Goal: Task Accomplishment & Management: Manage account settings

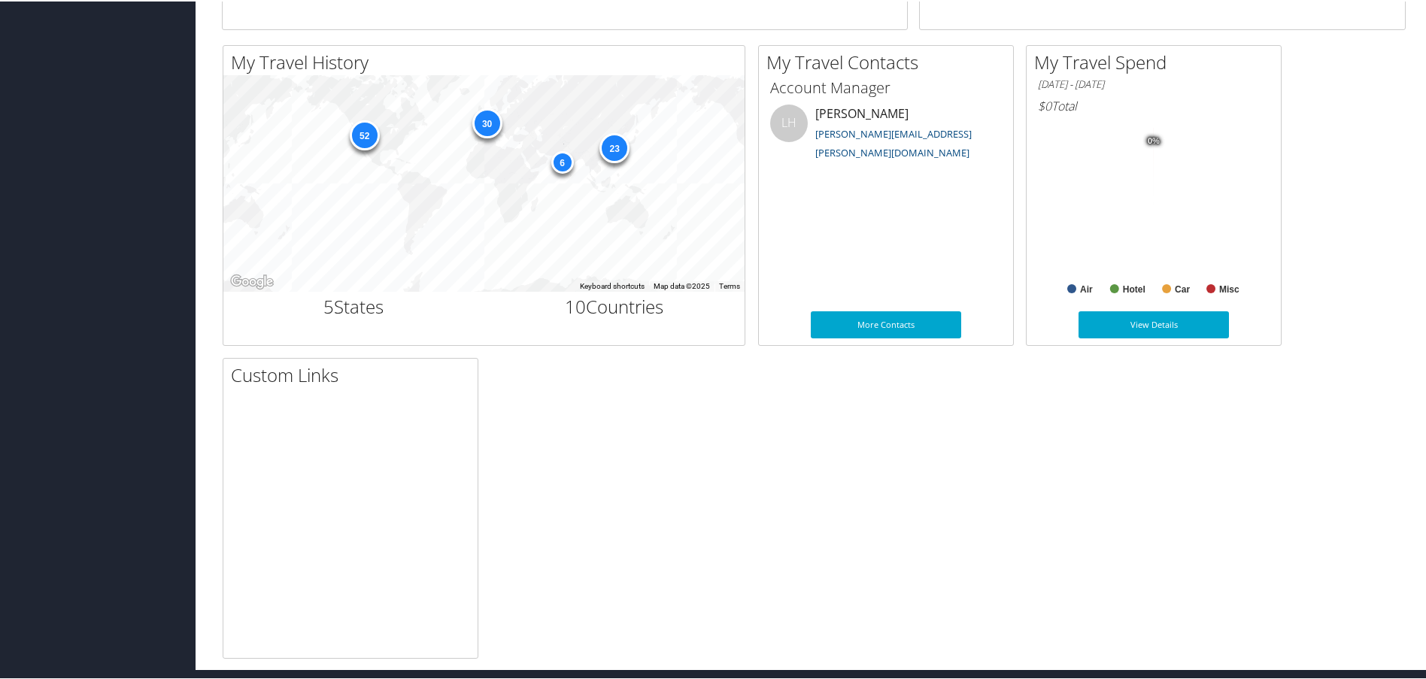
scroll to position [472, 0]
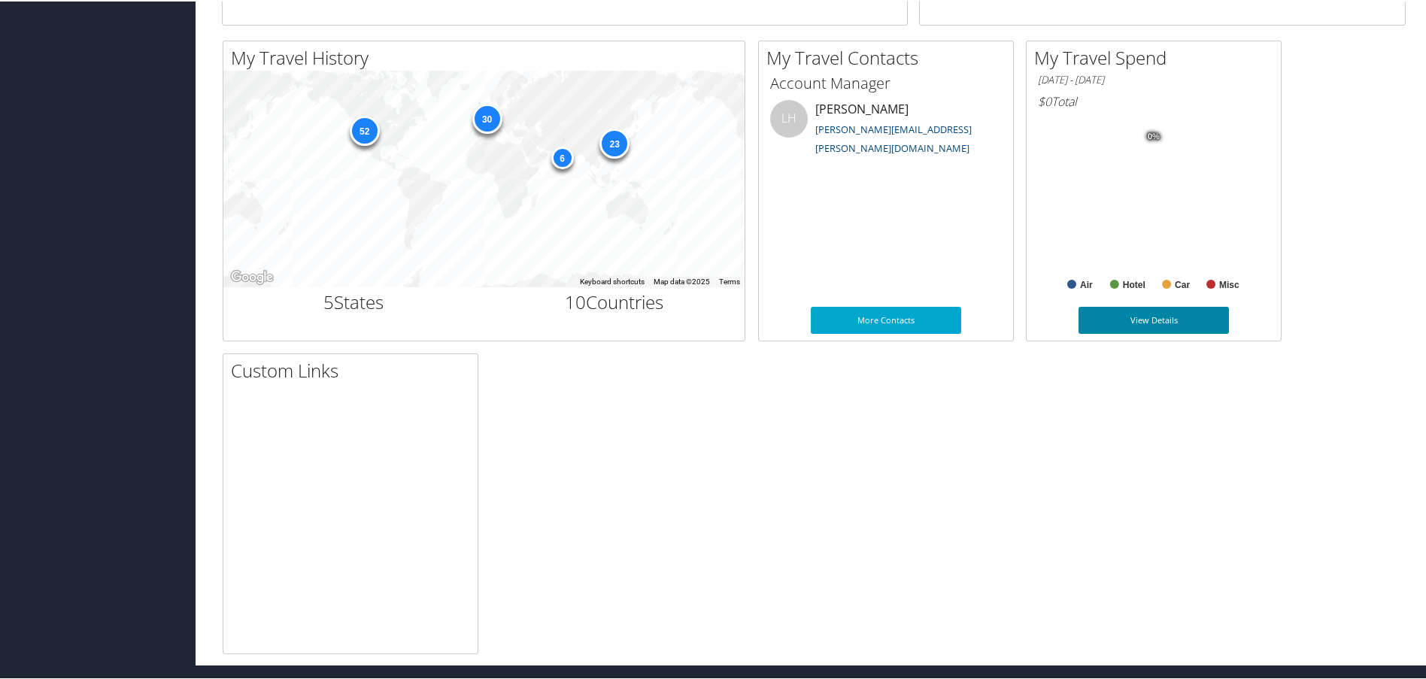
click at [1106, 318] on link "View Details" at bounding box center [1154, 318] width 150 height 27
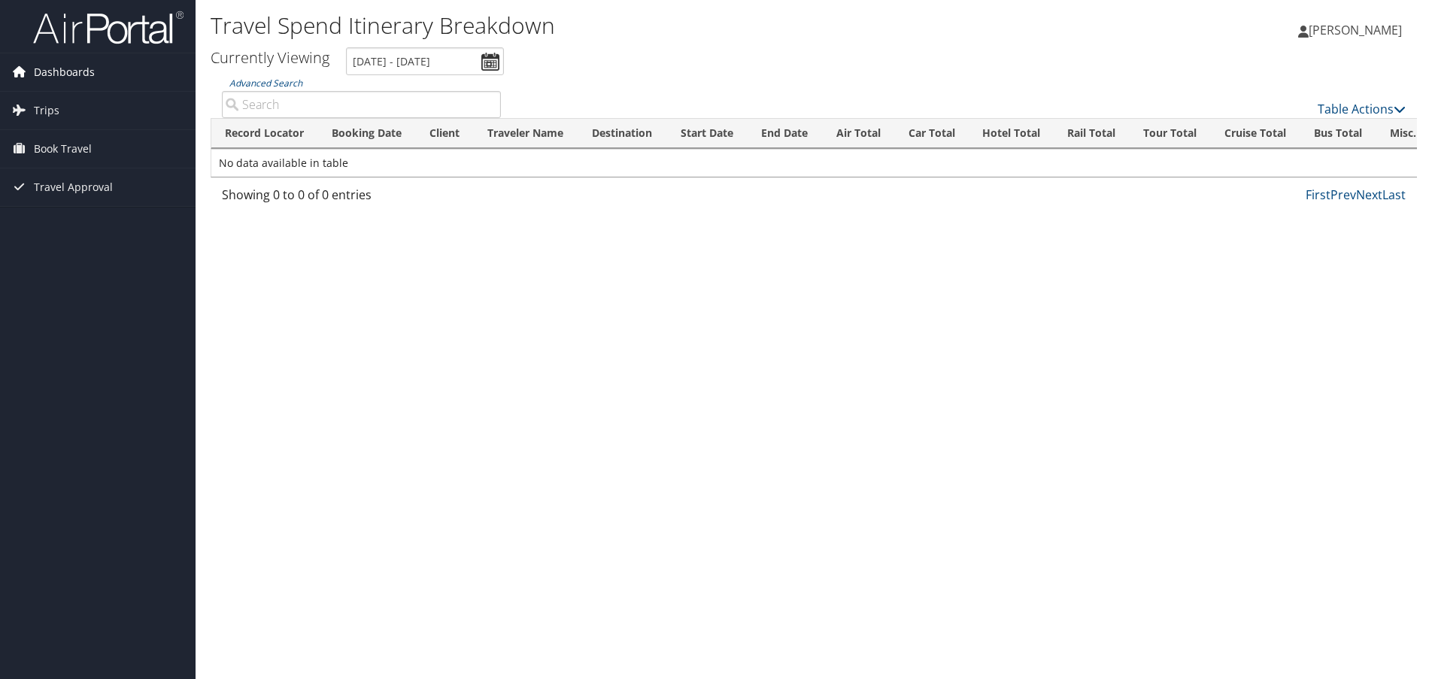
click at [68, 68] on span "Dashboards" at bounding box center [64, 72] width 61 height 38
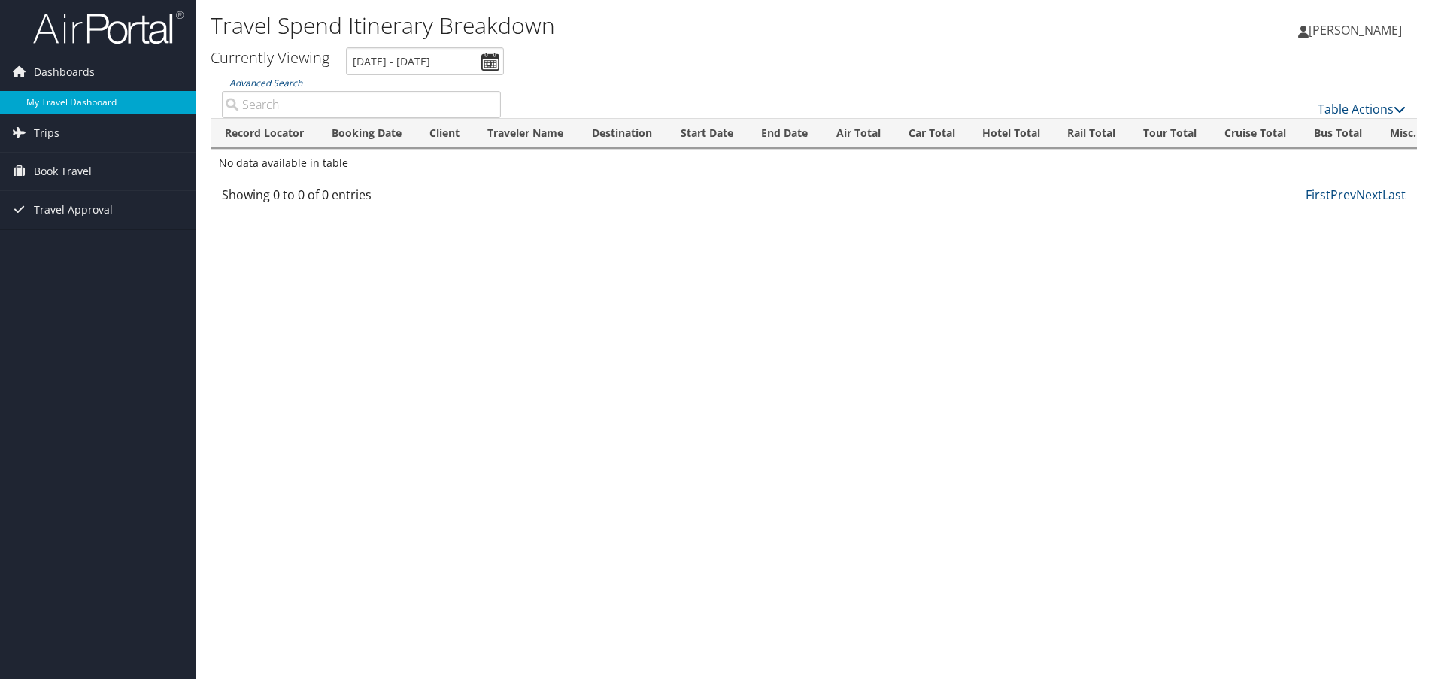
click at [64, 98] on link "My Travel Dashboard" at bounding box center [98, 102] width 196 height 23
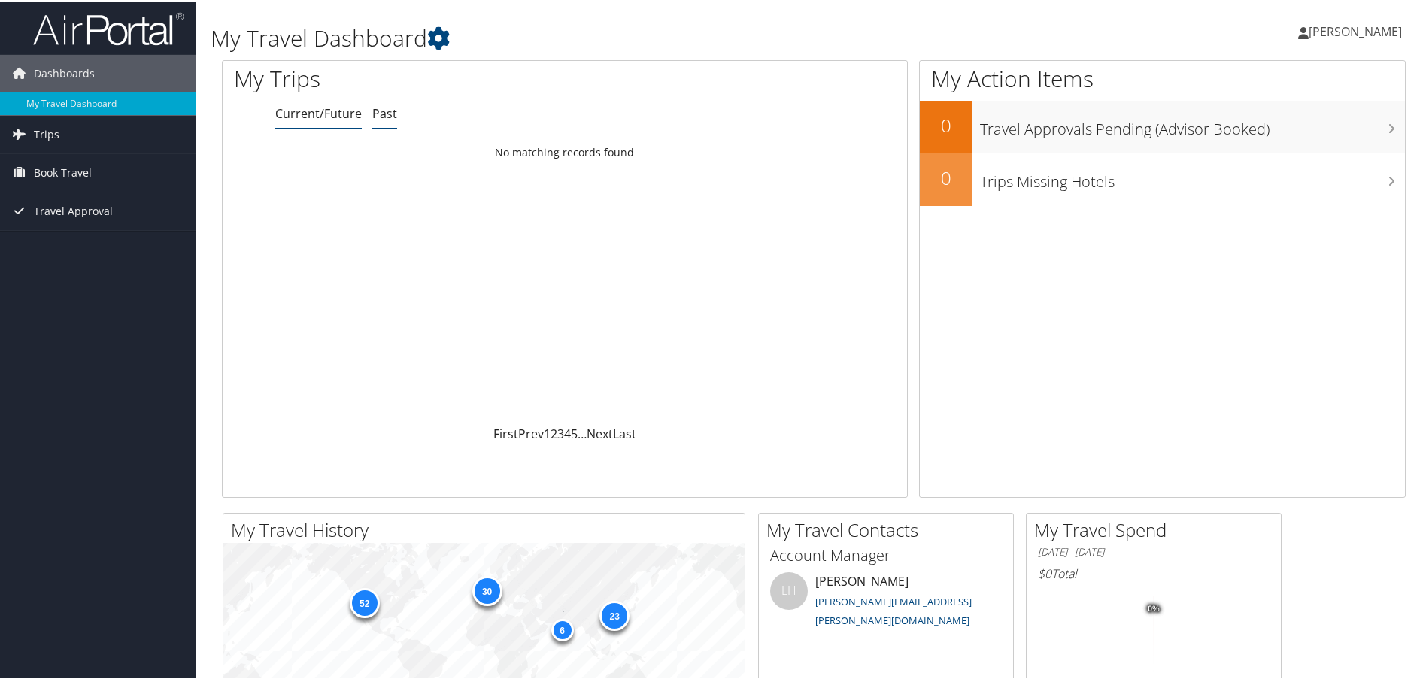
click at [387, 114] on link "Past" at bounding box center [384, 112] width 25 height 17
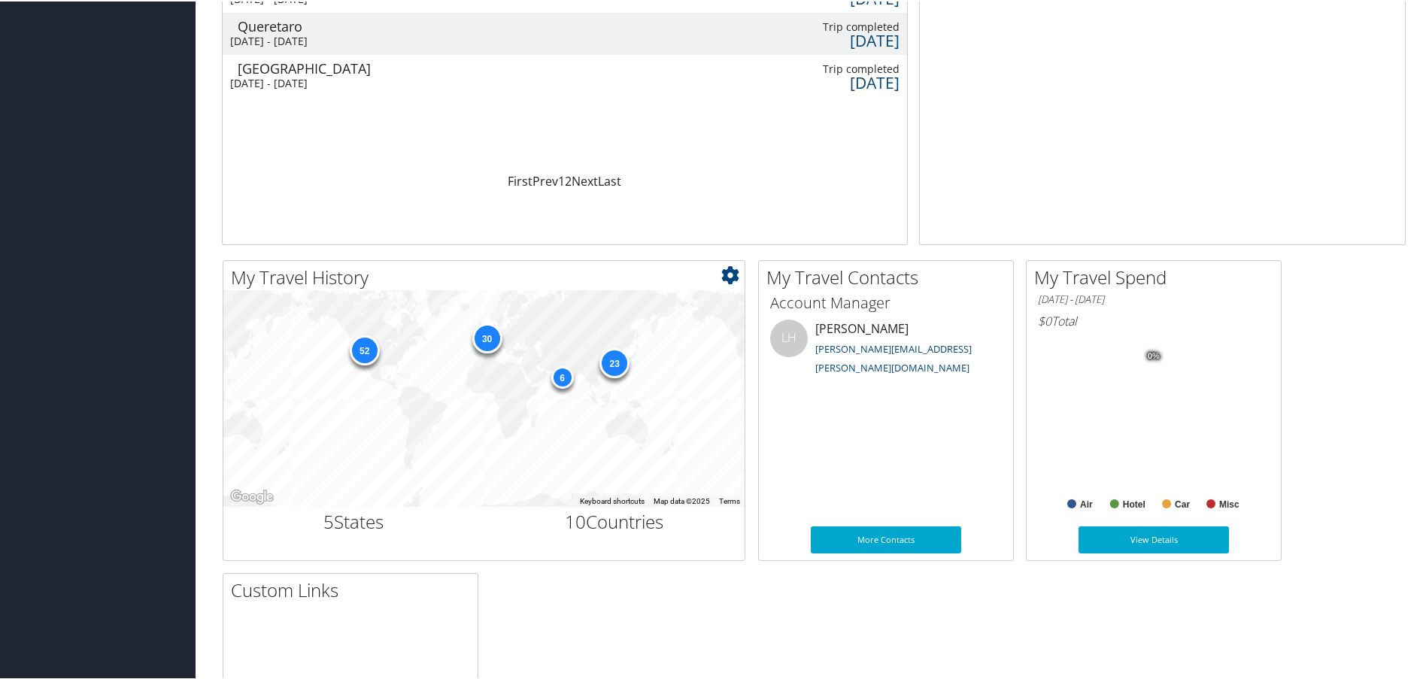
scroll to position [301, 0]
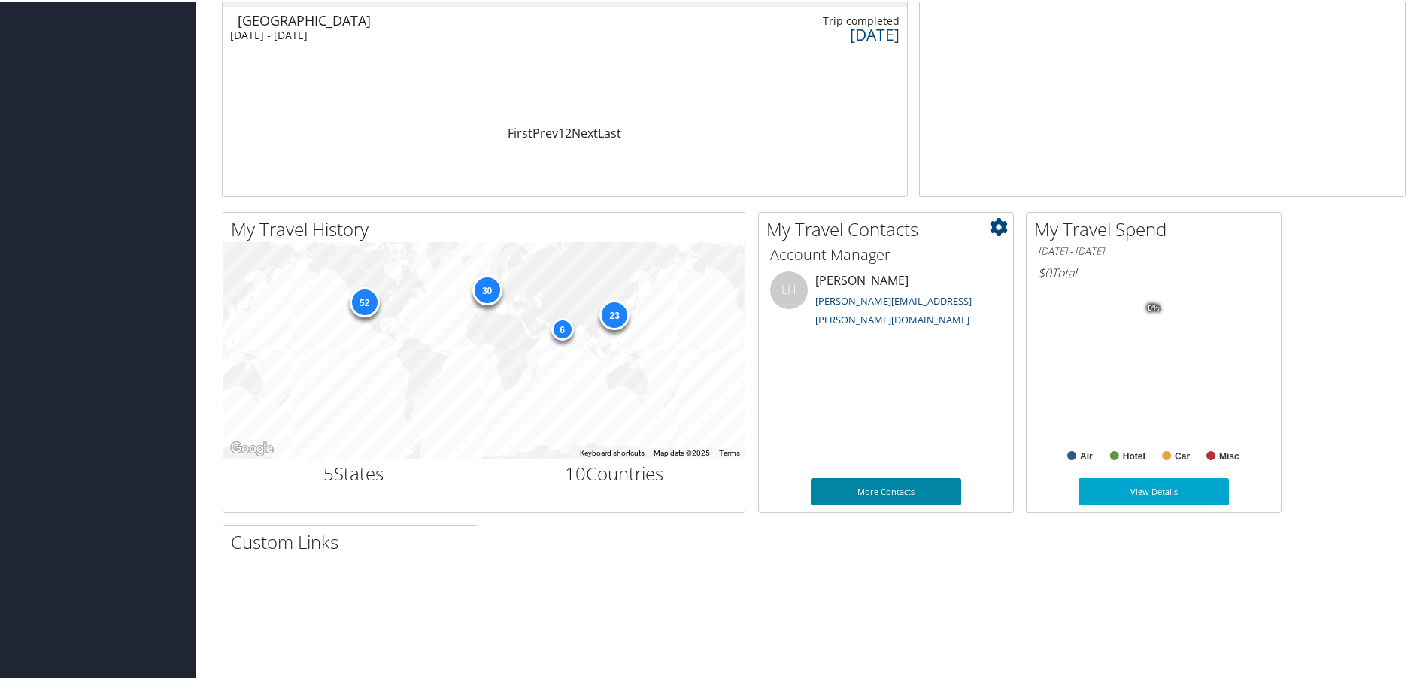
click at [883, 495] on link "More Contacts" at bounding box center [886, 490] width 150 height 27
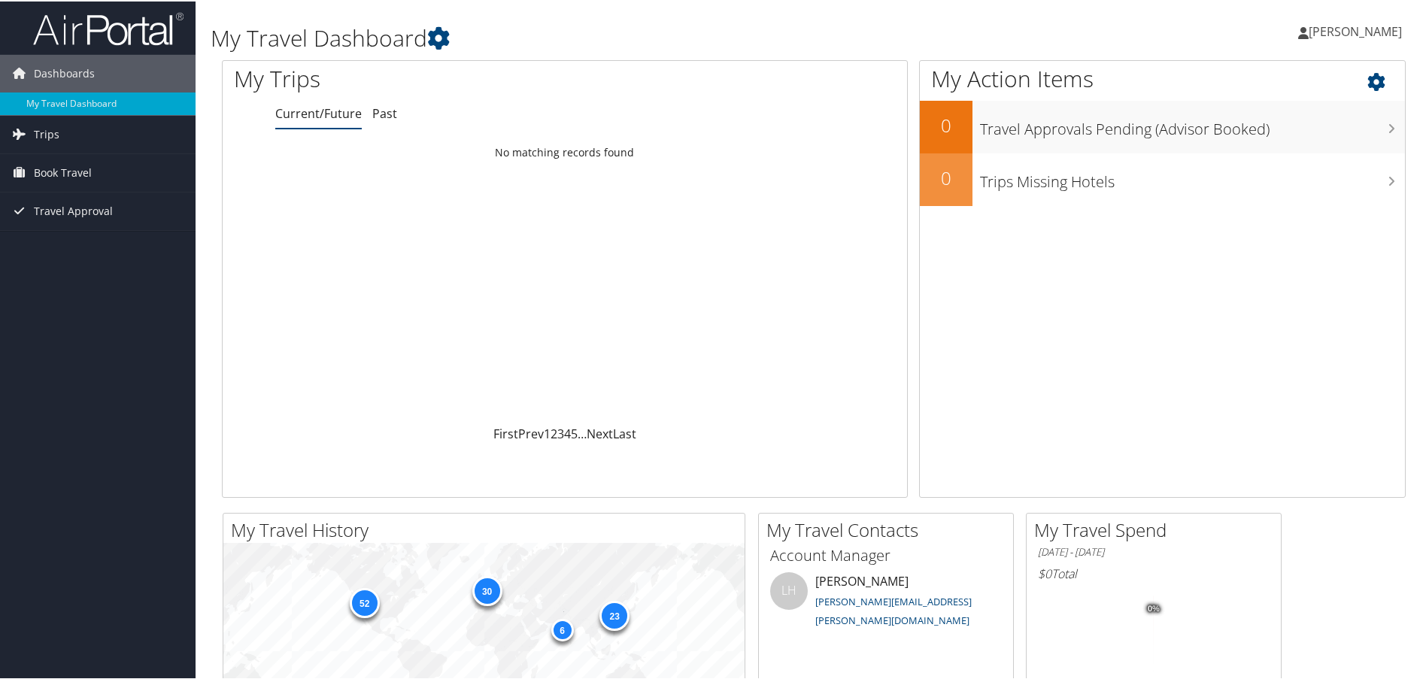
click at [1368, 78] on icon at bounding box center [1390, 77] width 44 height 26
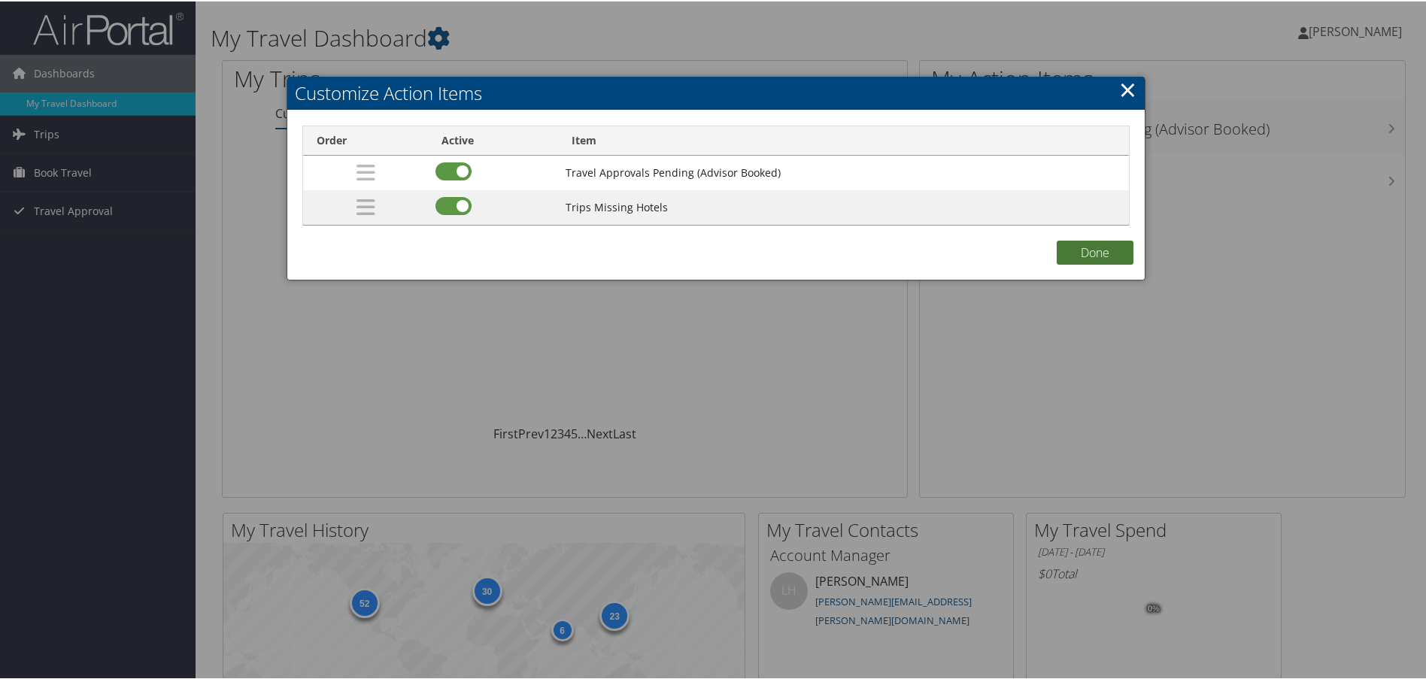
click at [1119, 253] on button "Done" at bounding box center [1095, 251] width 77 height 24
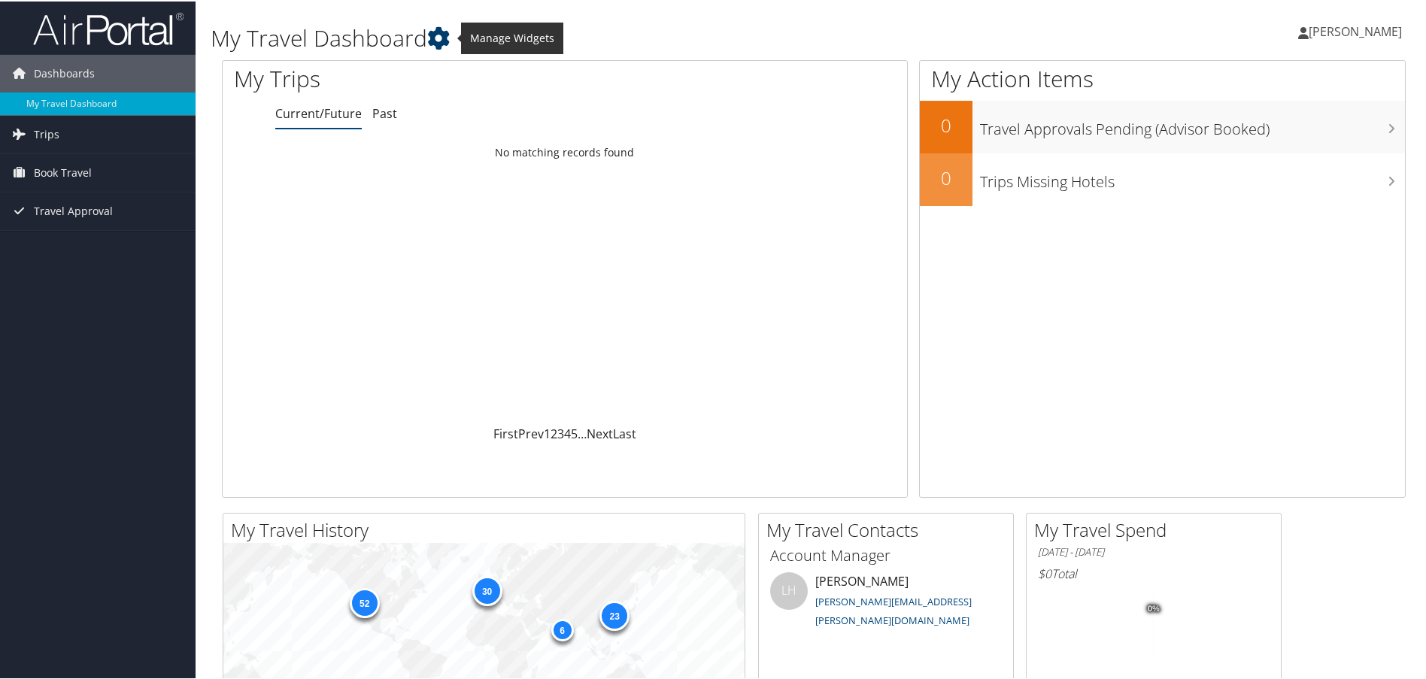
click at [438, 37] on icon at bounding box center [438, 37] width 23 height 23
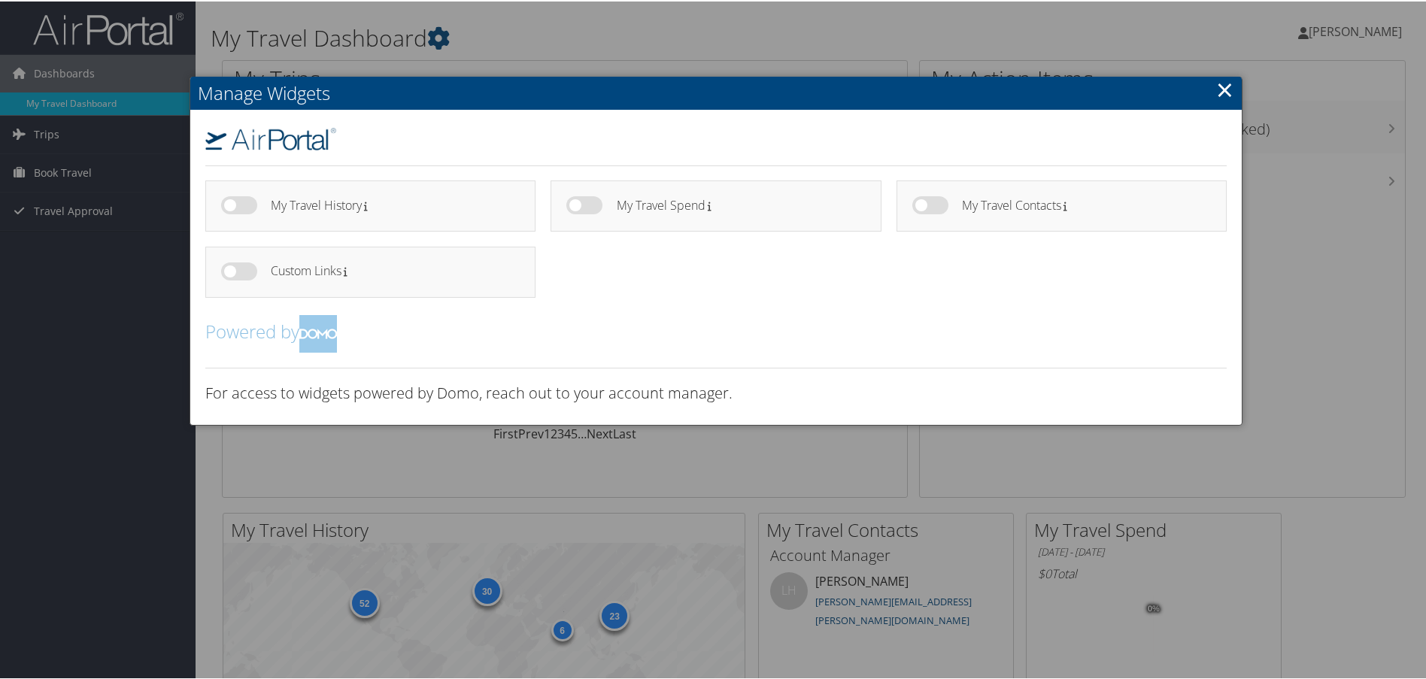
click at [964, 203] on h4 "My Travel Contacts" at bounding box center [1081, 204] width 238 height 13
click at [919, 205] on label at bounding box center [930, 204] width 36 height 18
click at [920, 205] on input "checkbox" at bounding box center [925, 207] width 10 height 10
checkbox input "true"
click at [1052, 203] on h4 "My Travel Contacts" at bounding box center [1081, 204] width 238 height 13
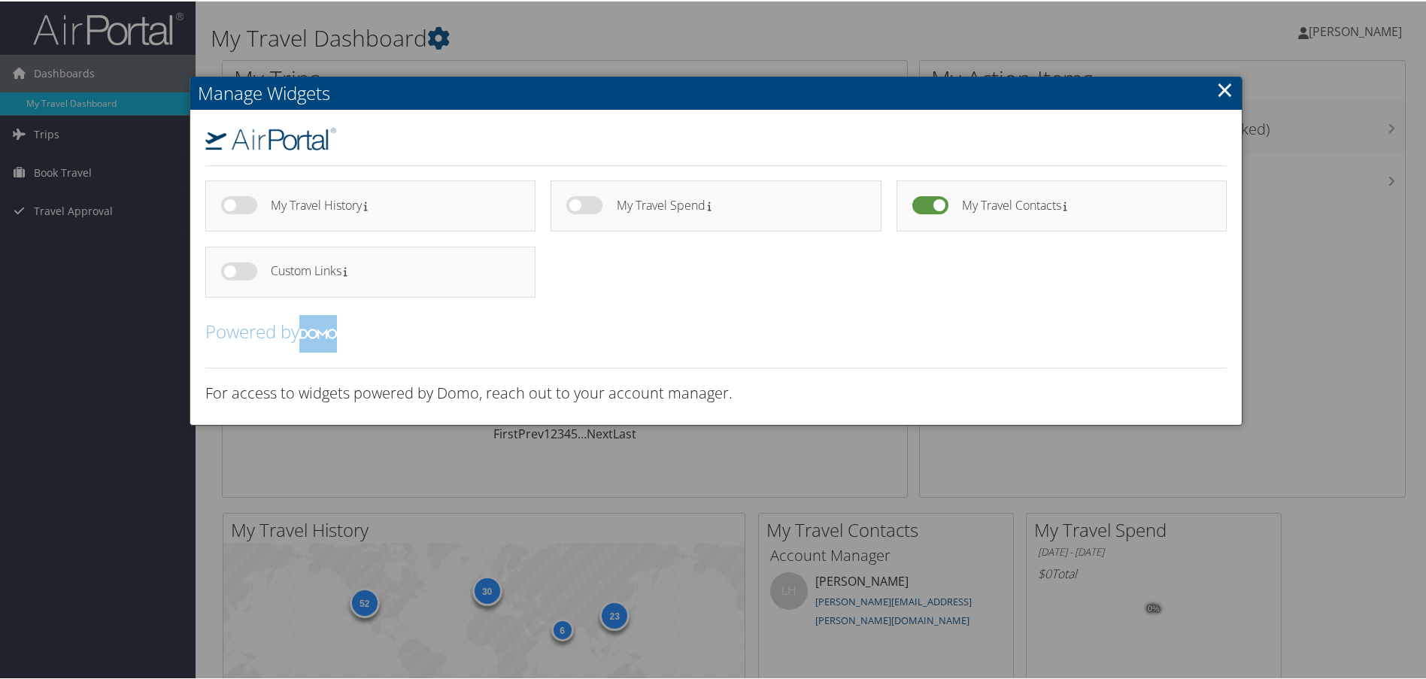
click at [1034, 210] on h4 "My Travel Contacts" at bounding box center [1081, 204] width 238 height 13
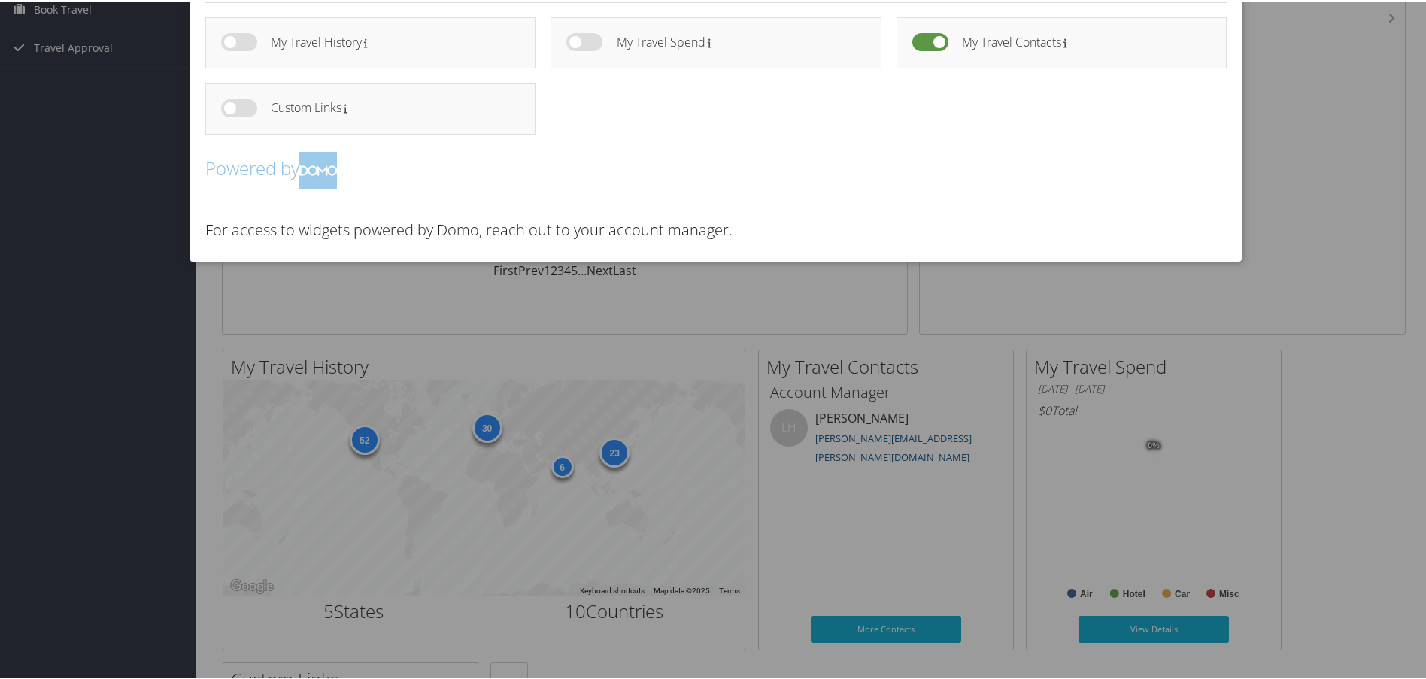
scroll to position [376, 0]
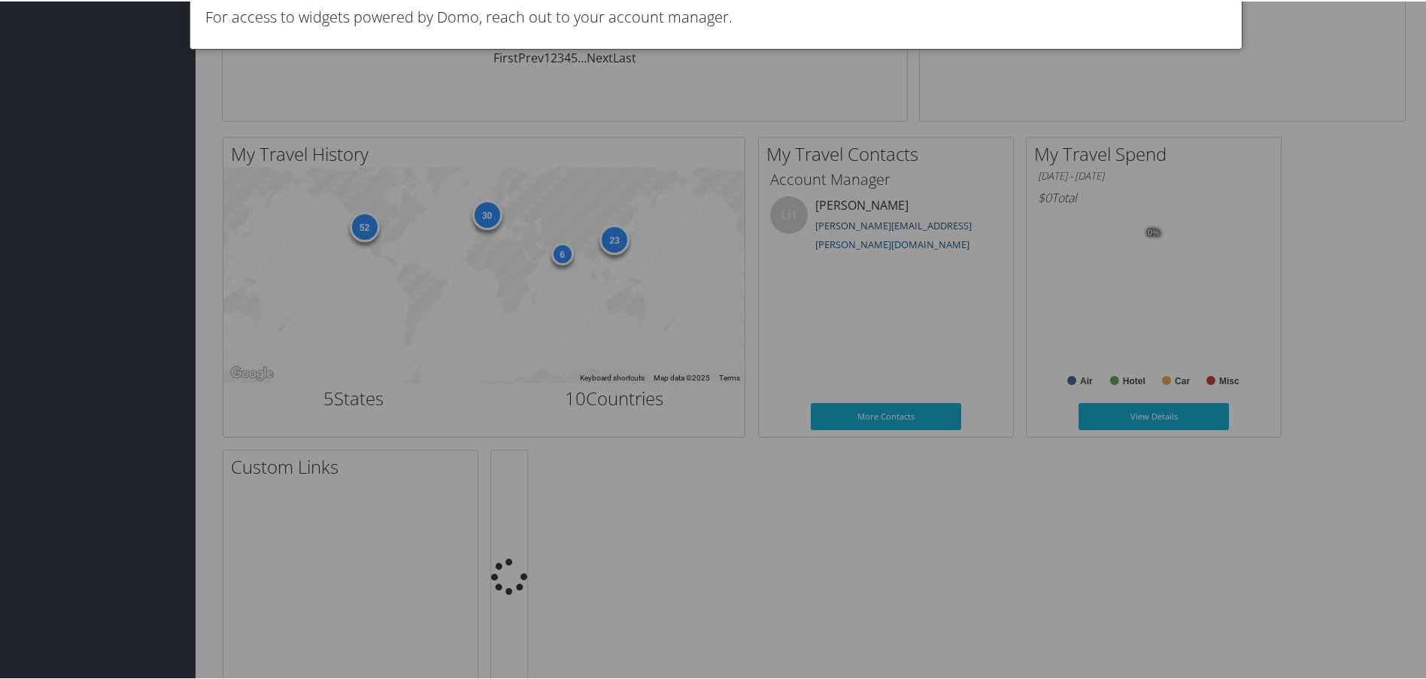
click at [1222, 26] on h3 "For access to widgets powered by Domo, reach out to your account manager." at bounding box center [716, 15] width 1022 height 21
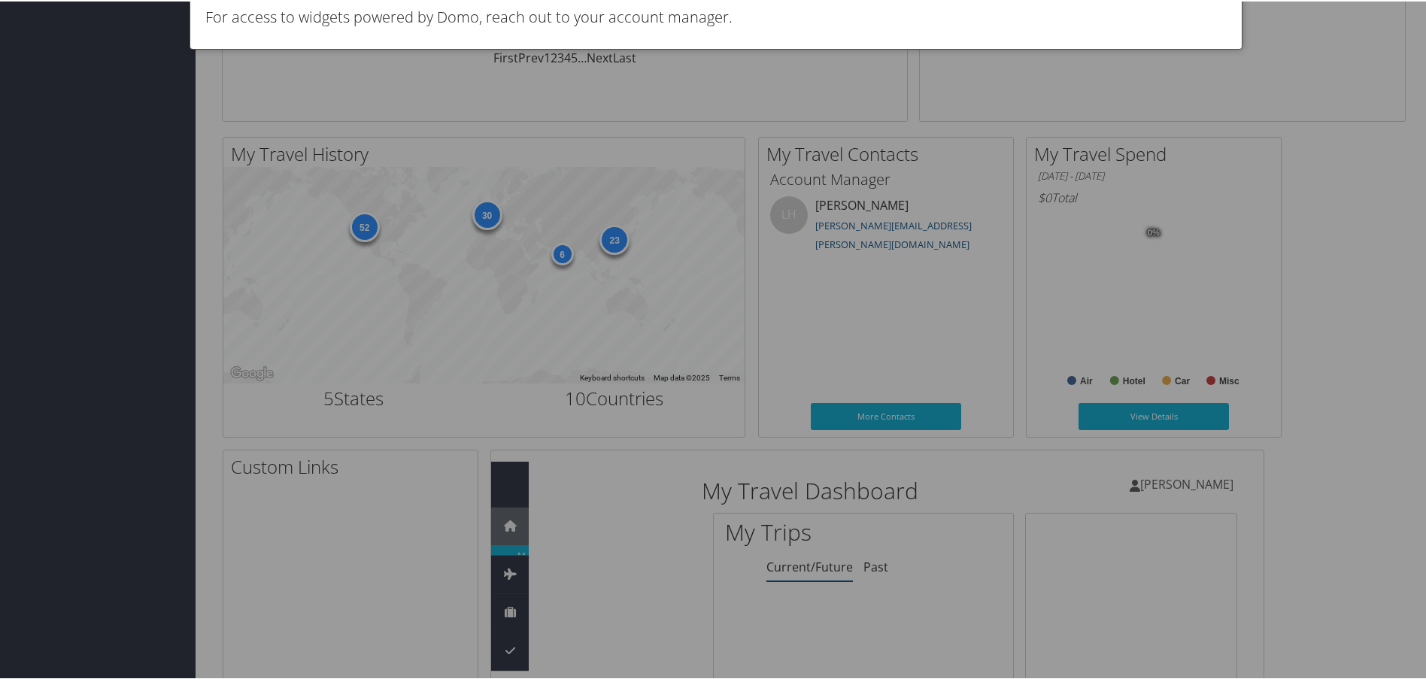
scroll to position [0, 0]
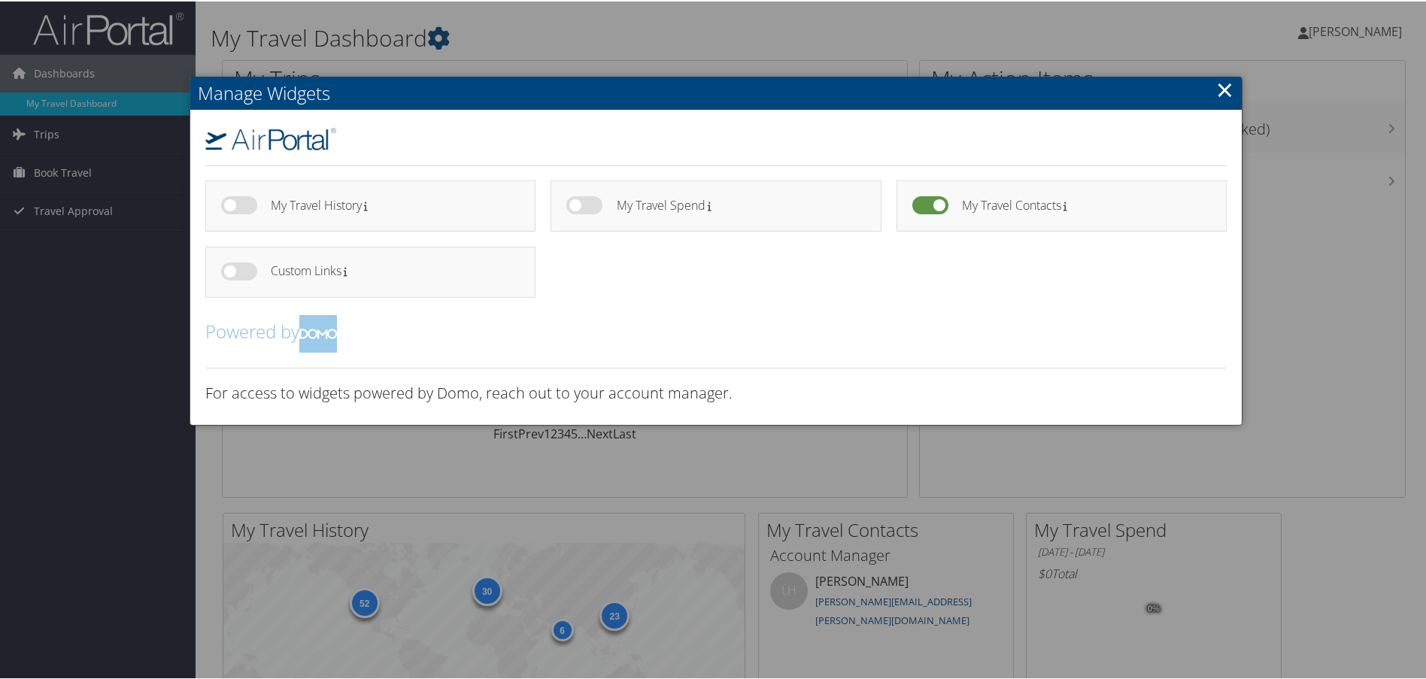
click at [231, 269] on label at bounding box center [239, 270] width 36 height 18
click at [0, 0] on input "checkbox" at bounding box center [0, 0] width 0 height 0
click at [244, 269] on label at bounding box center [239, 270] width 36 height 18
click at [0, 0] on input "checkbox" at bounding box center [0, 0] width 0 height 0
click at [912, 206] on label at bounding box center [930, 204] width 36 height 18
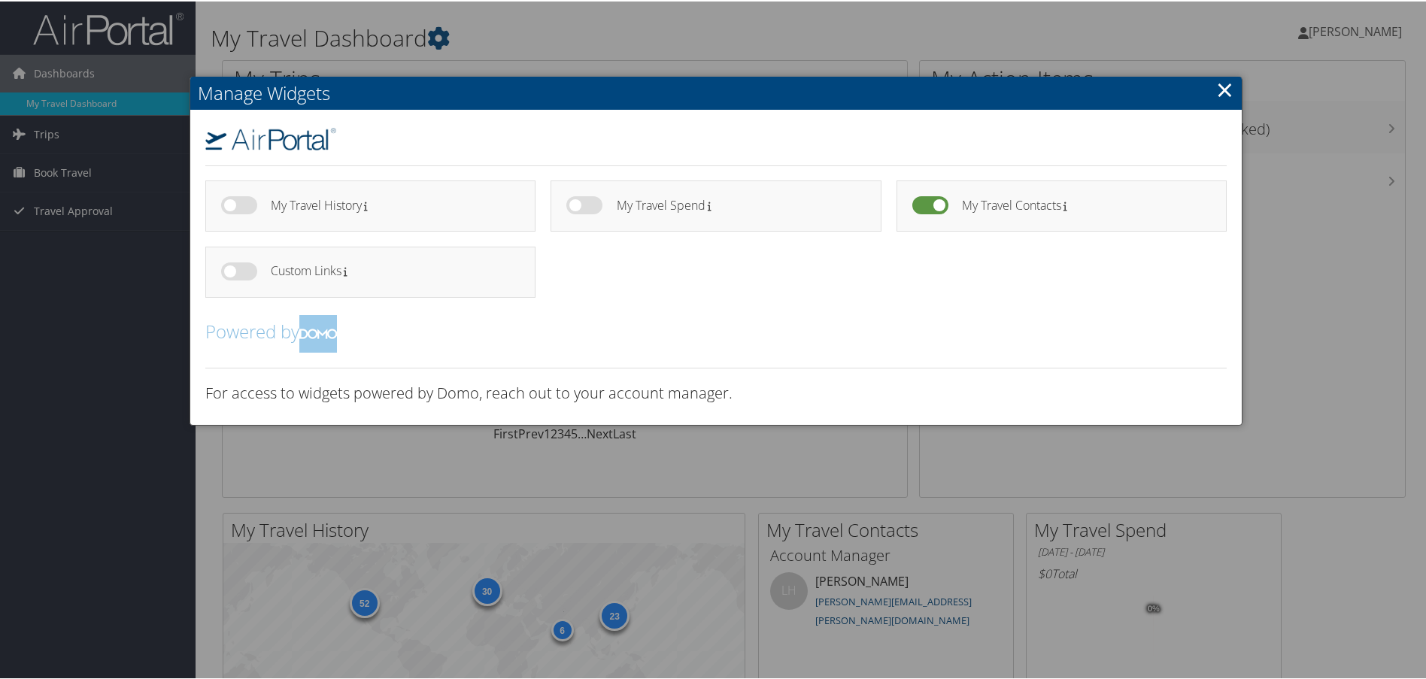
click at [0, 0] on input "checkbox" at bounding box center [0, 0] width 0 height 0
click at [933, 202] on label at bounding box center [930, 204] width 36 height 18
click at [0, 0] on input "checkbox" at bounding box center [0, 0] width 0 height 0
click at [918, 208] on label at bounding box center [930, 204] width 36 height 18
click at [0, 0] on input "checkbox" at bounding box center [0, 0] width 0 height 0
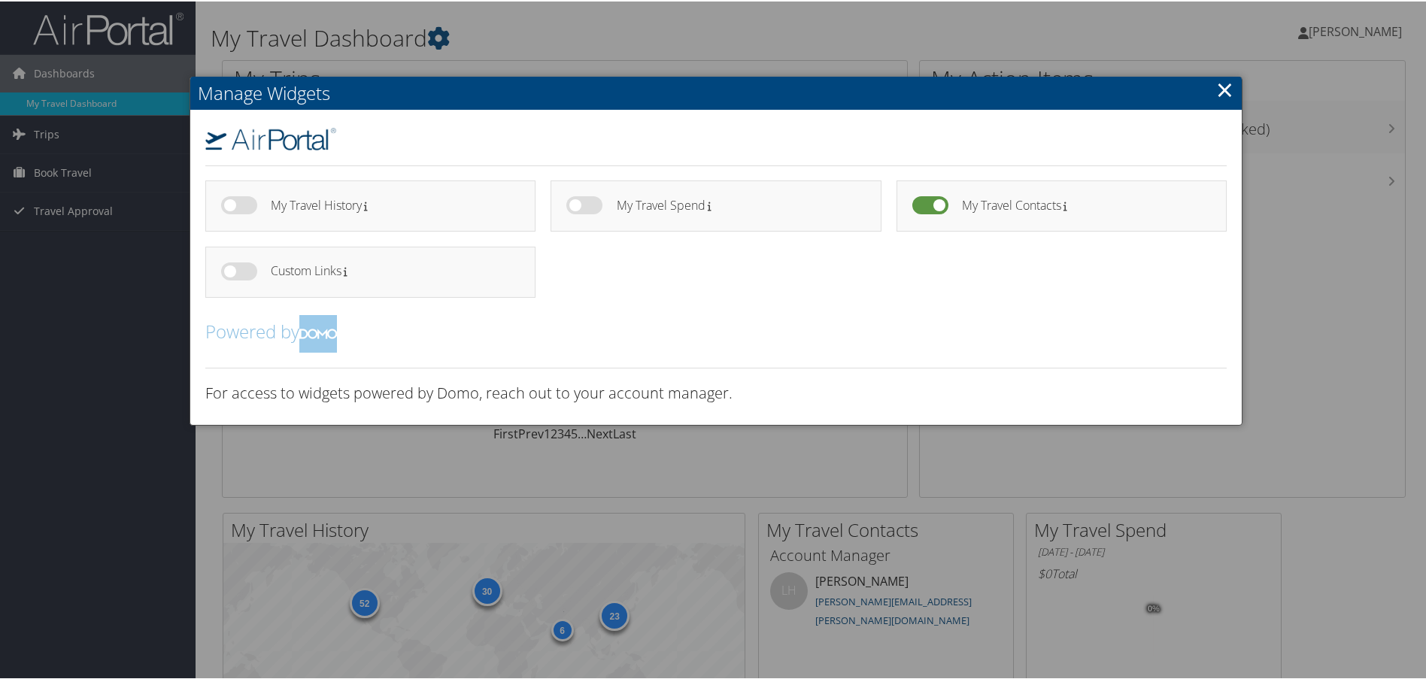
click at [1223, 79] on link "×" at bounding box center [1224, 88] width 17 height 30
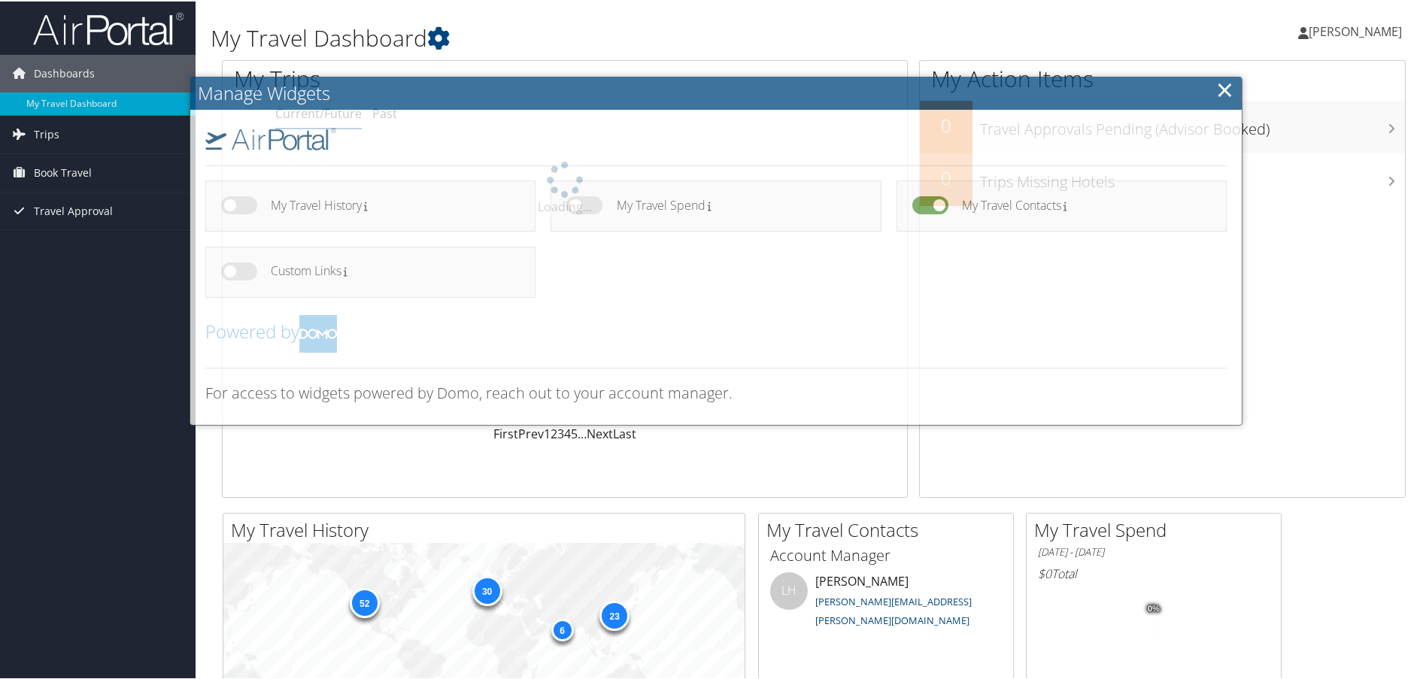
click at [1223, 79] on link "×" at bounding box center [1224, 88] width 17 height 30
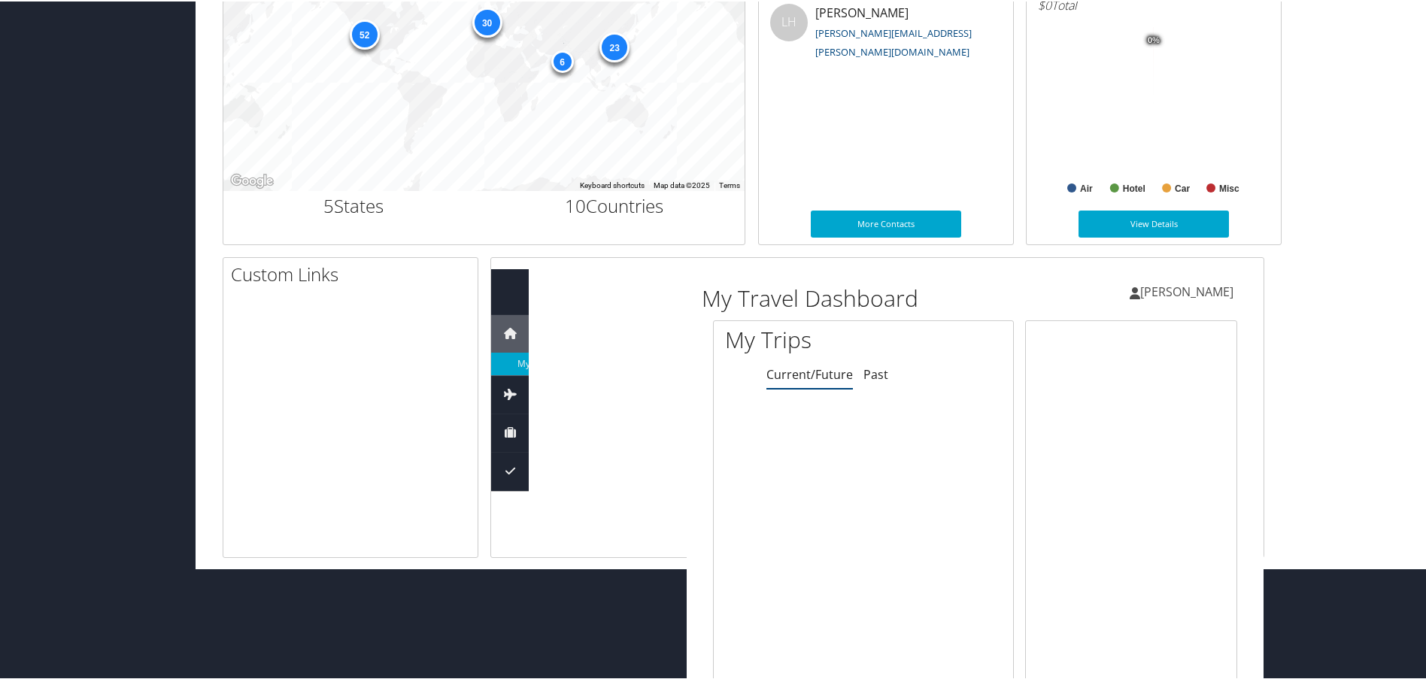
scroll to position [677, 0]
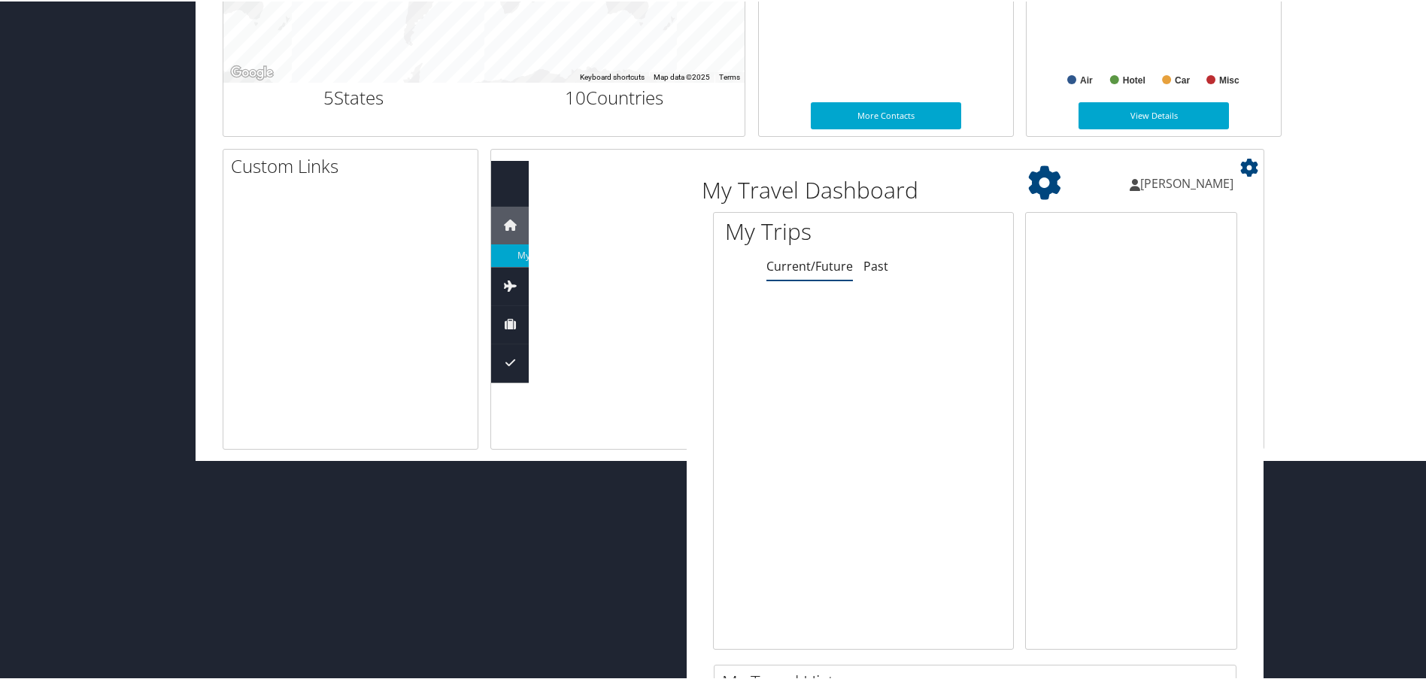
click at [1242, 168] on icon at bounding box center [1249, 166] width 18 height 18
click at [1257, 163] on icon at bounding box center [1249, 166] width 18 height 18
click at [1046, 179] on div "Jeffrey Burton Jeffrey Burton My Settings Travel Agency Contacts View Travel Pr…" at bounding box center [1134, 188] width 257 height 58
click at [1046, 180] on div "Jeffrey Burton Jeffrey Burton My Settings Travel Agency Contacts View Travel Pr…" at bounding box center [1134, 188] width 257 height 58
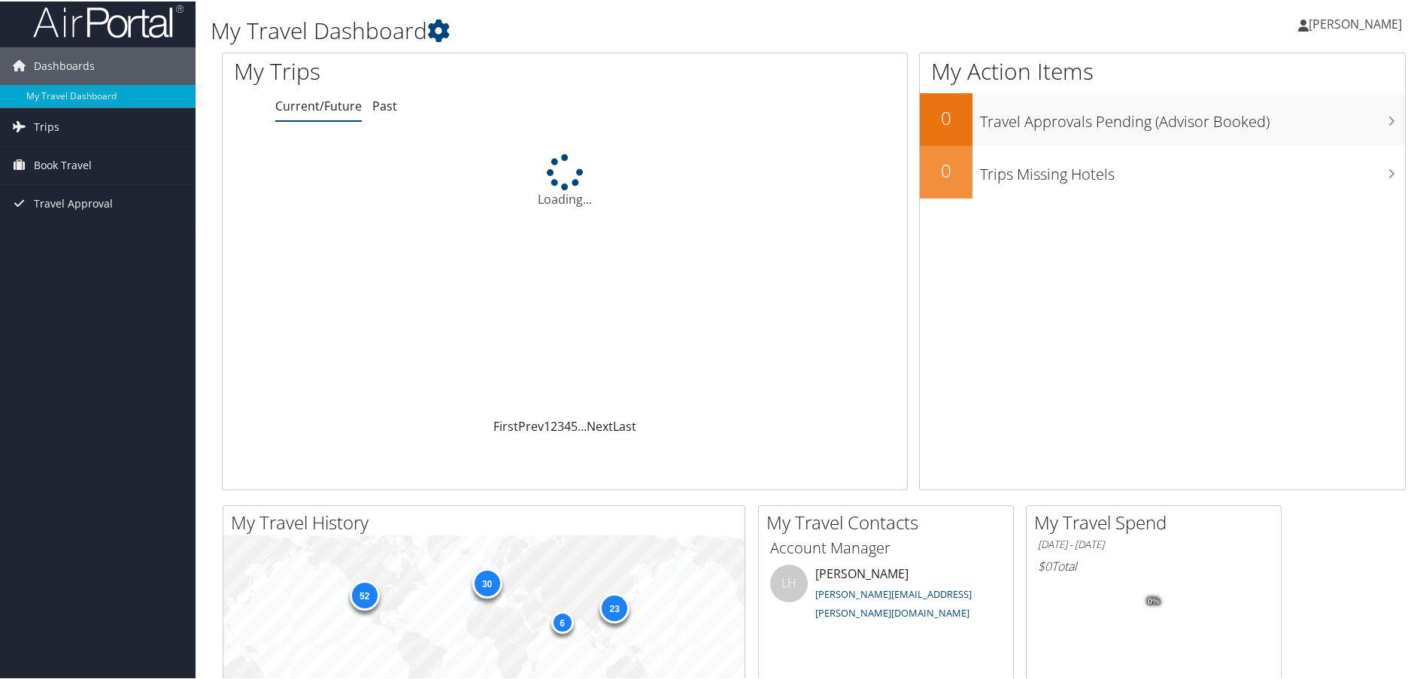
scroll to position [0, 0]
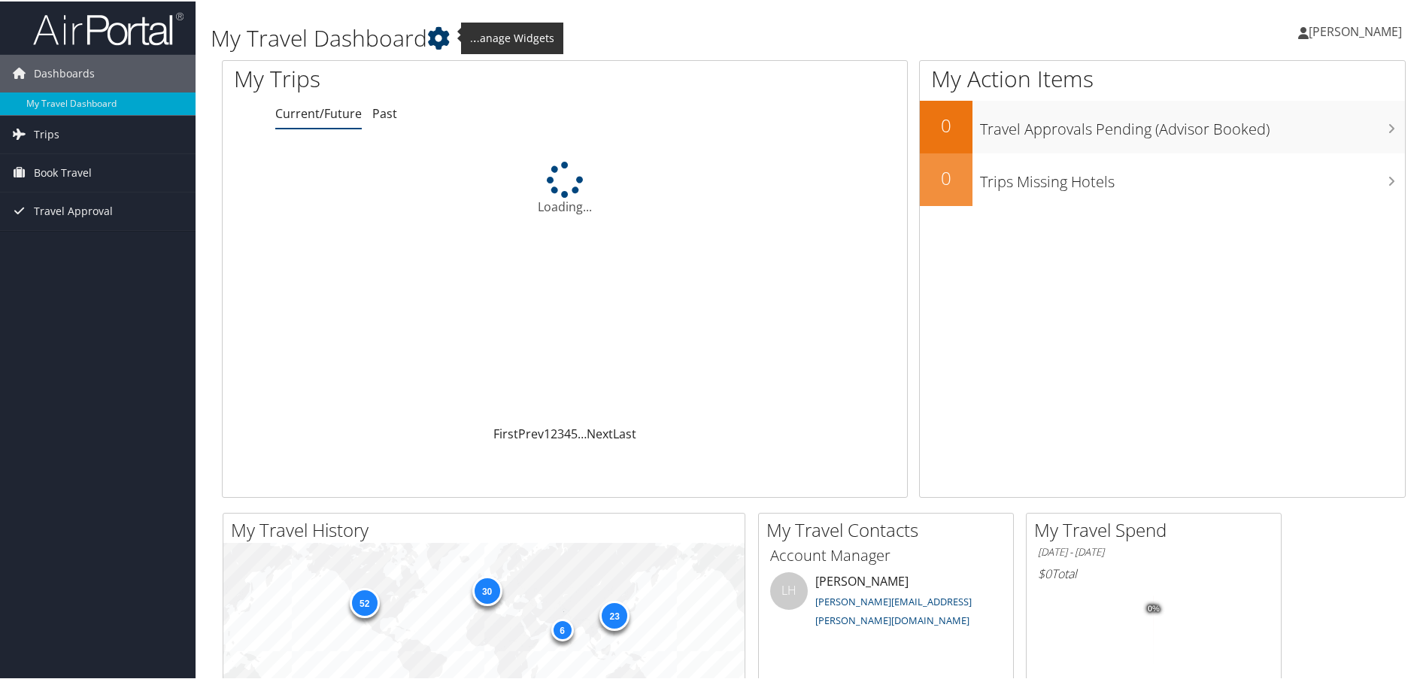
click at [443, 35] on icon at bounding box center [438, 37] width 23 height 23
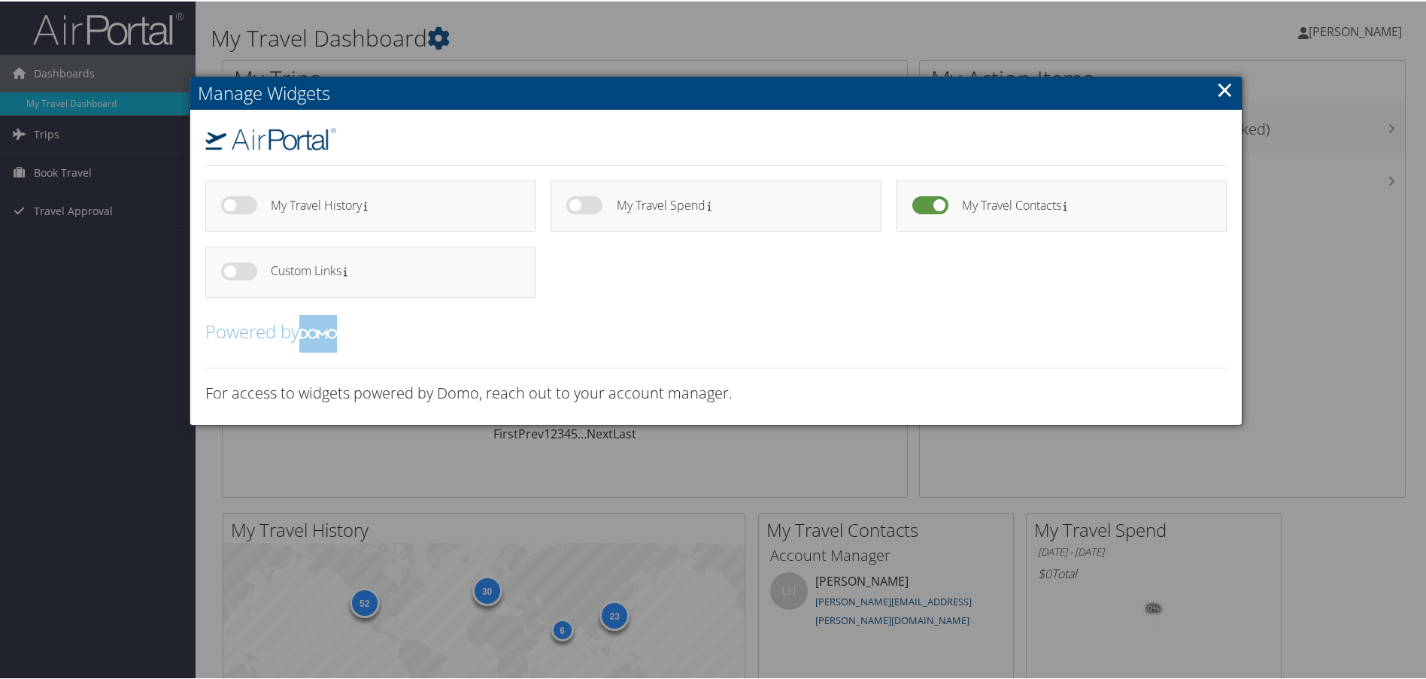
click at [245, 264] on label at bounding box center [239, 270] width 36 height 18
click at [238, 268] on input "checkbox" at bounding box center [234, 273] width 10 height 10
click at [222, 271] on label at bounding box center [239, 270] width 36 height 18
click at [229, 271] on input "checkbox" at bounding box center [234, 273] width 10 height 10
click at [227, 269] on label at bounding box center [239, 270] width 36 height 18
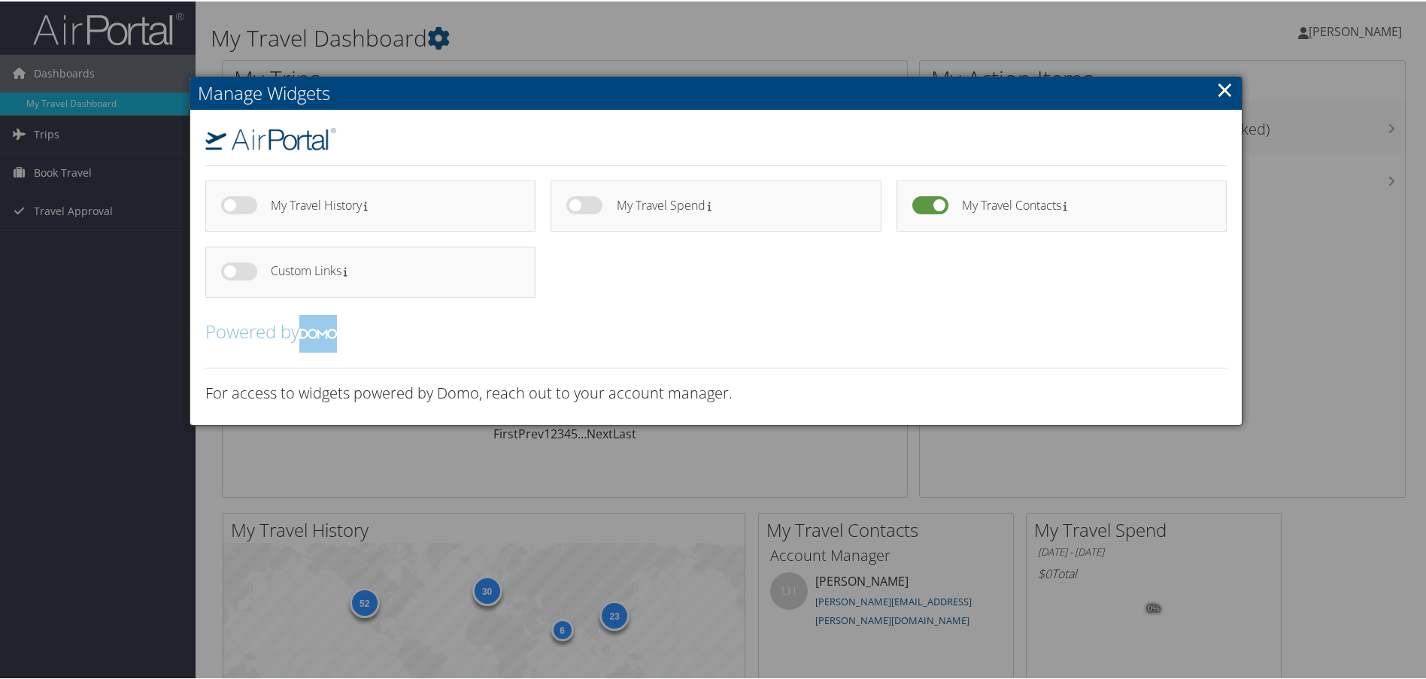
click at [229, 269] on input "checkbox" at bounding box center [234, 273] width 10 height 10
click at [233, 283] on div at bounding box center [240, 273] width 38 height 24
click at [236, 262] on label at bounding box center [239, 270] width 36 height 18
click at [236, 268] on input "checkbox" at bounding box center [234, 273] width 10 height 10
checkbox input "false"
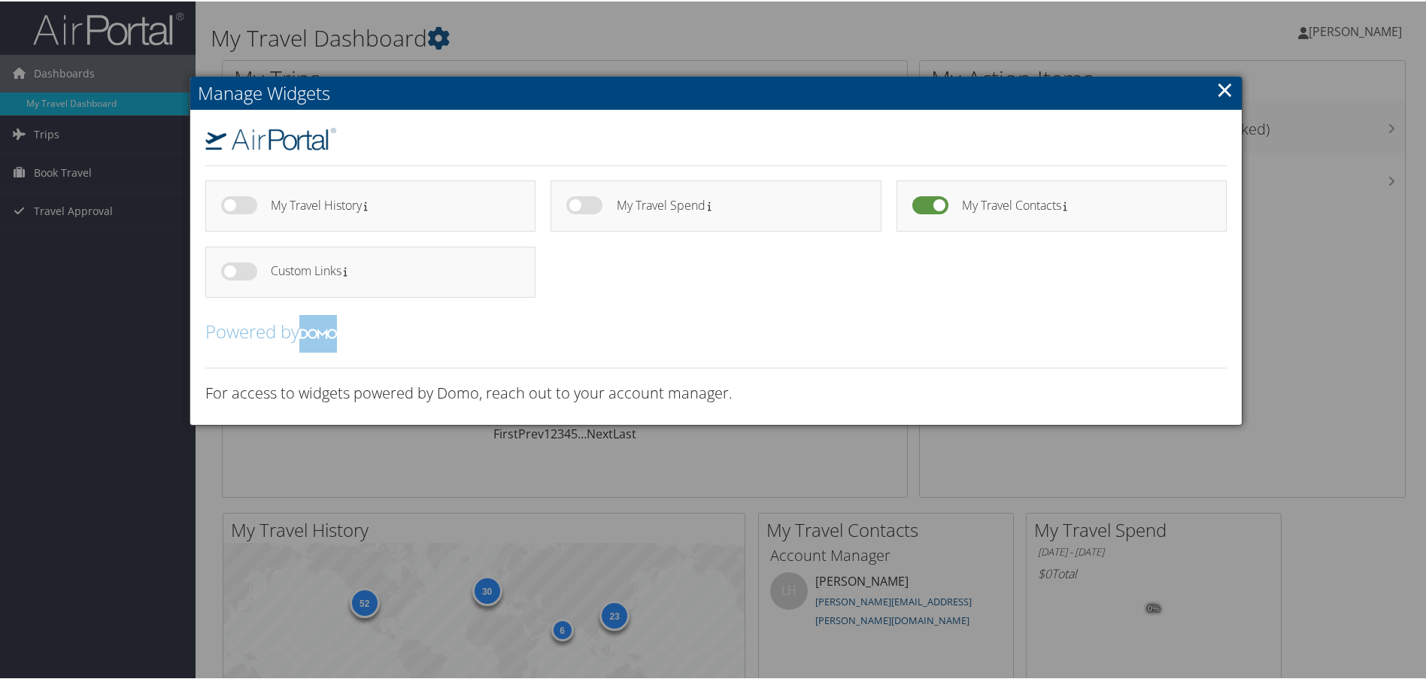
click at [1221, 83] on link "×" at bounding box center [1224, 88] width 17 height 30
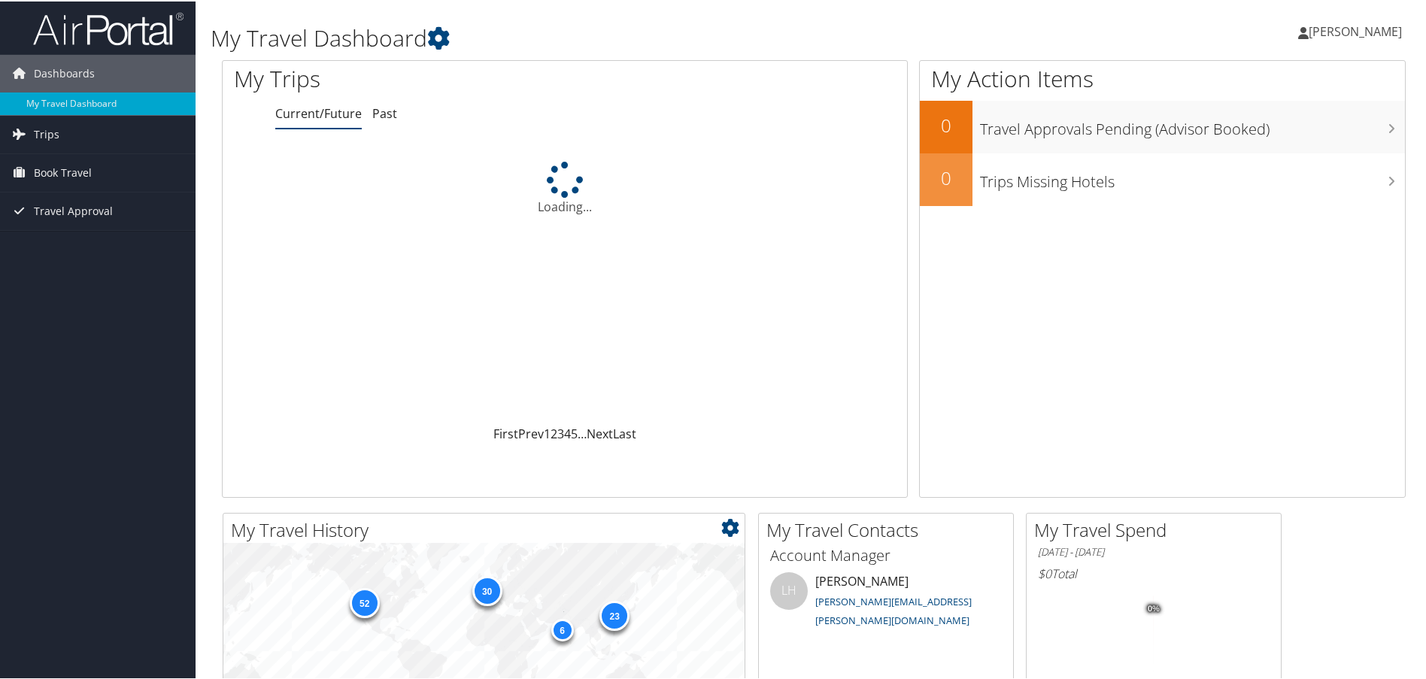
click at [487, 593] on div "30" at bounding box center [487, 590] width 30 height 30
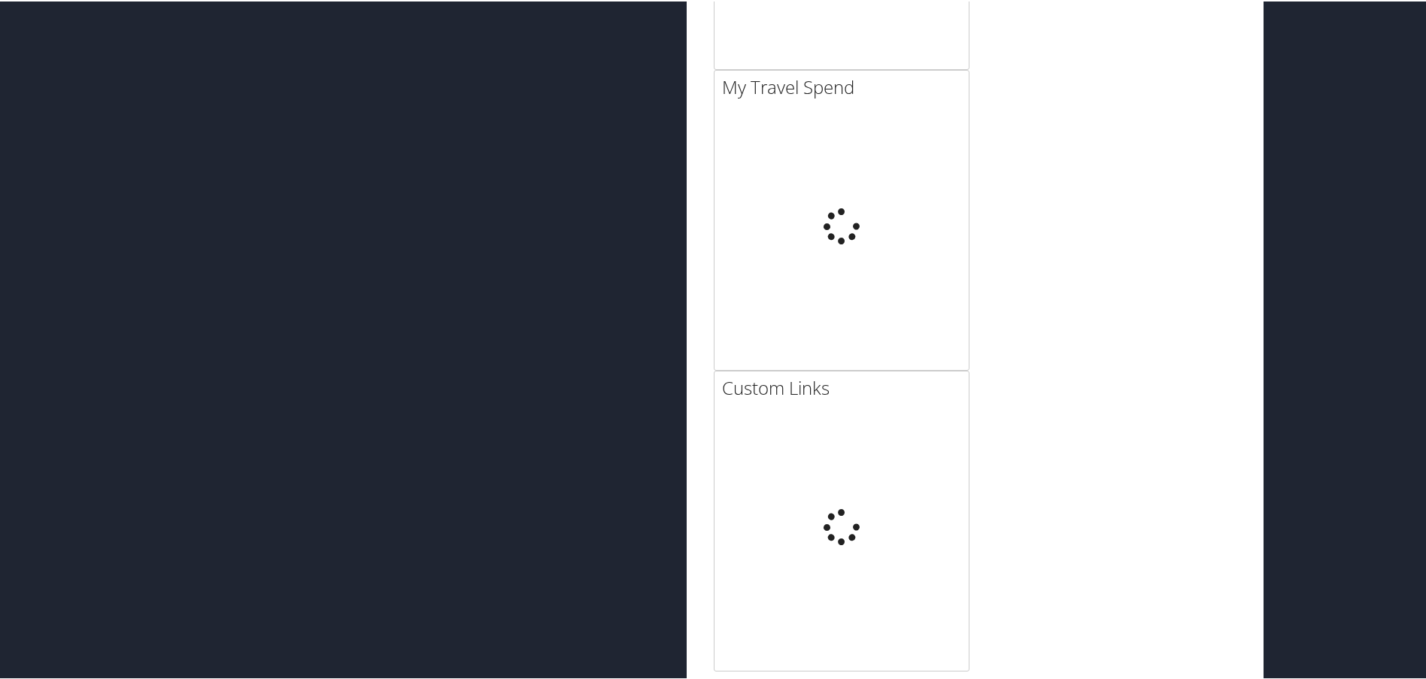
scroll to position [1984, 0]
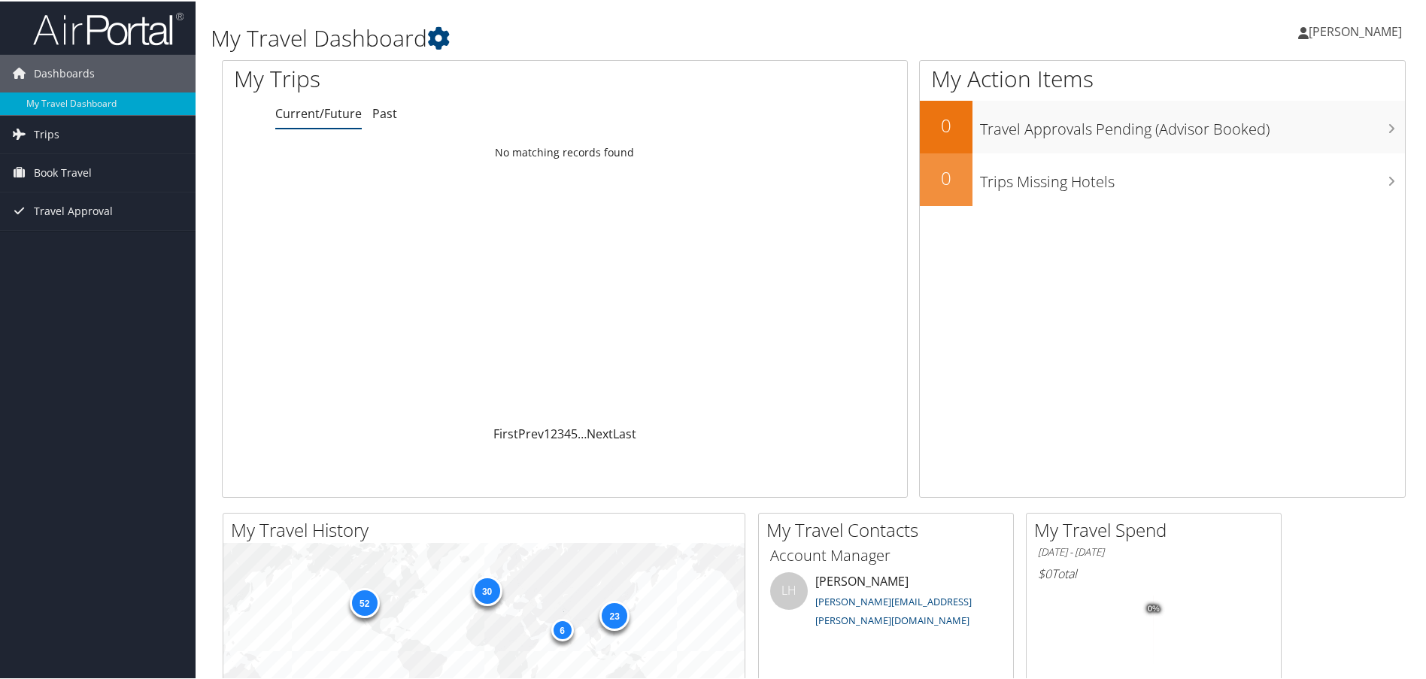
click at [1342, 29] on span "[PERSON_NAME]" at bounding box center [1355, 30] width 93 height 17
click at [1289, 134] on link "View Travel Profile" at bounding box center [1316, 134] width 168 height 26
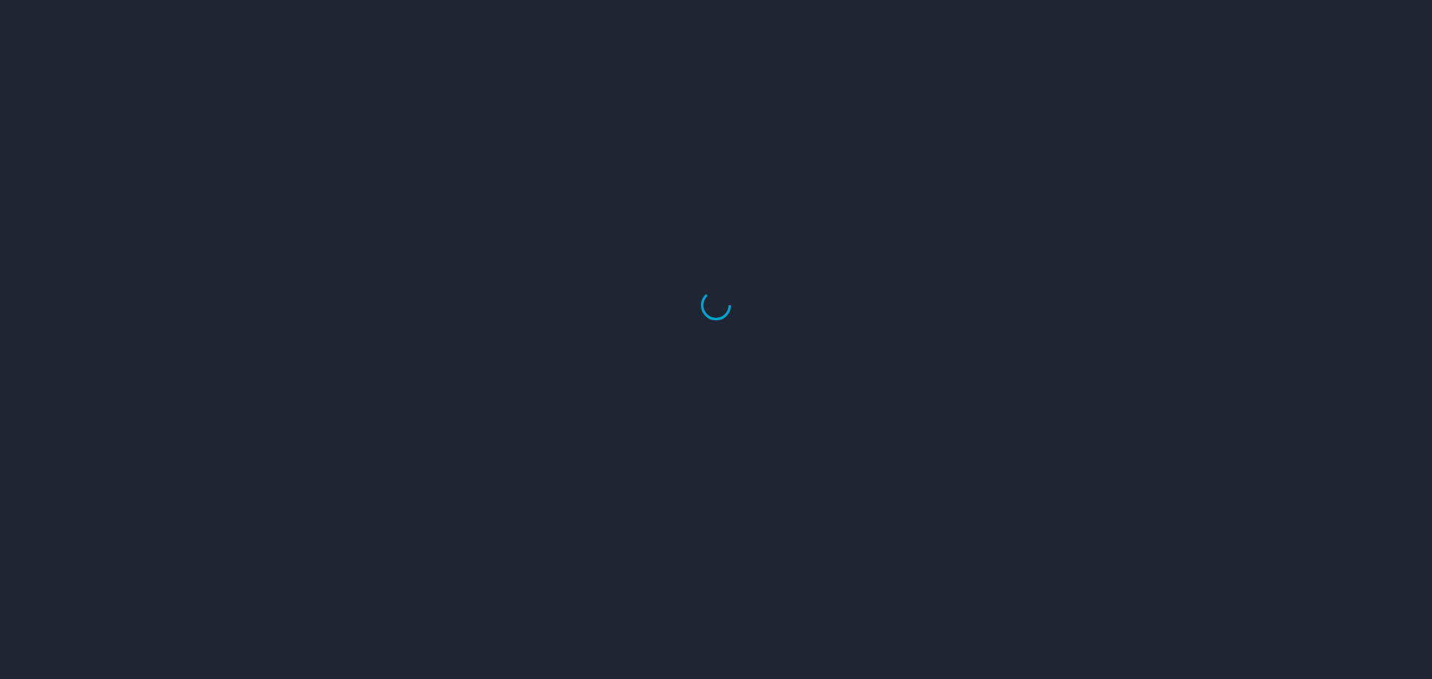
select select "US"
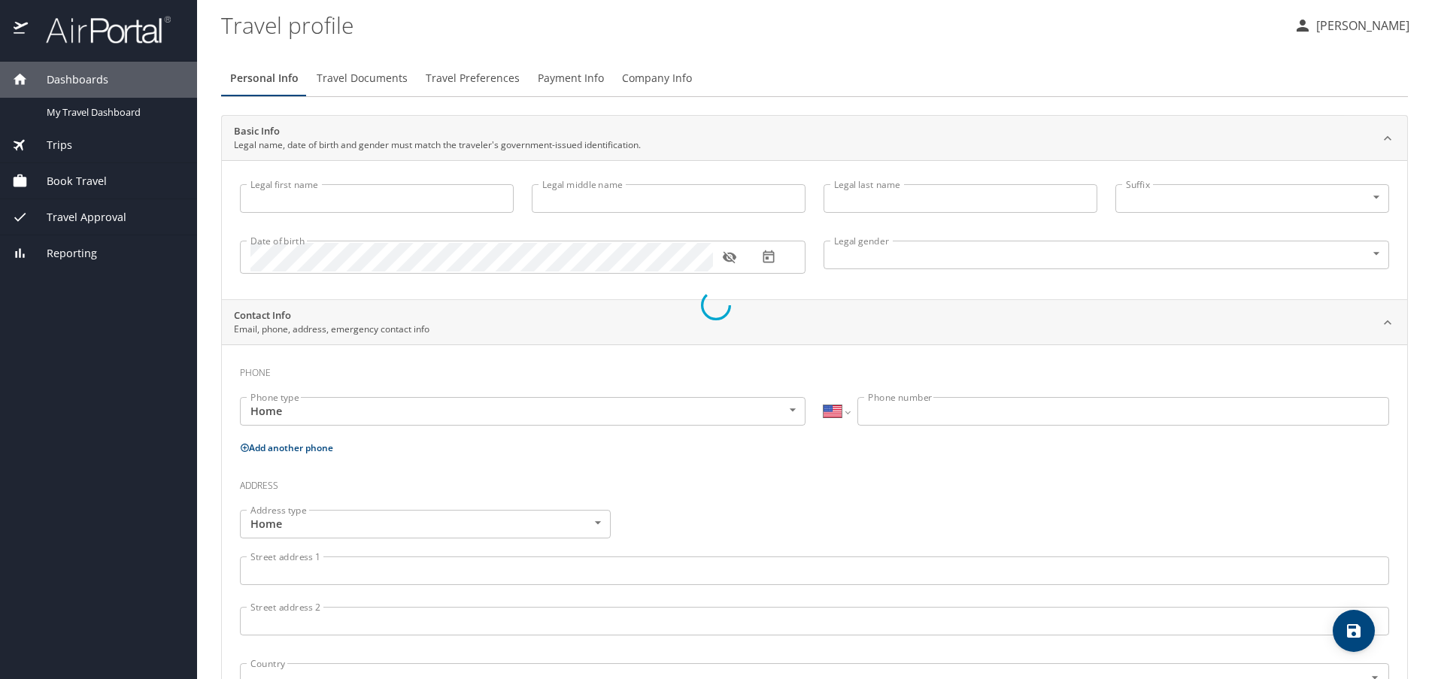
type input "Jeffrey"
type input "Owen"
type input "Burton"
type input "Male"
select select "US"
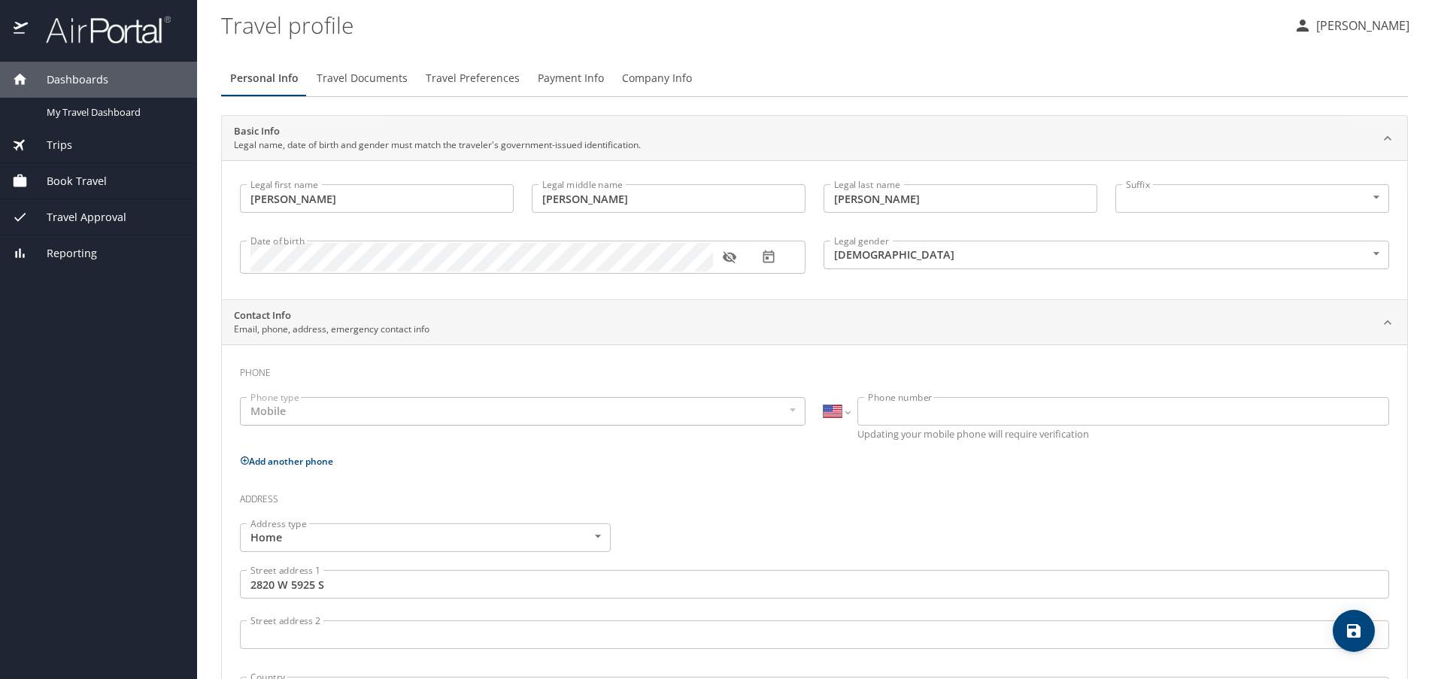
select select "US"
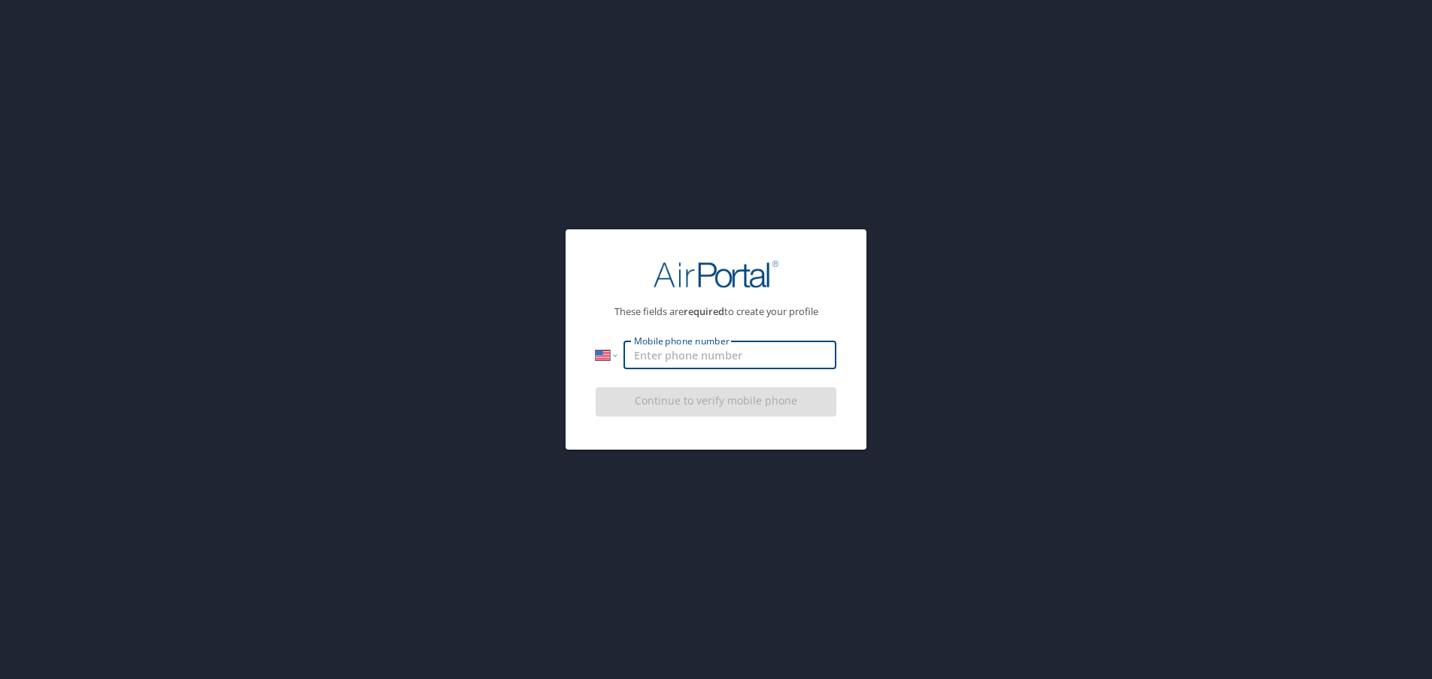
click at [649, 357] on input "Mobile phone number" at bounding box center [730, 355] width 213 height 29
type input "(801) 589-9249"
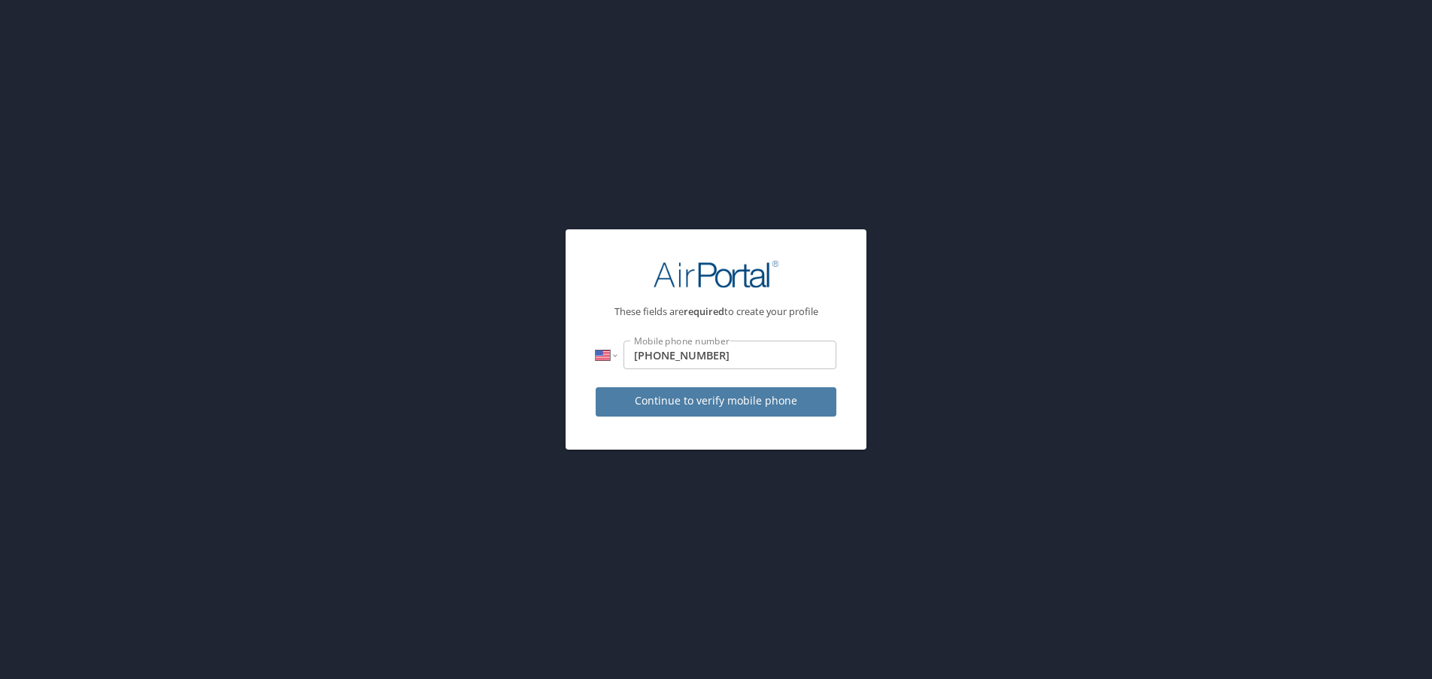
click at [744, 400] on span "Continue to verify mobile phone" at bounding box center [716, 401] width 217 height 19
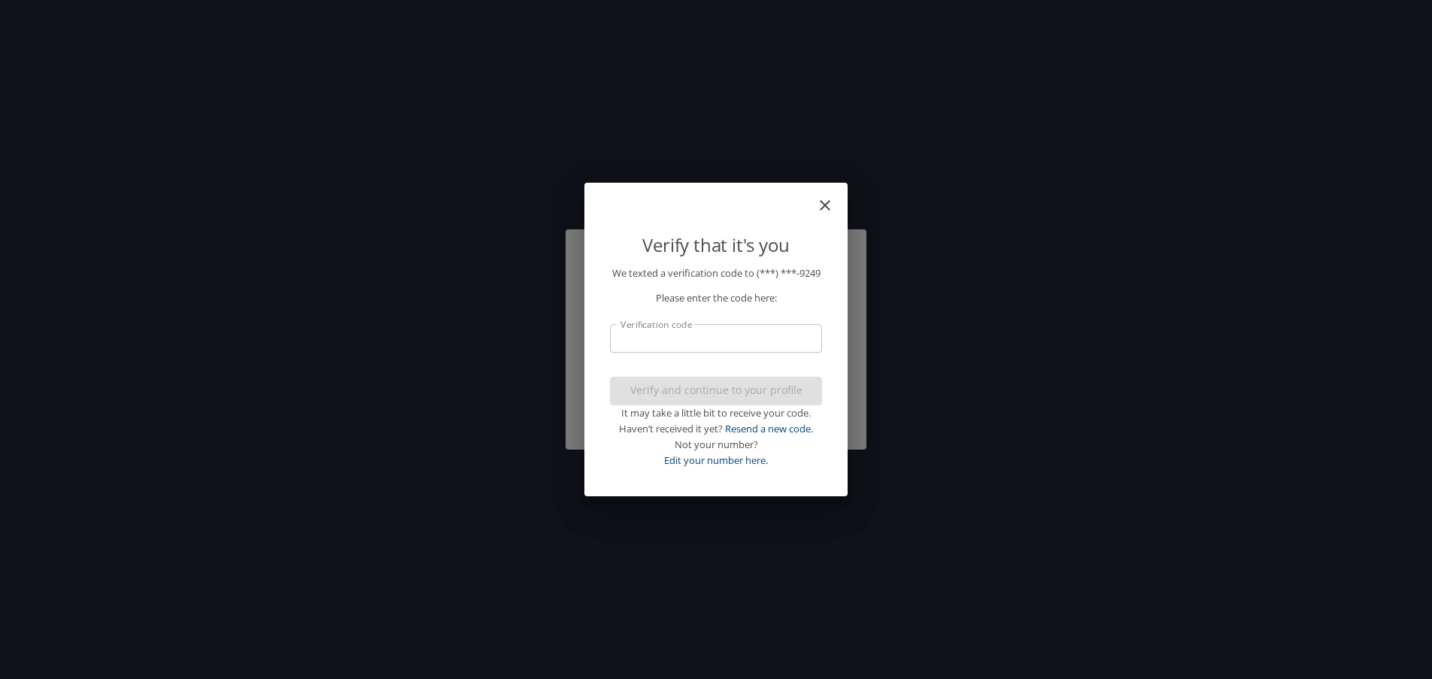
click at [651, 345] on input "Verification code" at bounding box center [716, 338] width 212 height 29
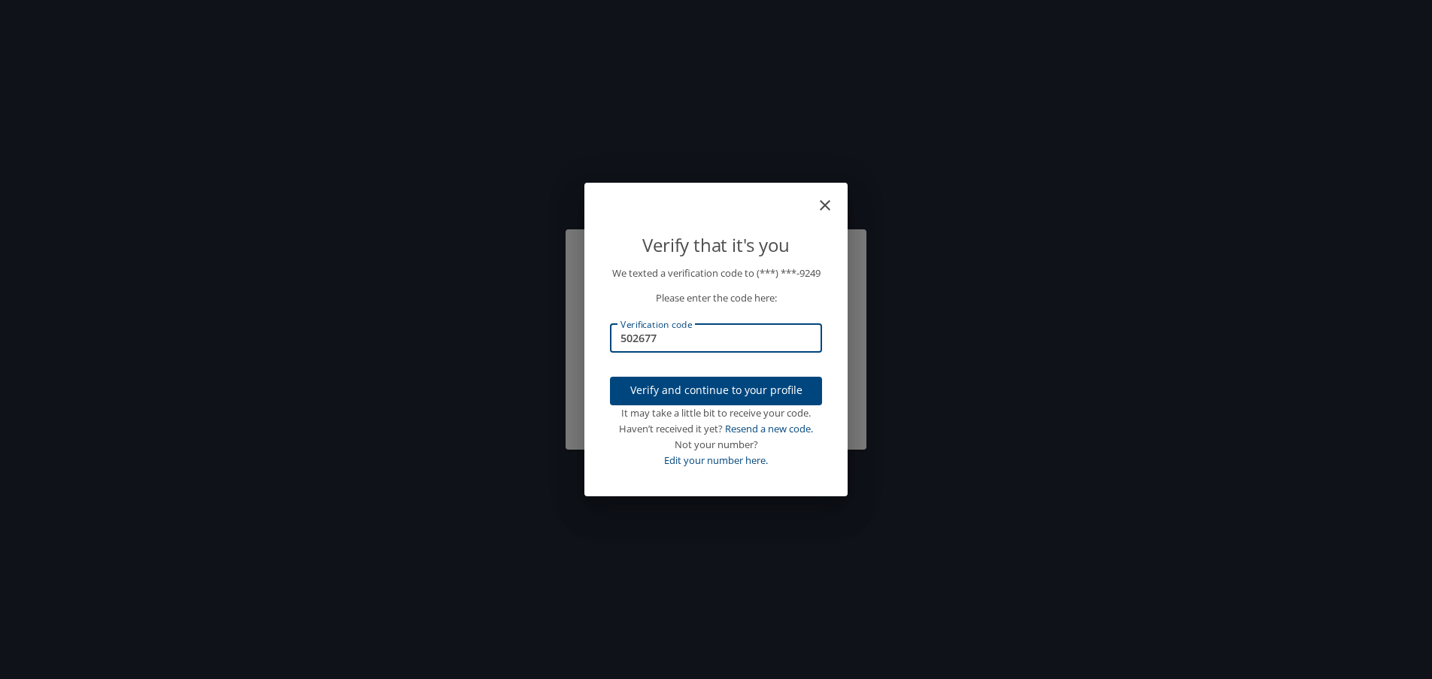
type input "502677"
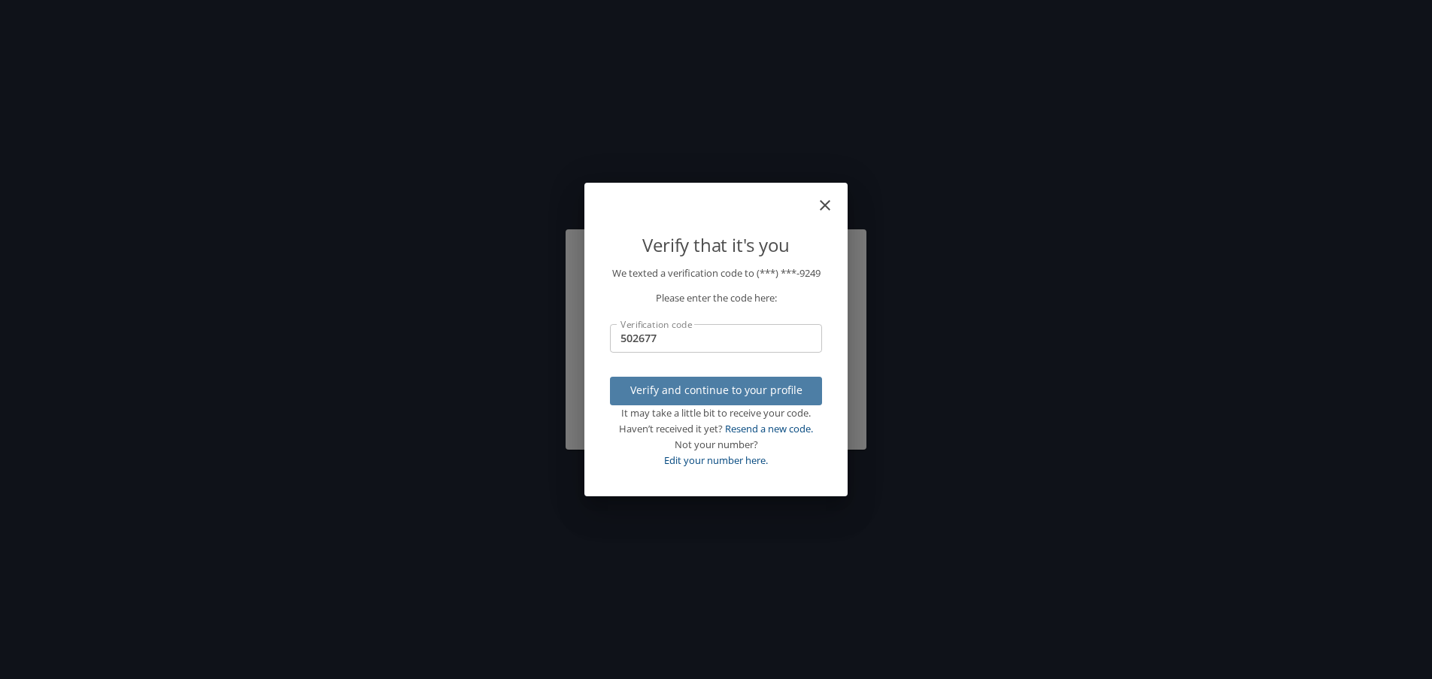
click at [735, 396] on span "Verify and continue to your profile" at bounding box center [716, 390] width 188 height 19
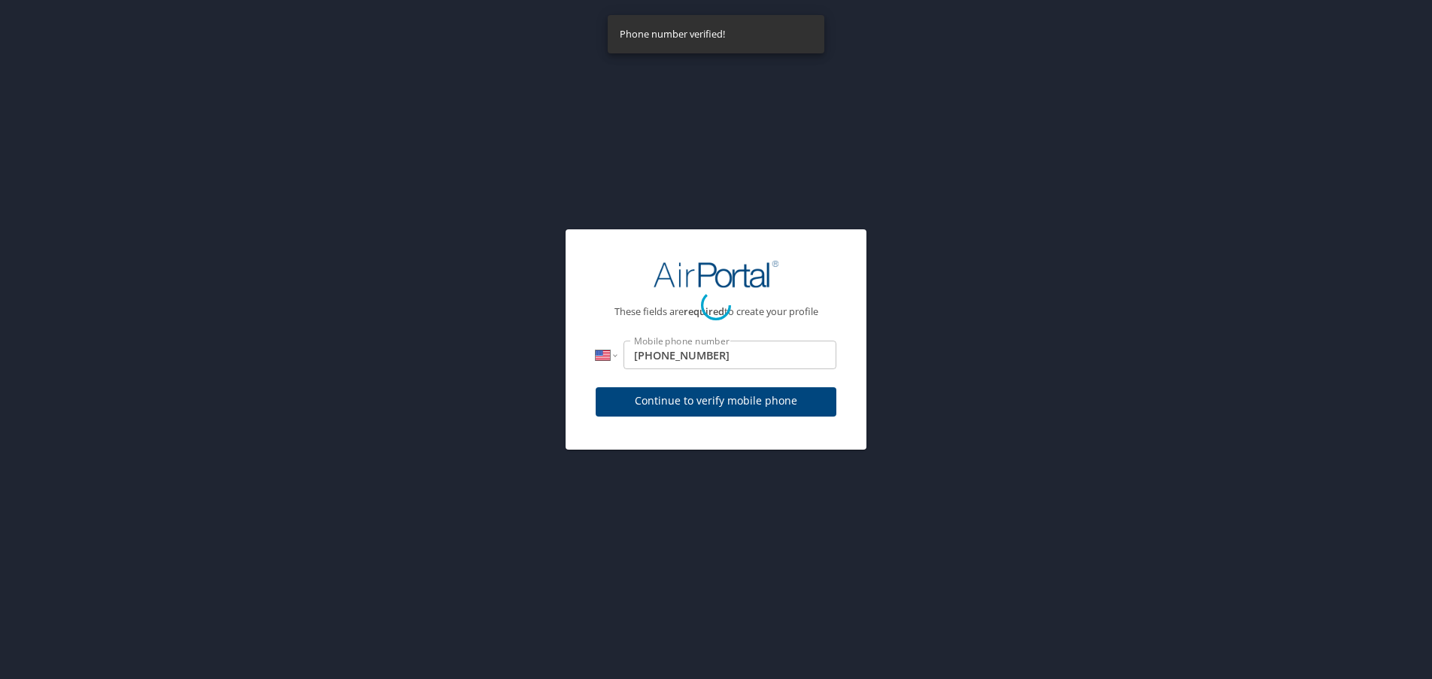
select select "US"
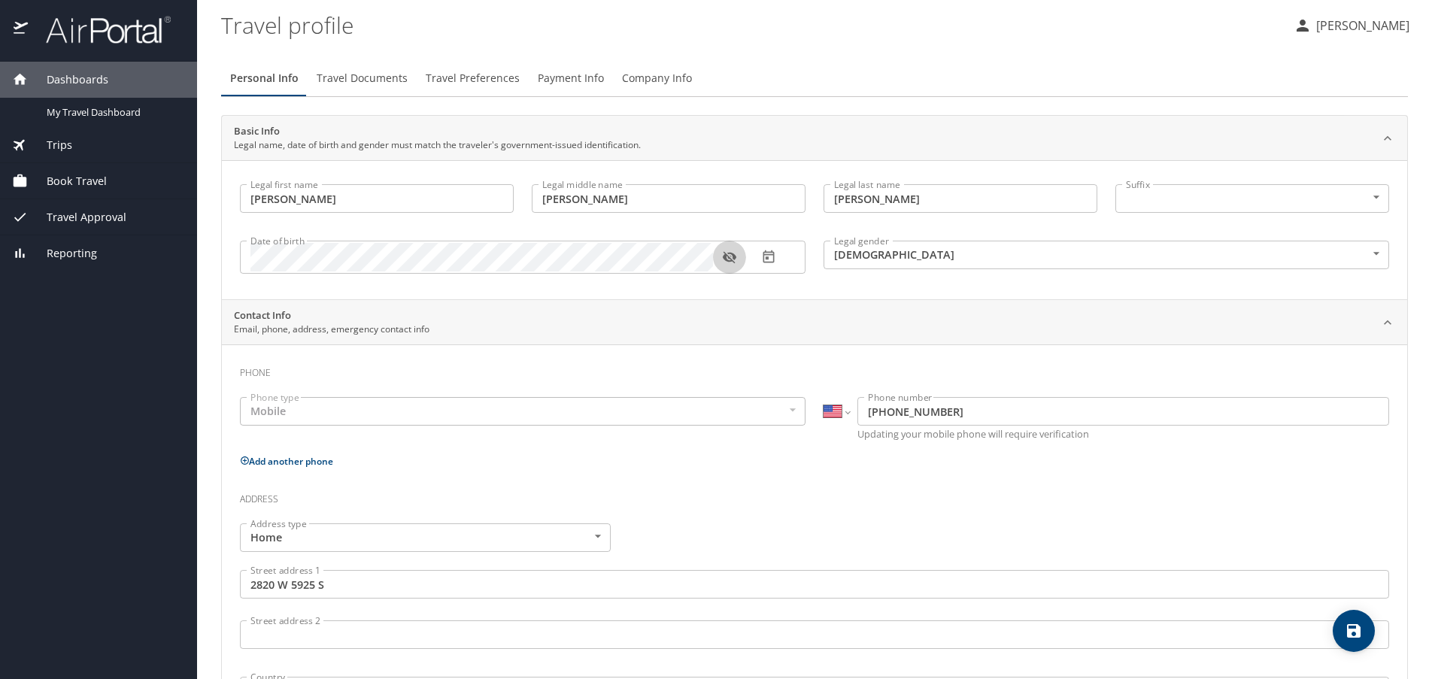
click at [732, 257] on icon "button" at bounding box center [729, 257] width 15 height 15
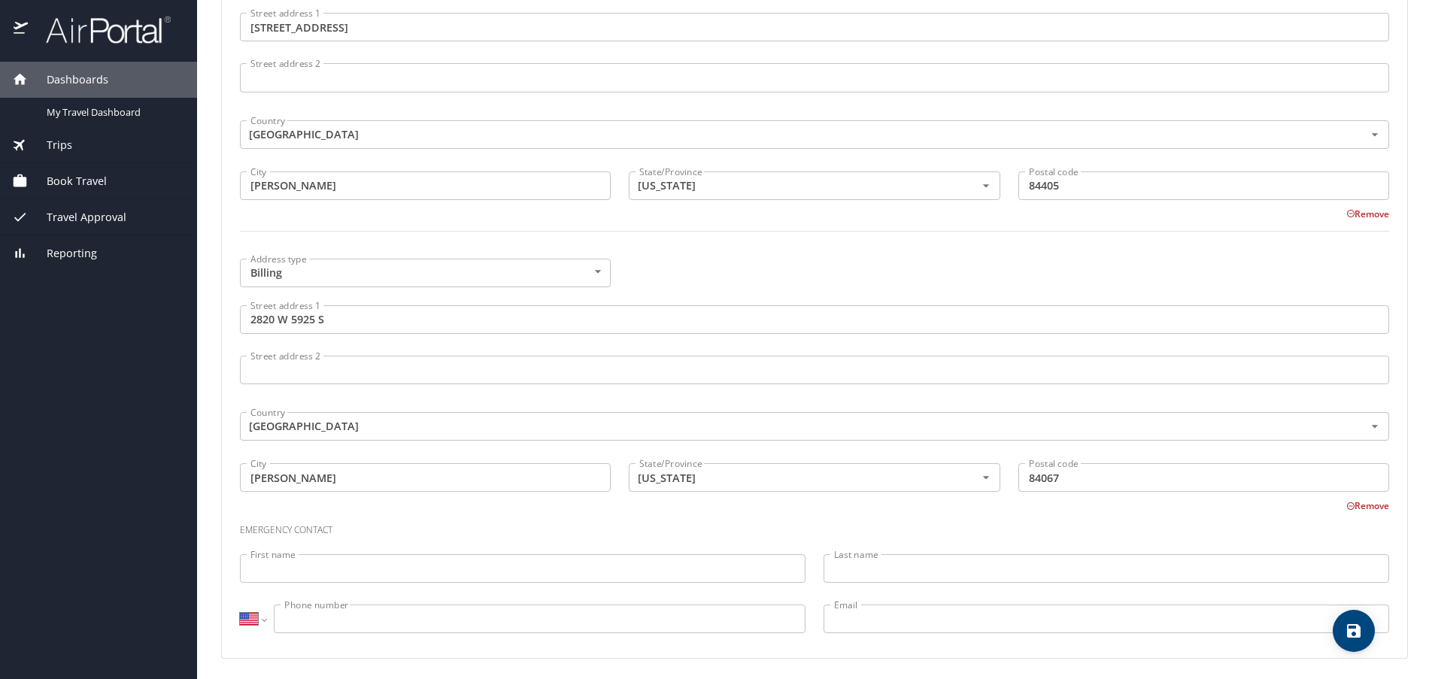
scroll to position [853, 0]
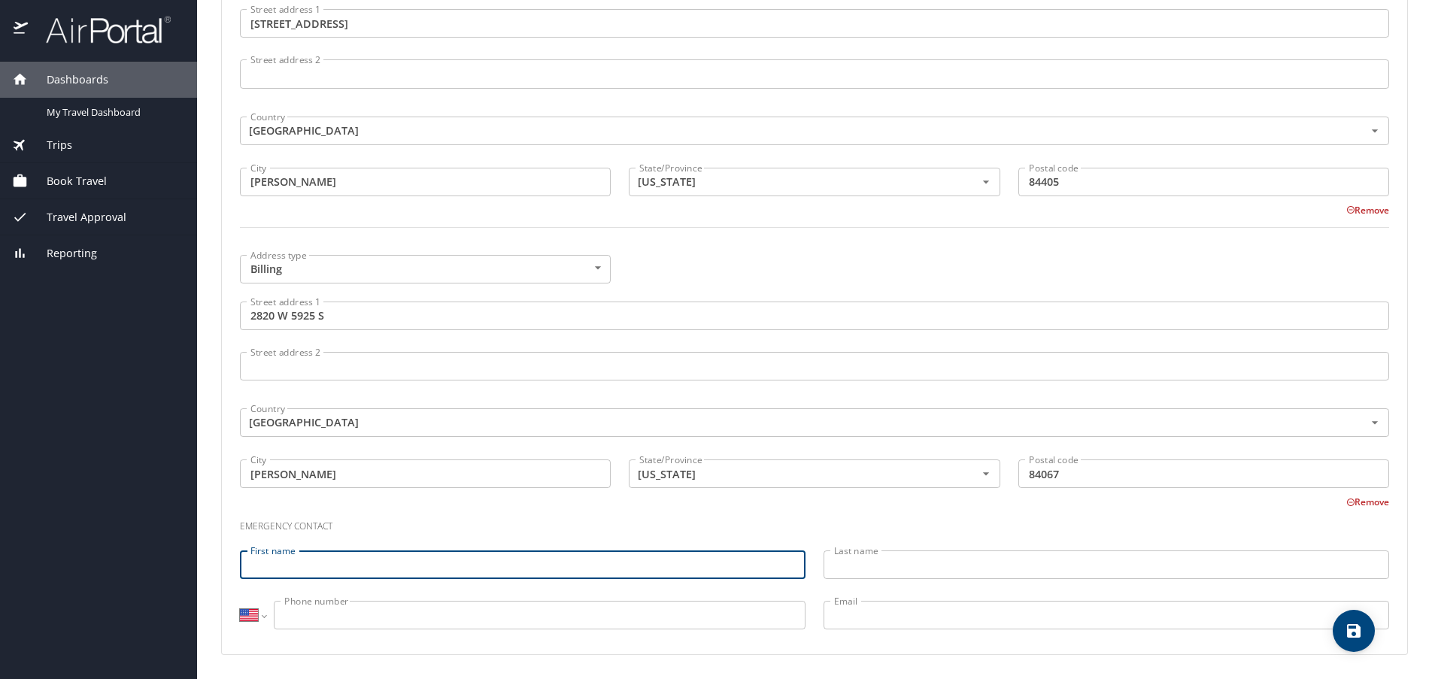
click at [344, 568] on input "First name" at bounding box center [523, 565] width 566 height 29
drag, startPoint x: 324, startPoint y: 569, endPoint x: 281, endPoint y: 563, distance: 43.2
click at [281, 563] on input "Cathy Burton" at bounding box center [523, 565] width 566 height 29
type input "Cathy"
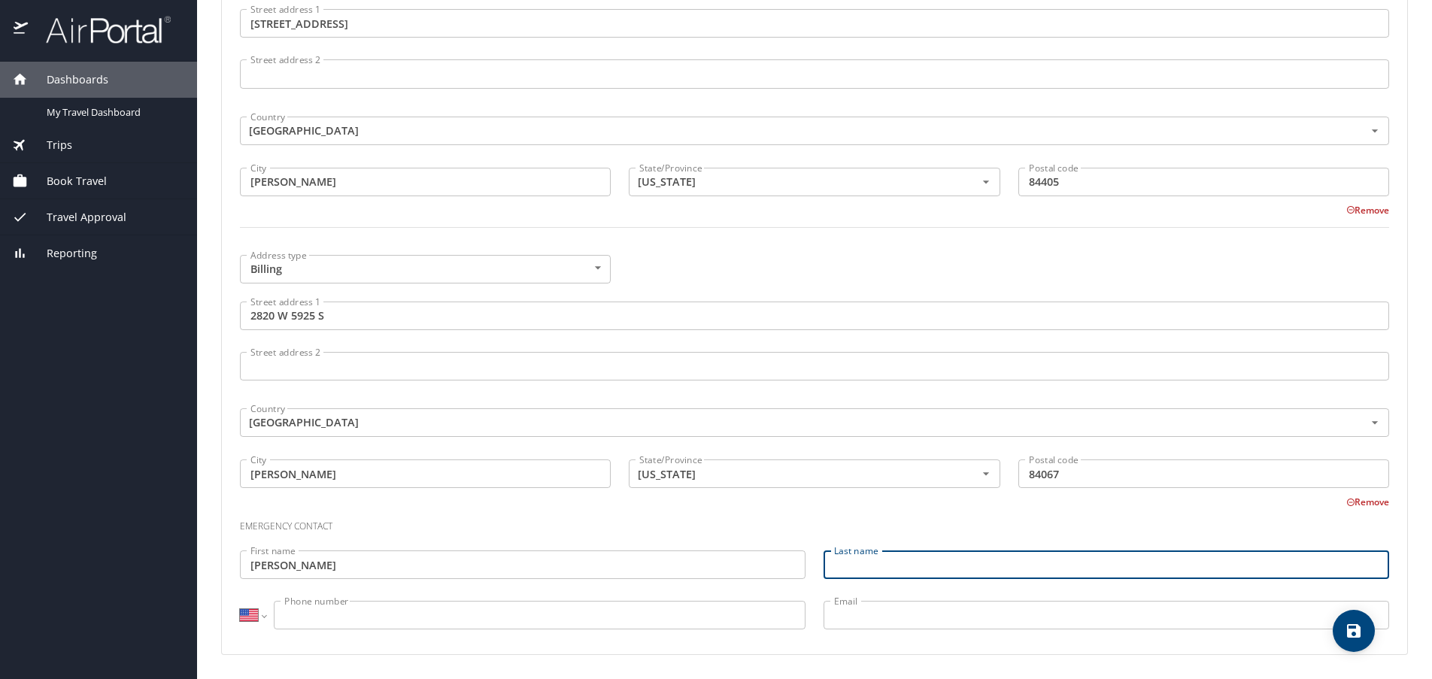
click at [867, 562] on input "Last name" at bounding box center [1107, 565] width 566 height 29
type input "Burton"
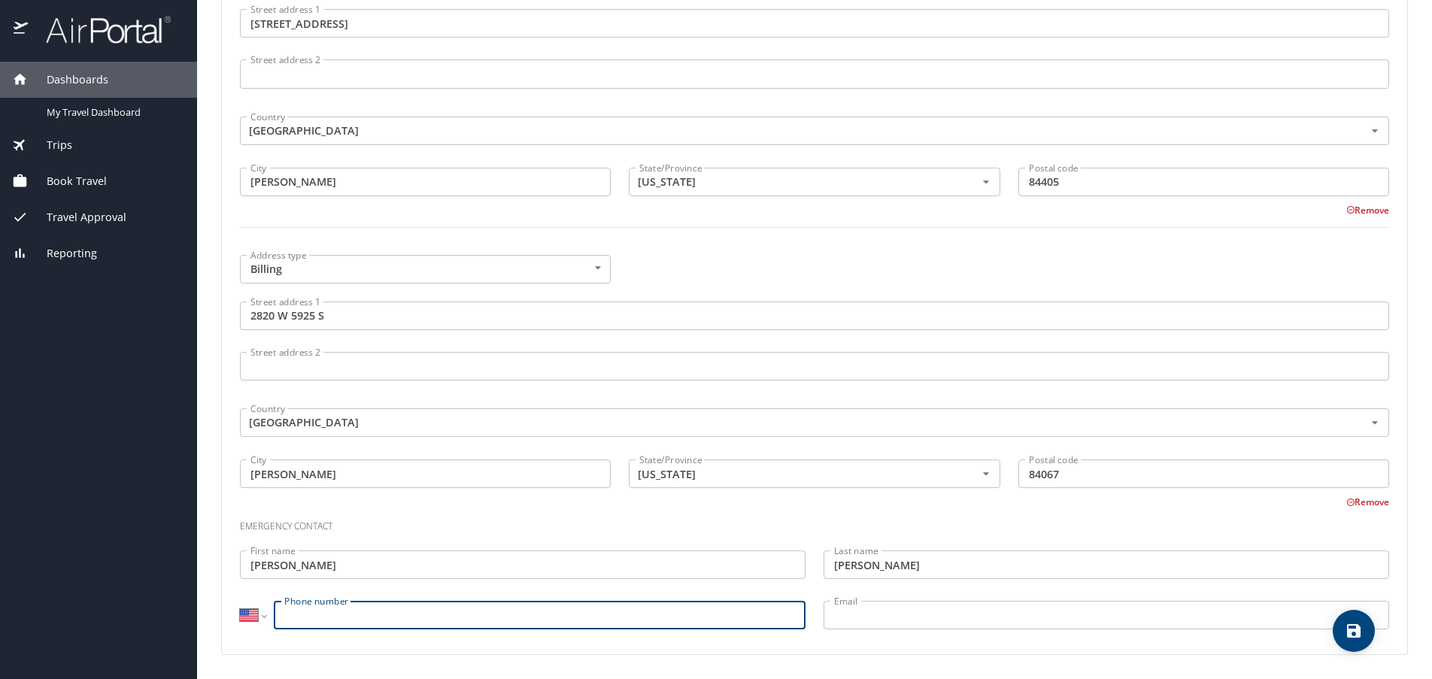
click at [490, 618] on input "Phone number" at bounding box center [540, 615] width 532 height 29
type input "(801) 598-6571"
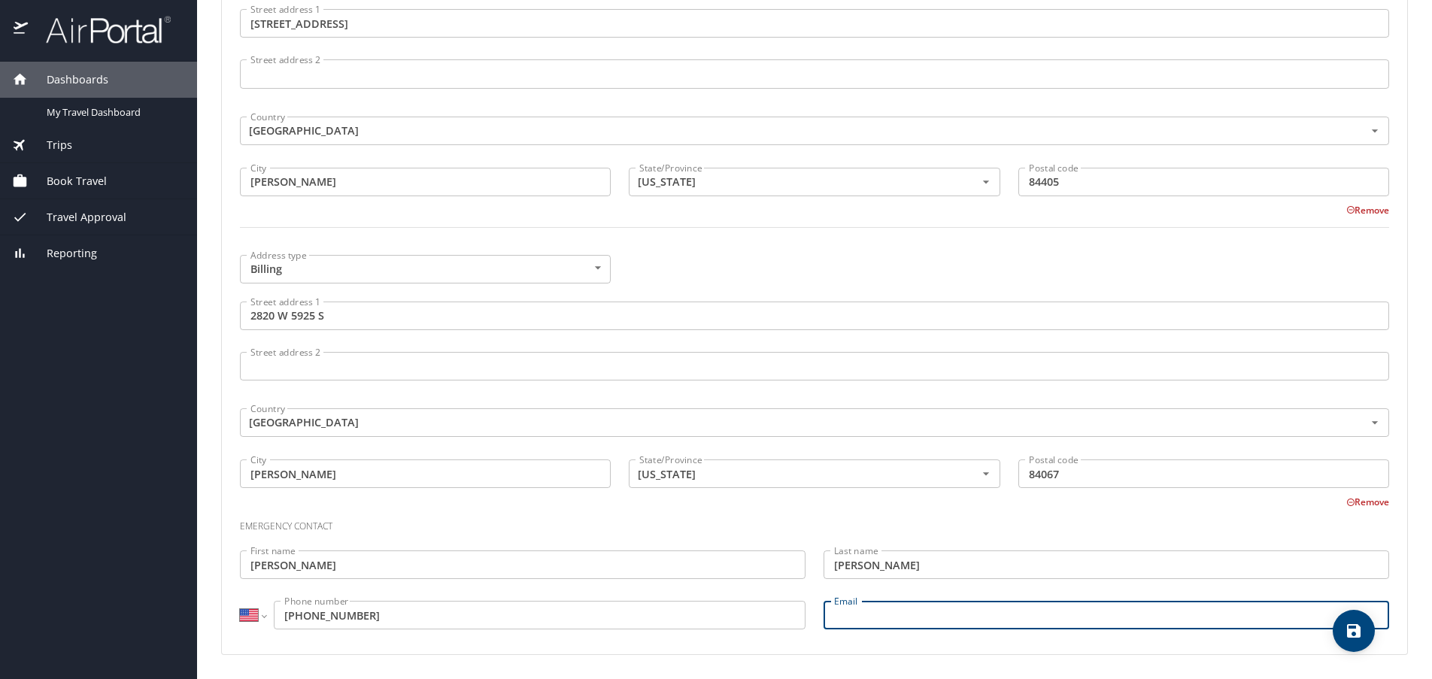
click at [841, 619] on input "Email" at bounding box center [1107, 615] width 566 height 29
type input "BurtonF1@msn.com"
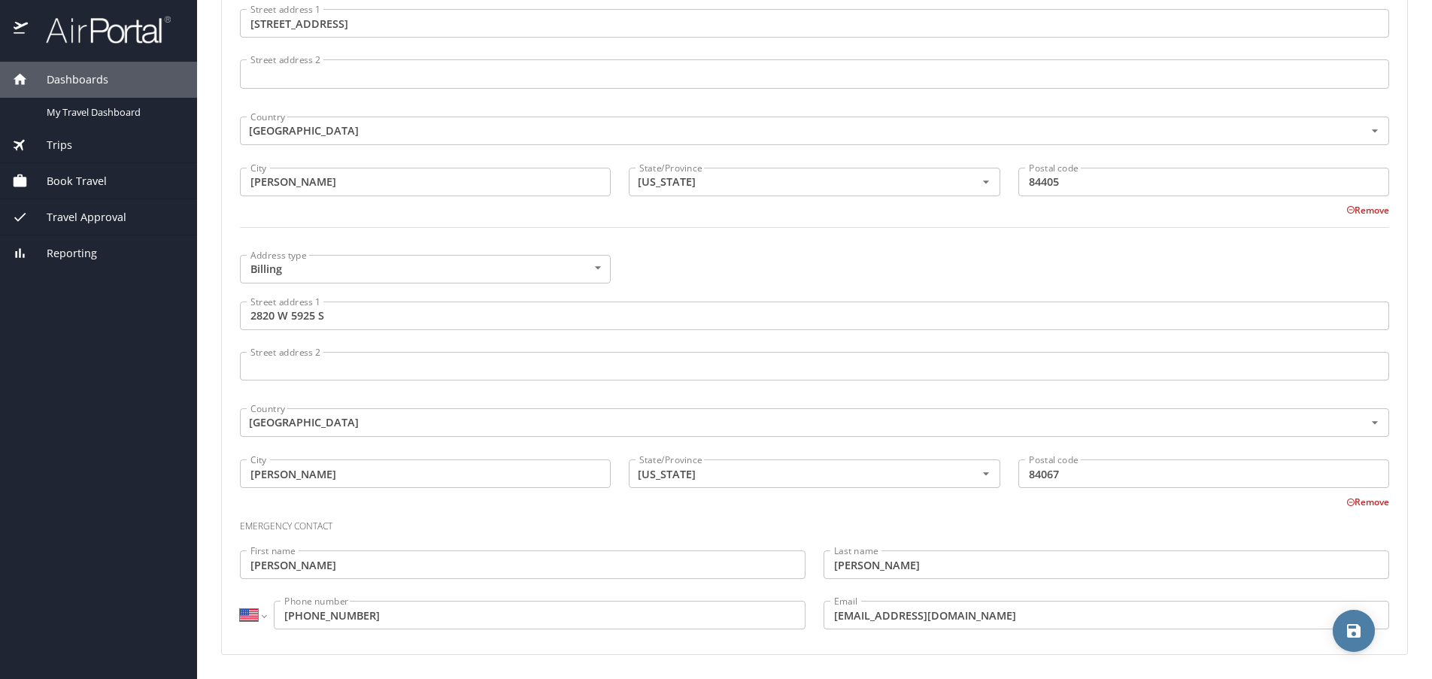
click at [1358, 633] on icon "save" at bounding box center [1354, 631] width 14 height 14
select select "US"
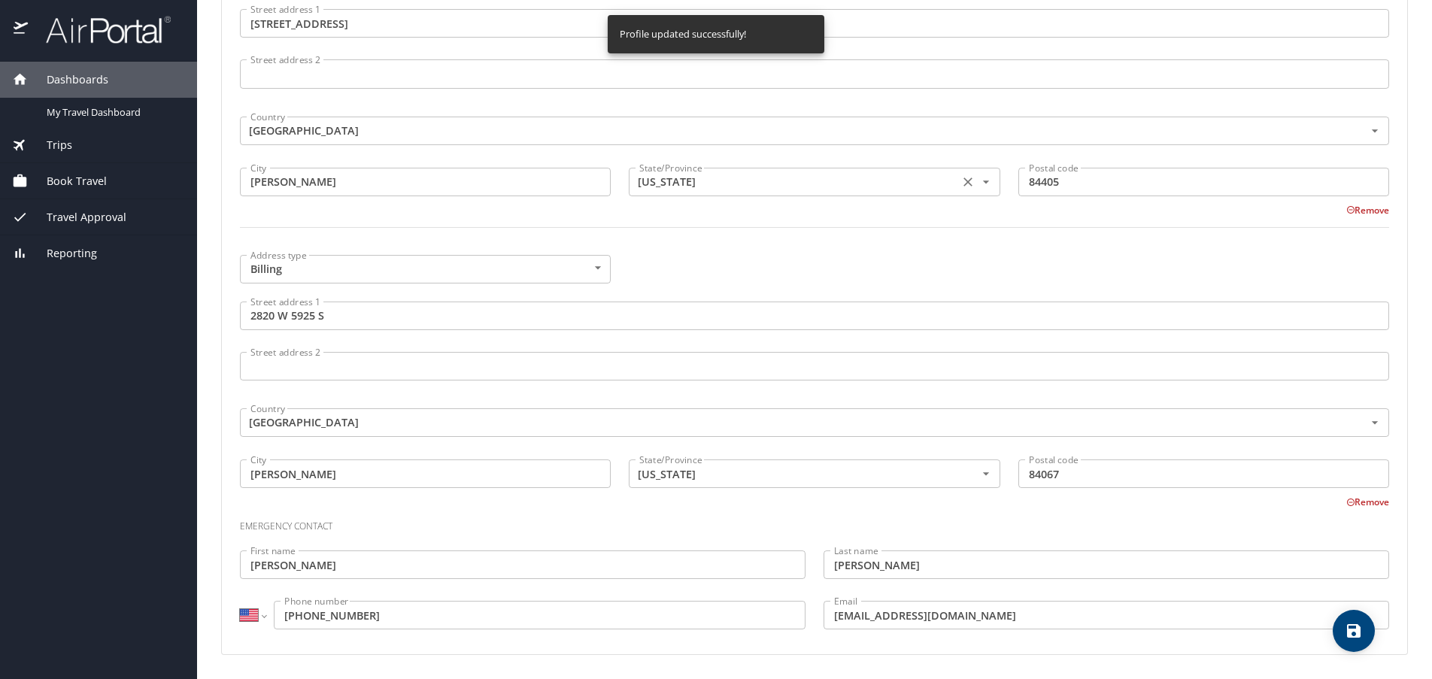
select select "US"
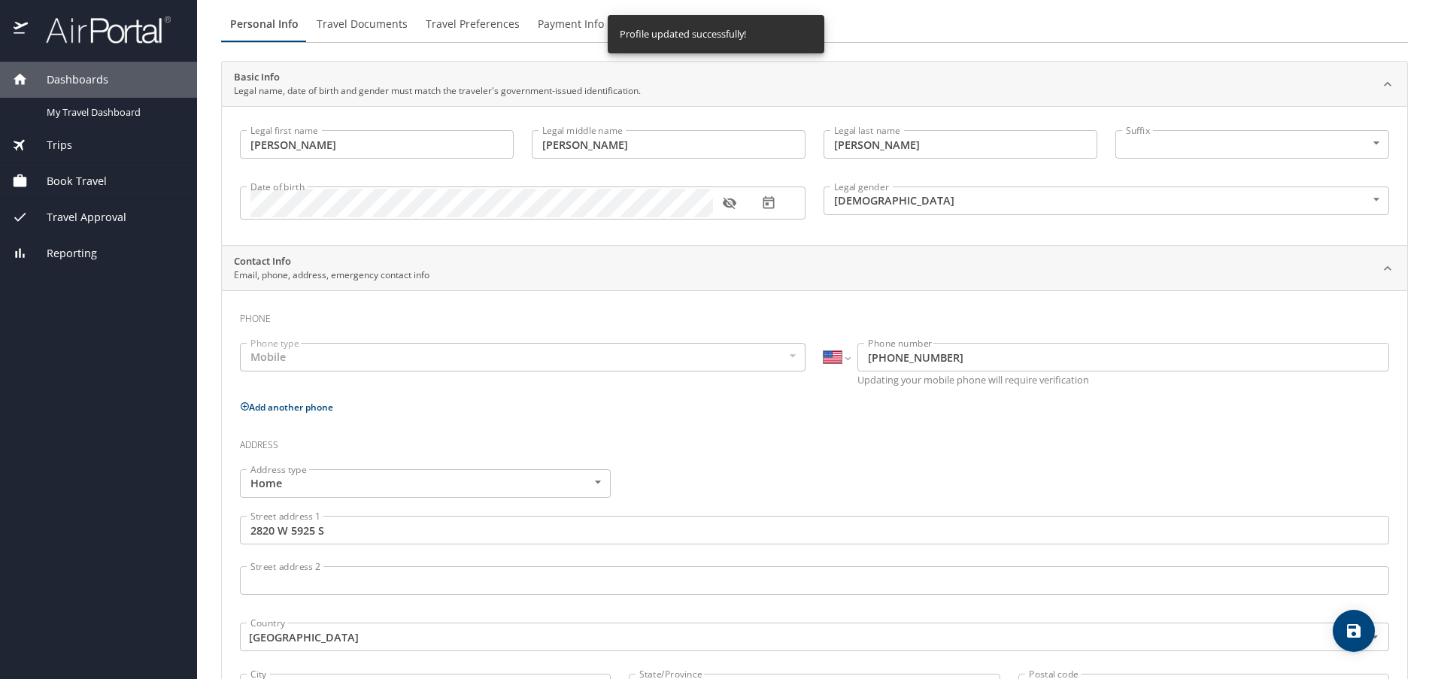
scroll to position [0, 0]
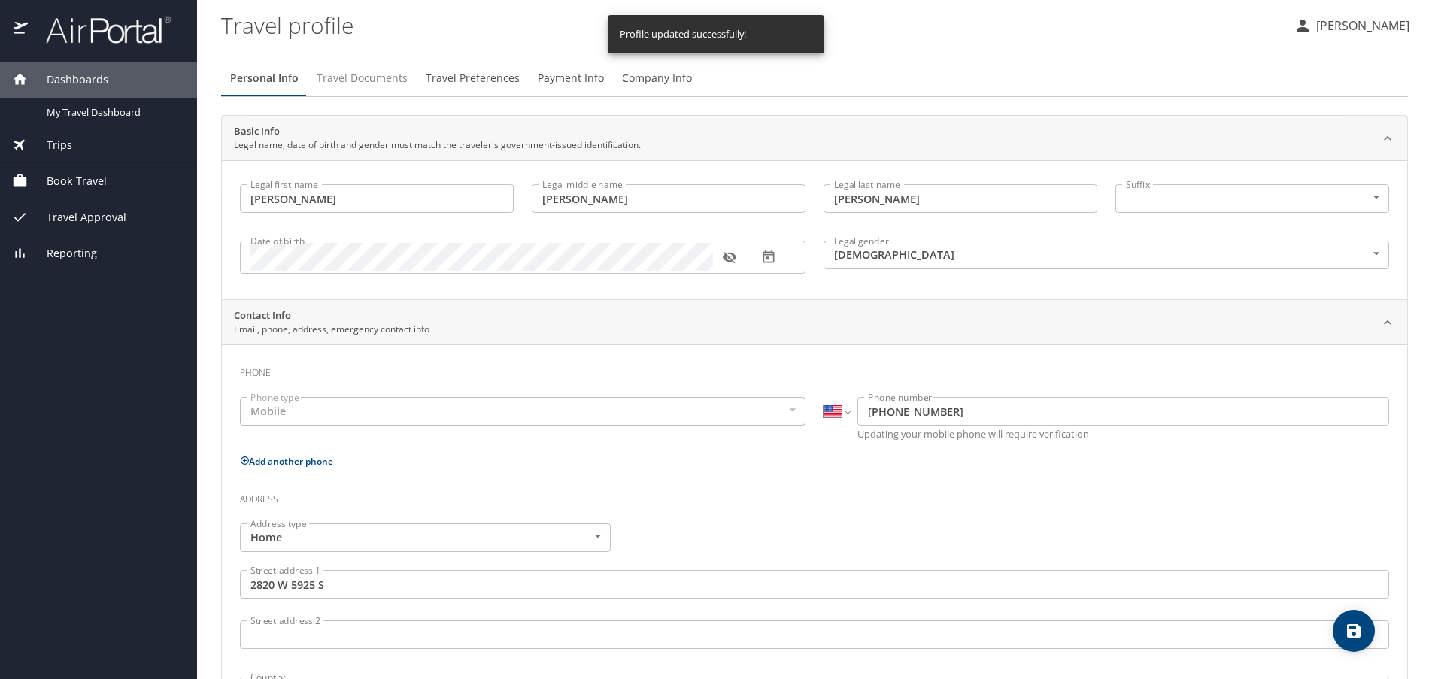
click at [352, 86] on span "Travel Documents" at bounding box center [362, 78] width 91 height 19
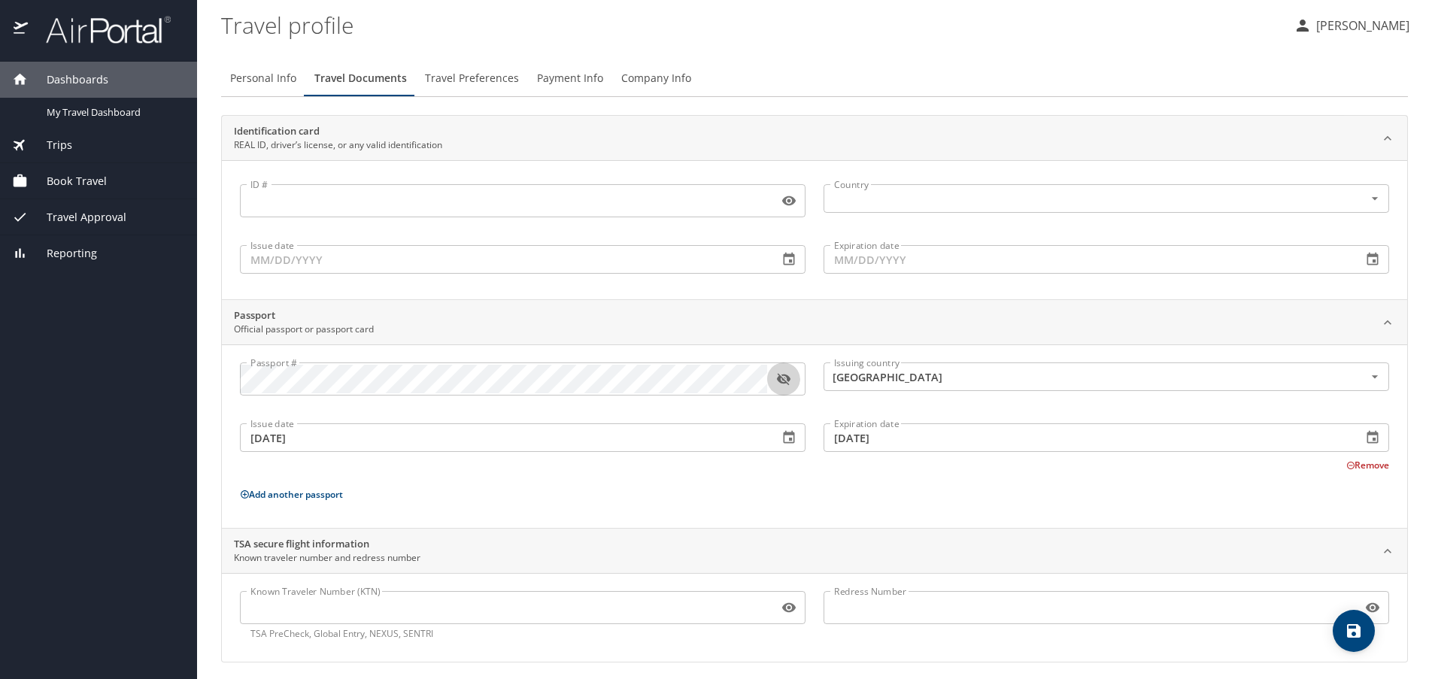
click at [781, 375] on icon "button" at bounding box center [783, 379] width 15 height 15
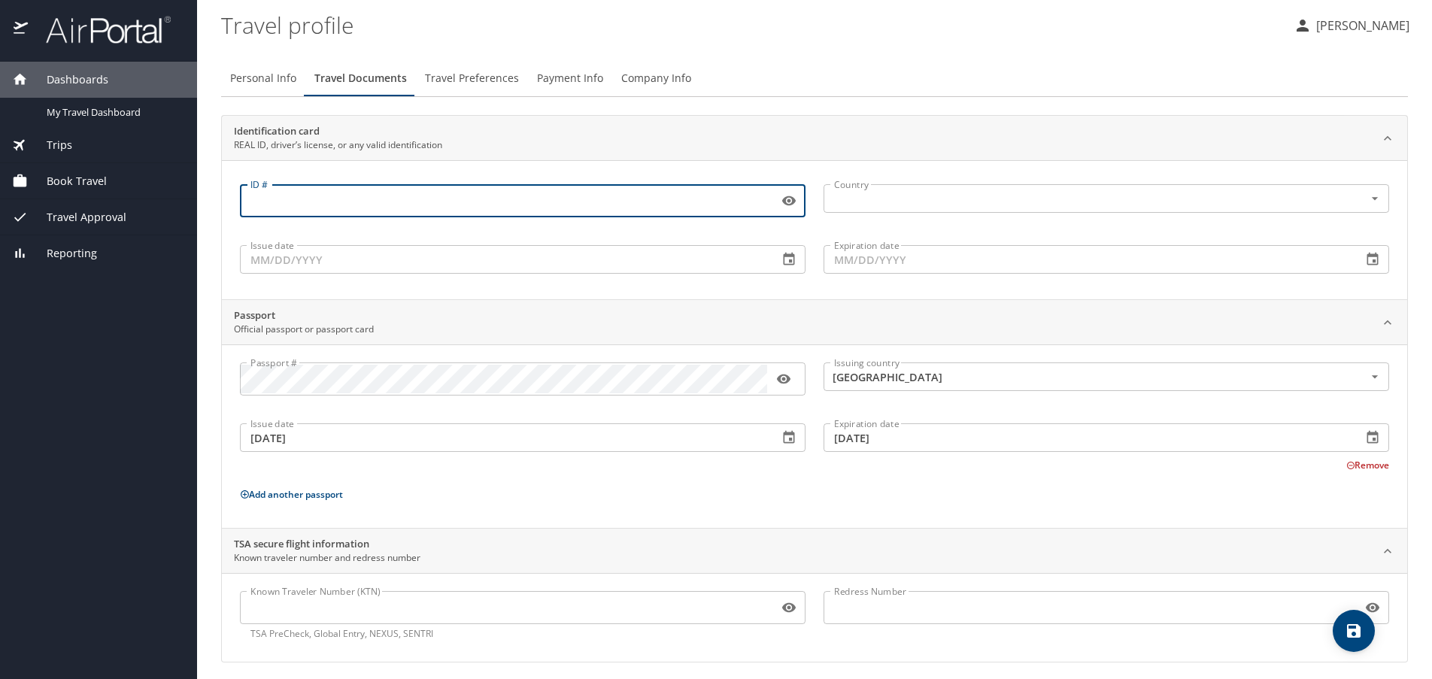
click at [333, 189] on input "ID #" at bounding box center [506, 201] width 533 height 29
click at [318, 201] on input "ID #" at bounding box center [506, 201] width 533 height 29
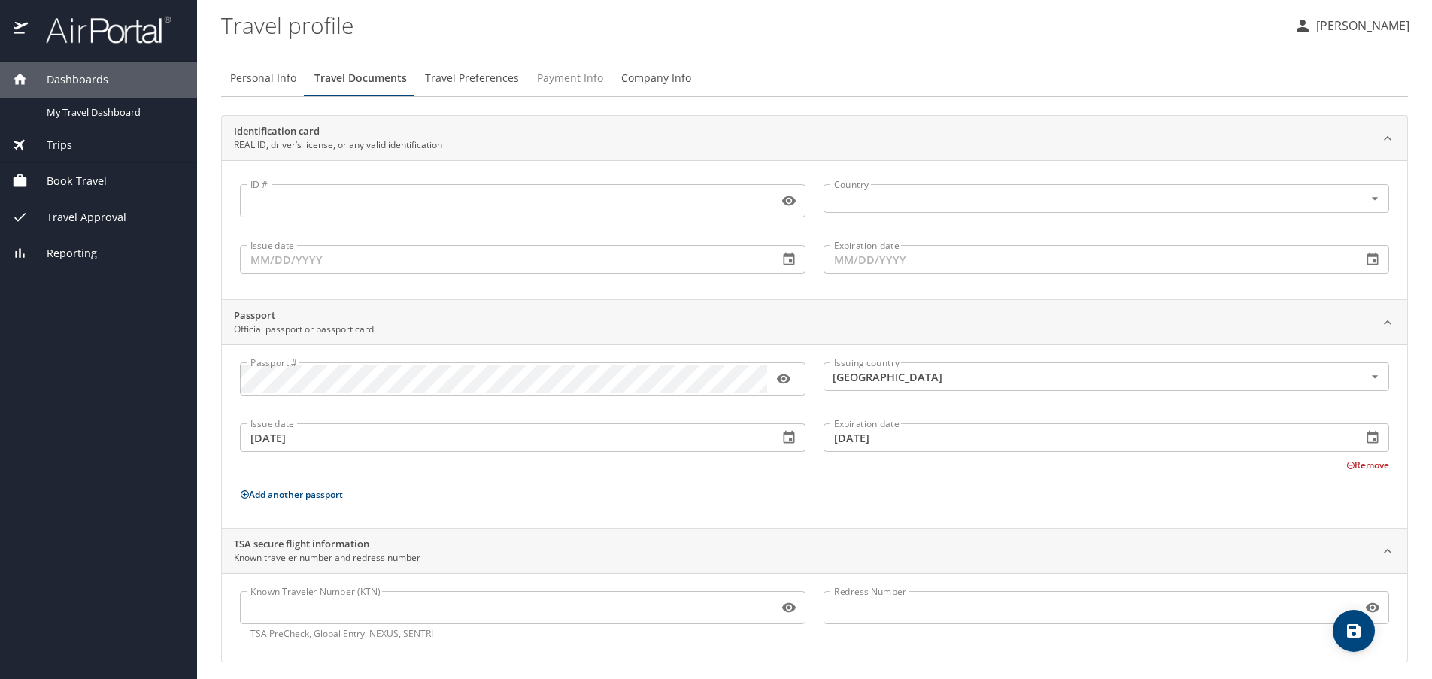
click at [575, 77] on span "Payment Info" at bounding box center [570, 78] width 66 height 19
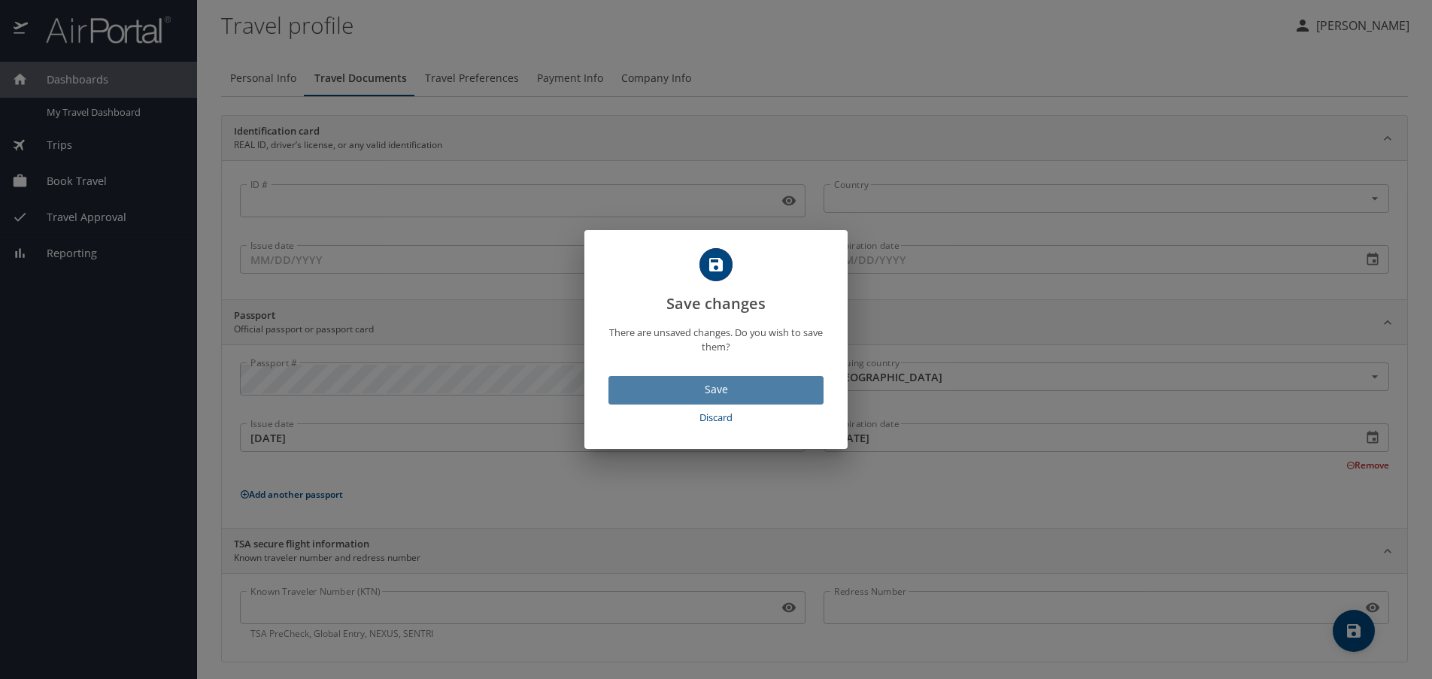
click at [718, 390] on span "Save" at bounding box center [716, 390] width 191 height 19
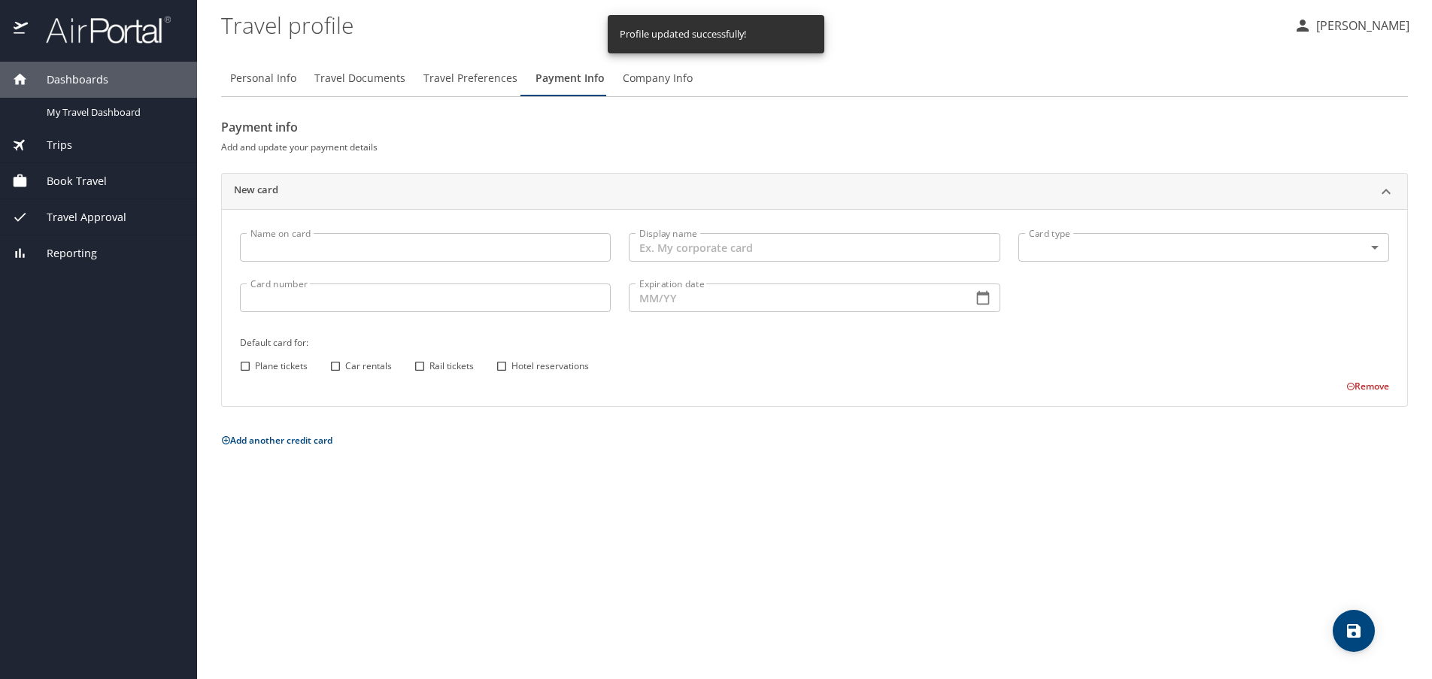
click at [316, 247] on input "Name on card" at bounding box center [425, 247] width 371 height 29
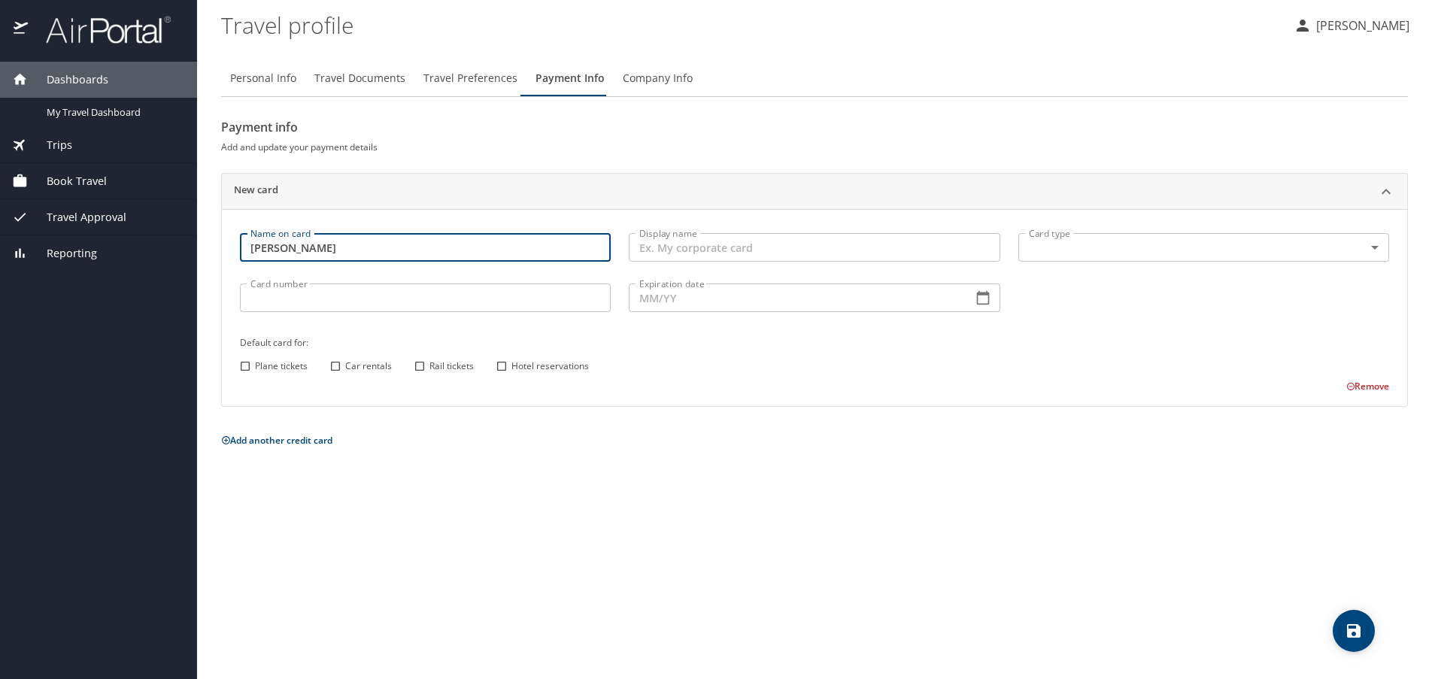
type input "JEFFREY BURTON"
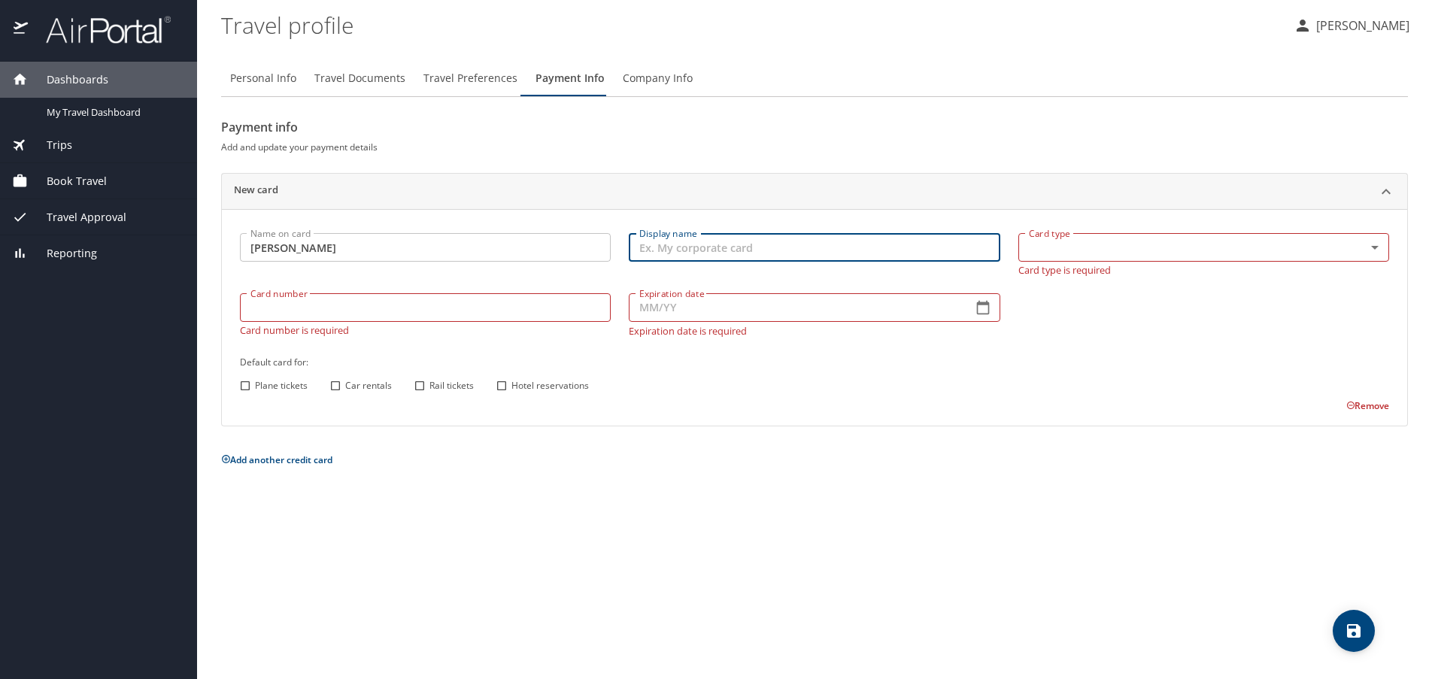
click at [706, 250] on input "Display name" at bounding box center [814, 247] width 371 height 29
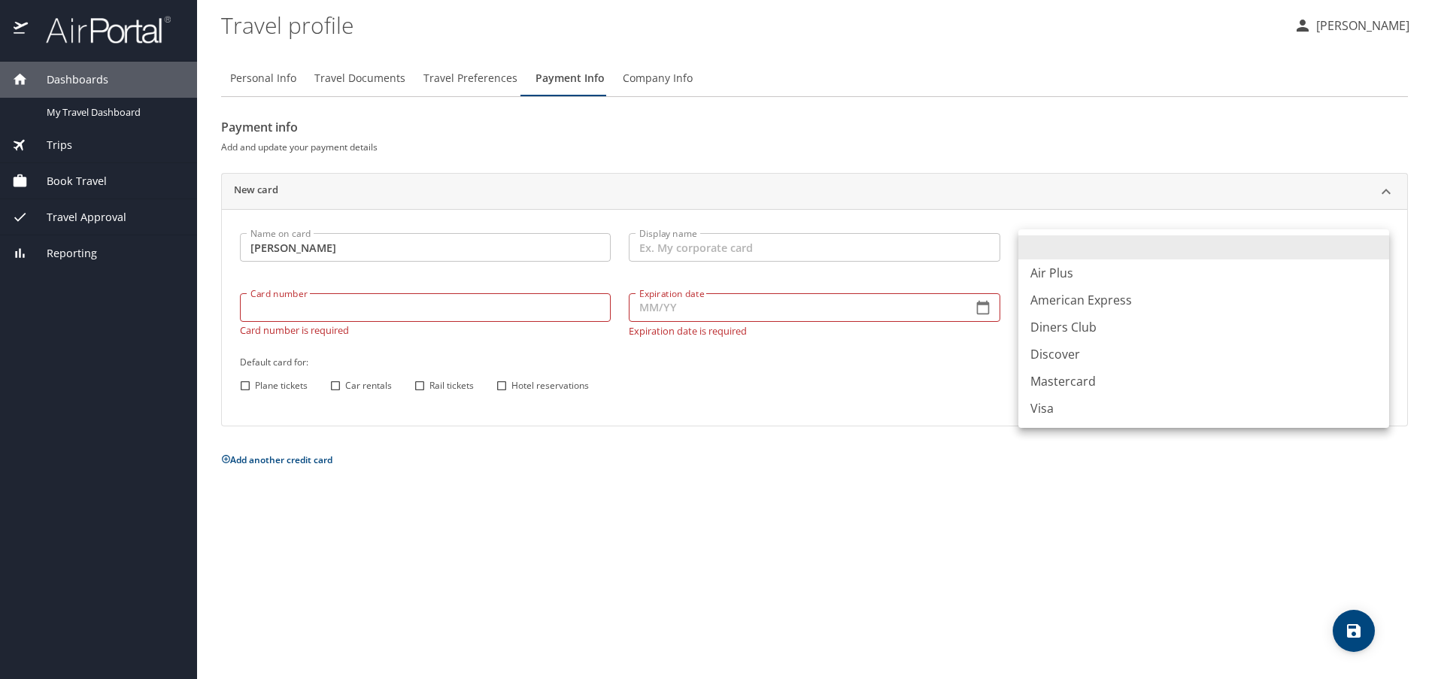
click at [1094, 244] on body "Dashboards My Travel Dashboard Trips Current / Future Trips Past Trips Trips Mi…" at bounding box center [716, 339] width 1432 height 679
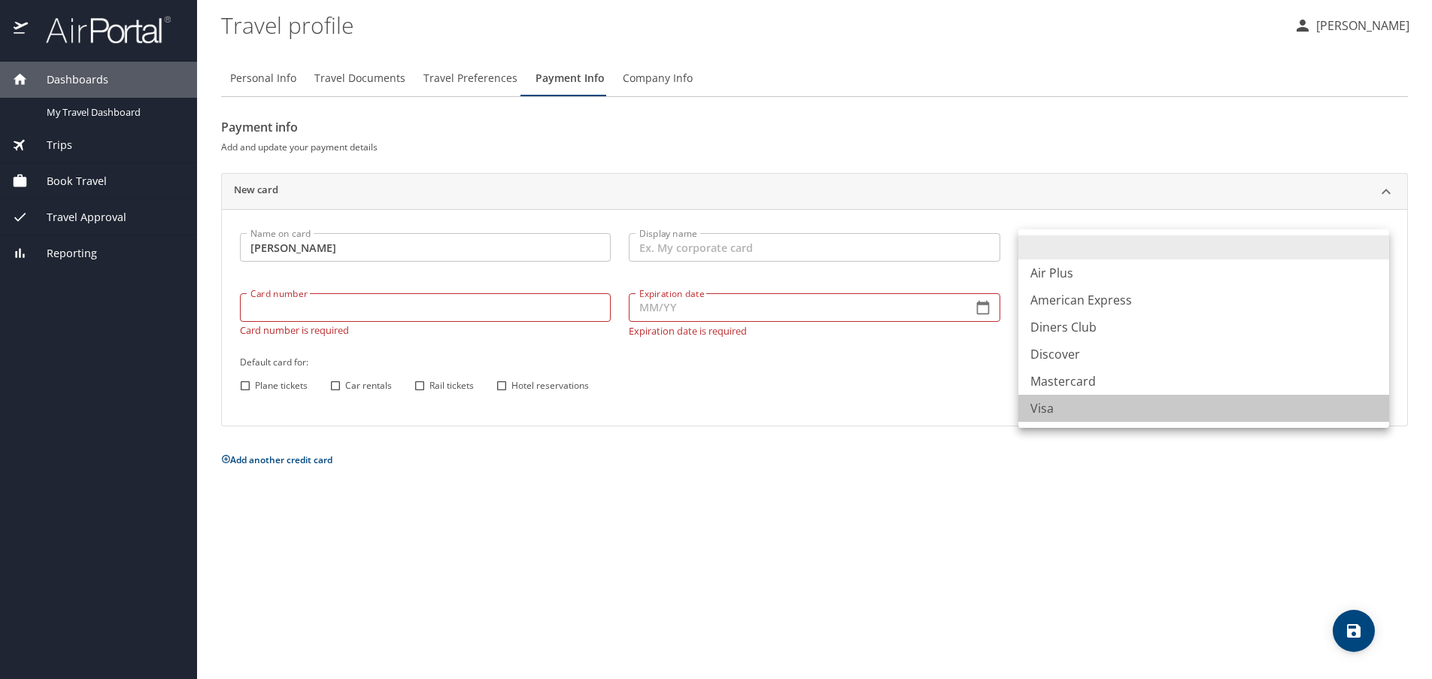
click at [1048, 405] on li "Visa" at bounding box center [1203, 408] width 371 height 27
type input "VI"
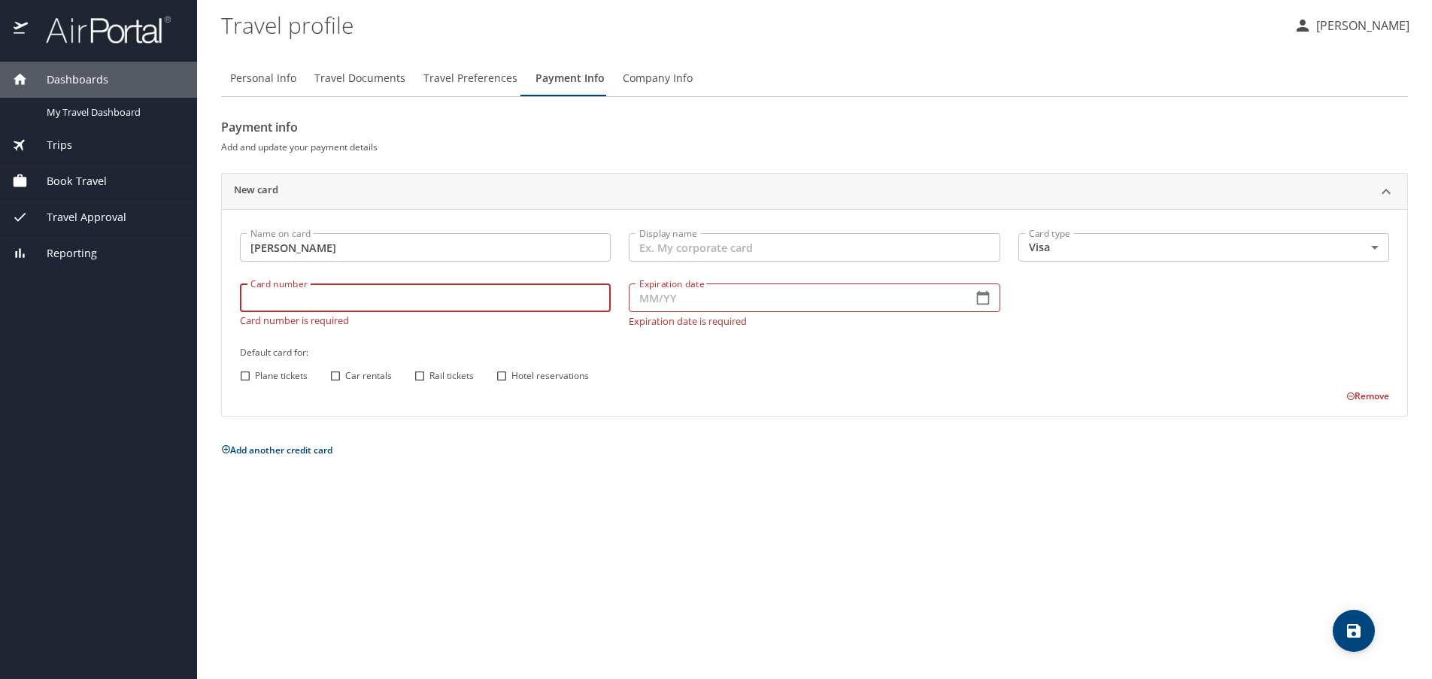
click at [433, 314] on div "Card number Card number Card number is required" at bounding box center [425, 305] width 389 height 61
type input "4808017009559170"
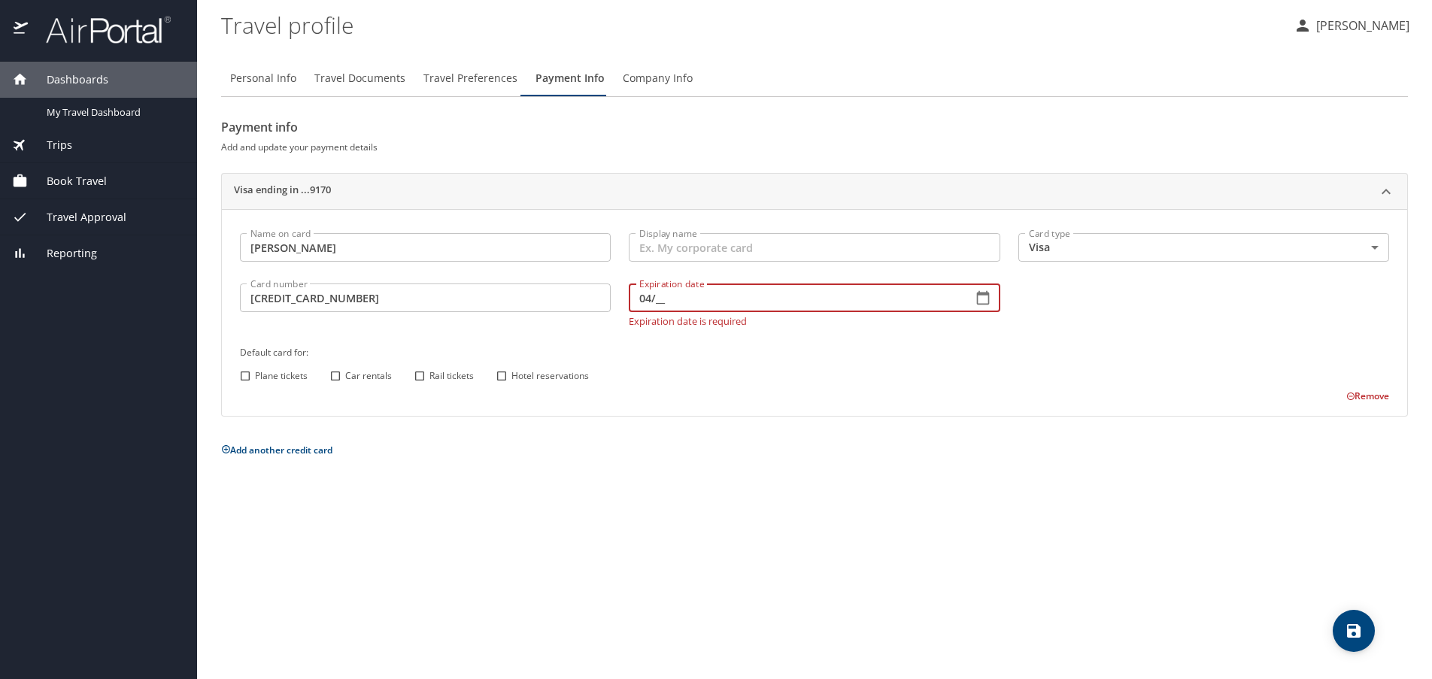
type input "04/__"
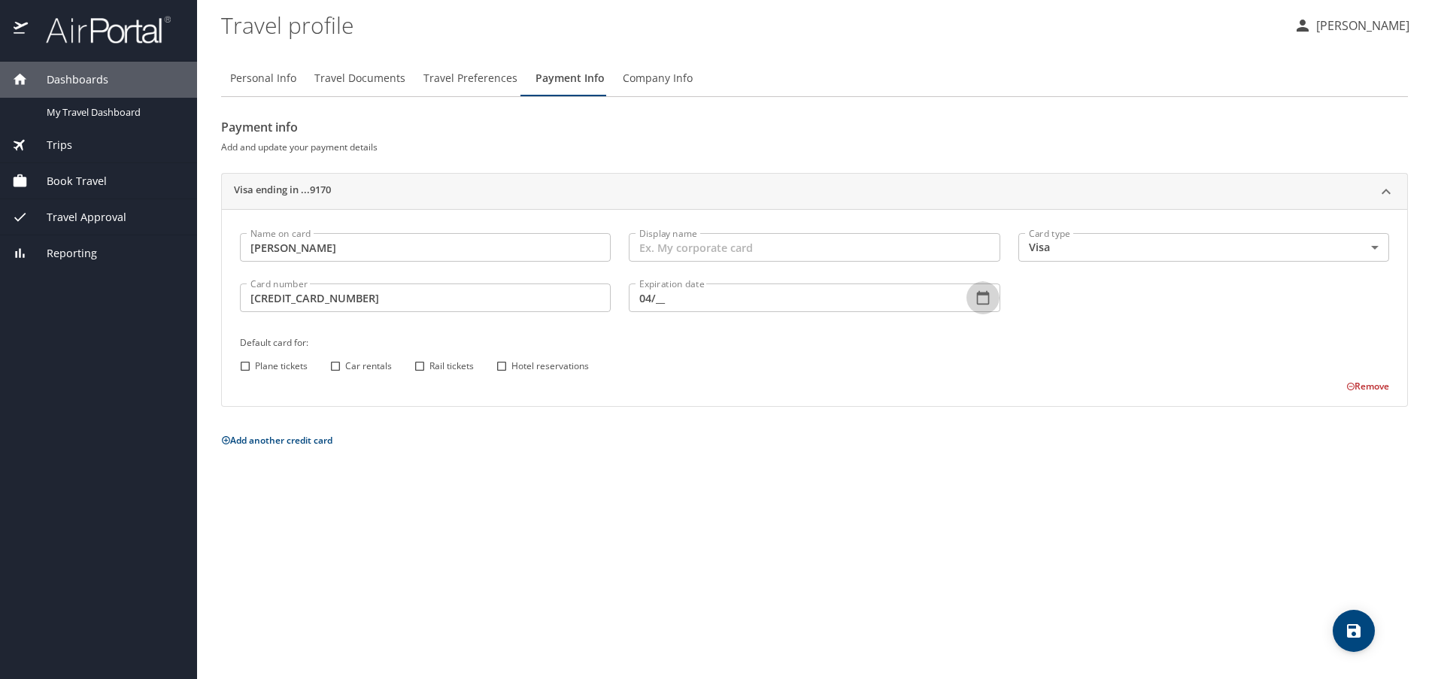
click at [675, 305] on input "04/__" at bounding box center [794, 298] width 331 height 29
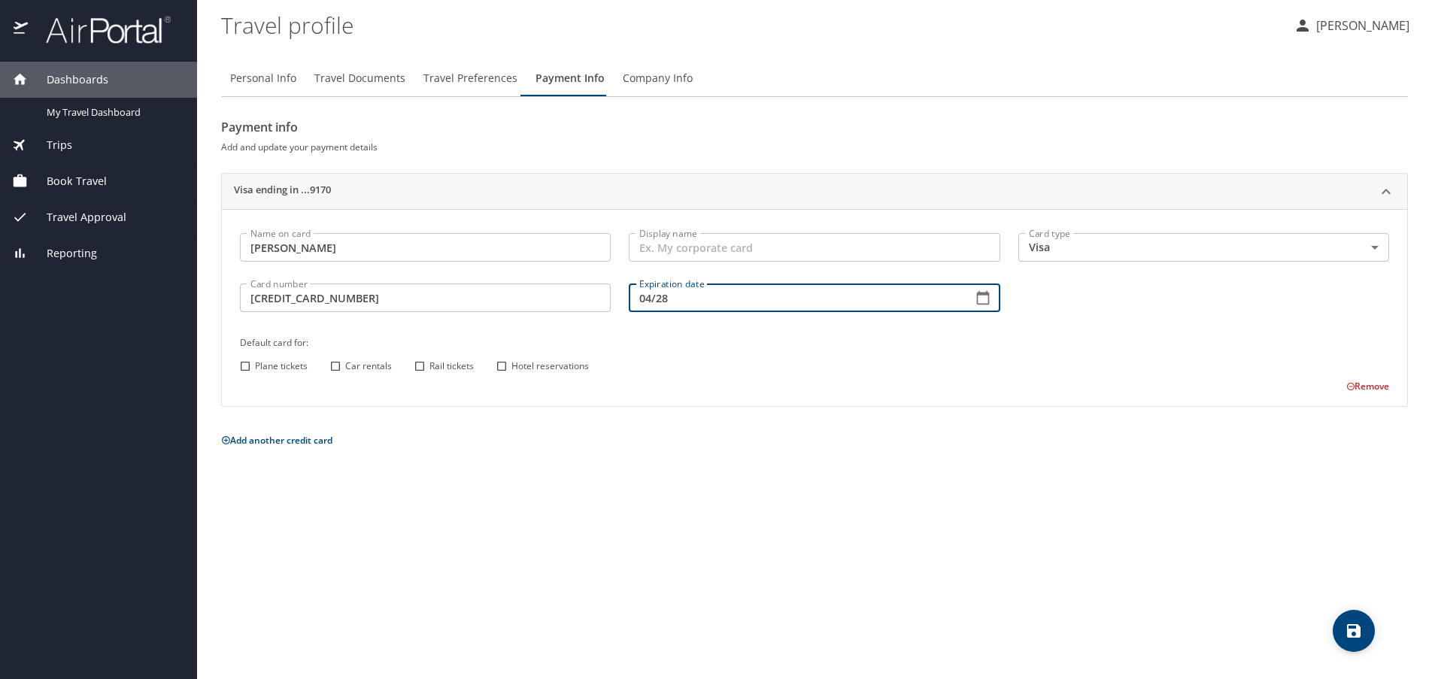
type input "04/28"
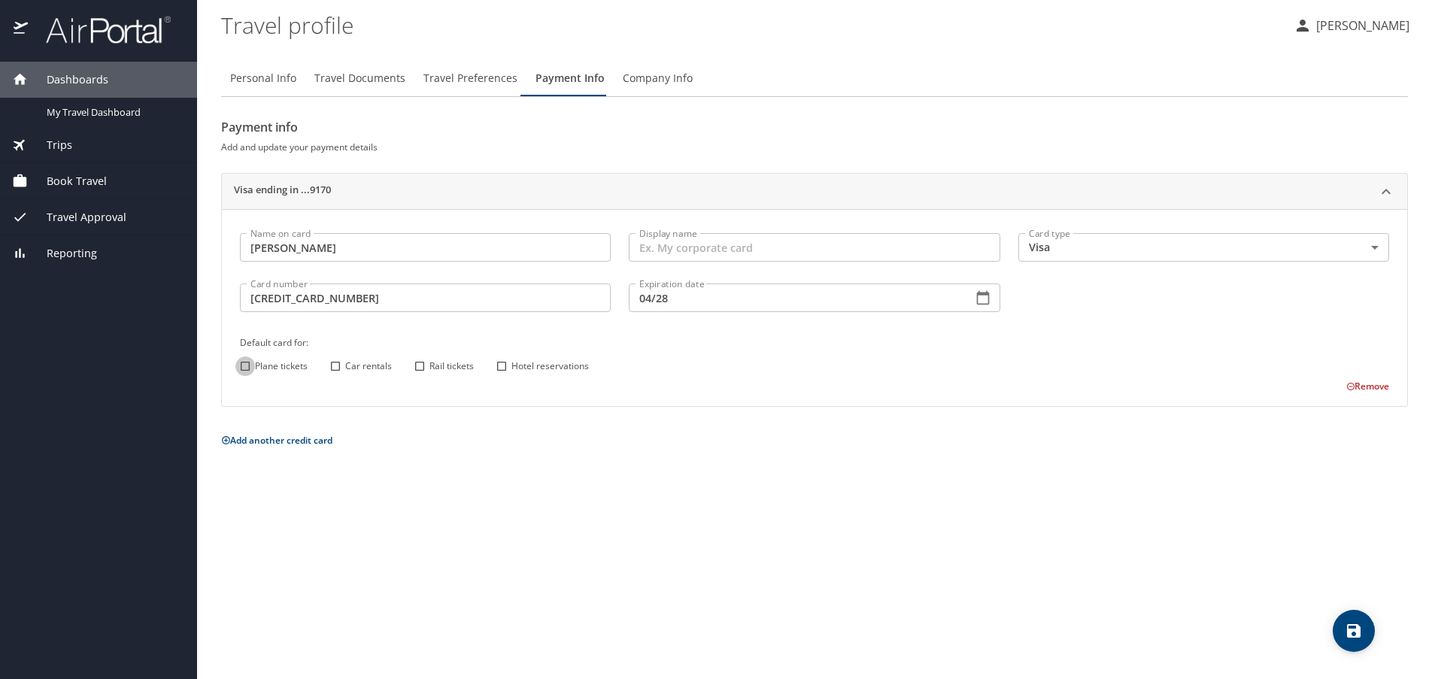
click at [240, 364] on input "Plane tickets" at bounding box center [245, 367] width 20 height 20
checkbox input "true"
click at [338, 363] on input "Car rentals" at bounding box center [336, 367] width 20 height 20
checkbox input "true"
click at [427, 366] on input "Rail tickets" at bounding box center [420, 367] width 20 height 20
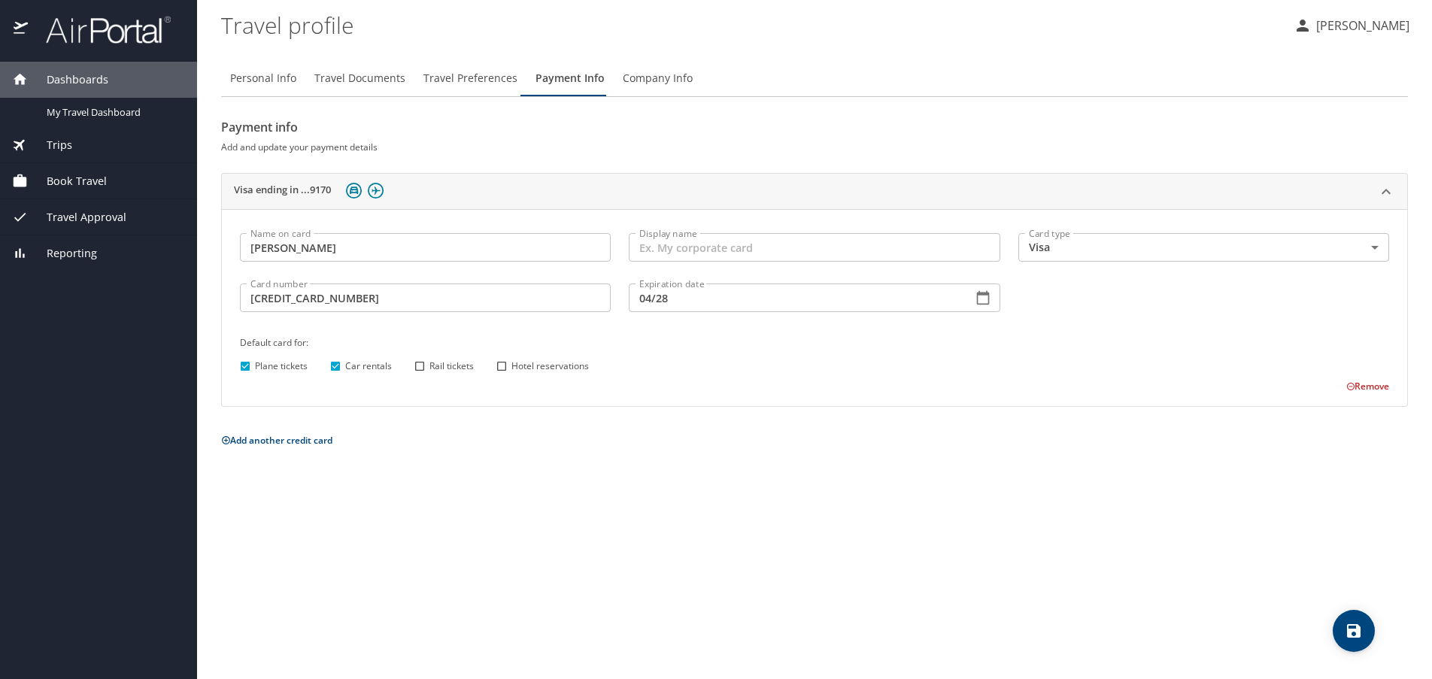
checkbox input "true"
drag, startPoint x: 501, startPoint y: 367, endPoint x: 582, endPoint y: 396, distance: 86.1
click at [503, 367] on input "Hotel reservations" at bounding box center [502, 367] width 20 height 20
checkbox input "true"
click at [673, 254] on input "Display name" at bounding box center [814, 247] width 371 height 29
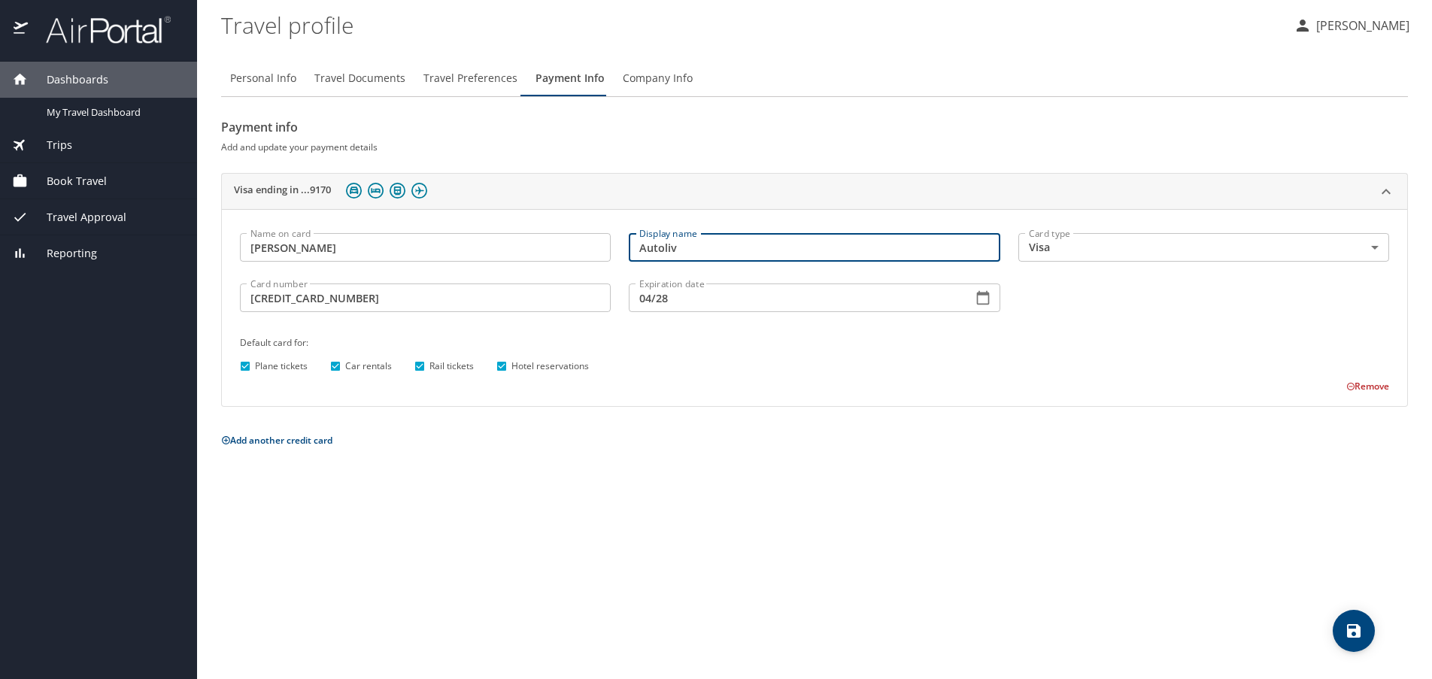
type input "Autoliv"
click at [1350, 628] on icon "save" at bounding box center [1354, 631] width 18 height 18
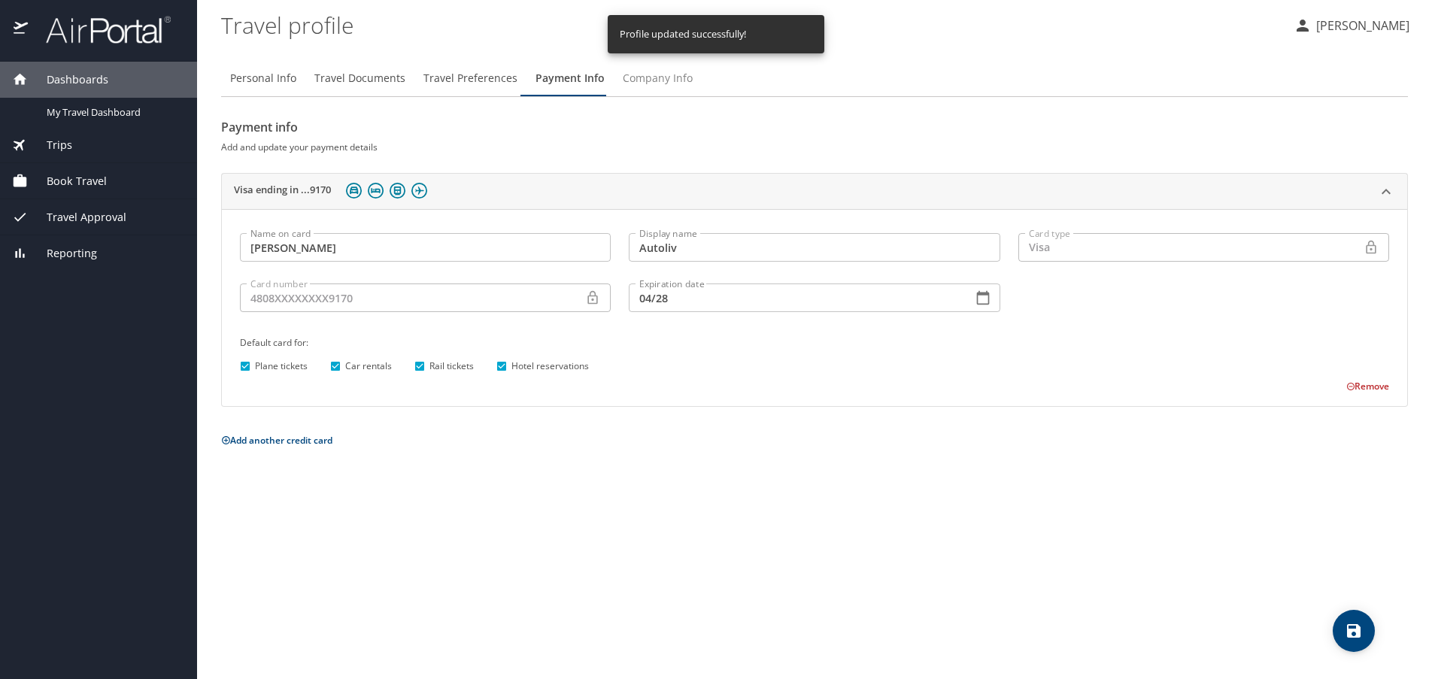
click at [654, 81] on span "Company Info" at bounding box center [658, 78] width 70 height 19
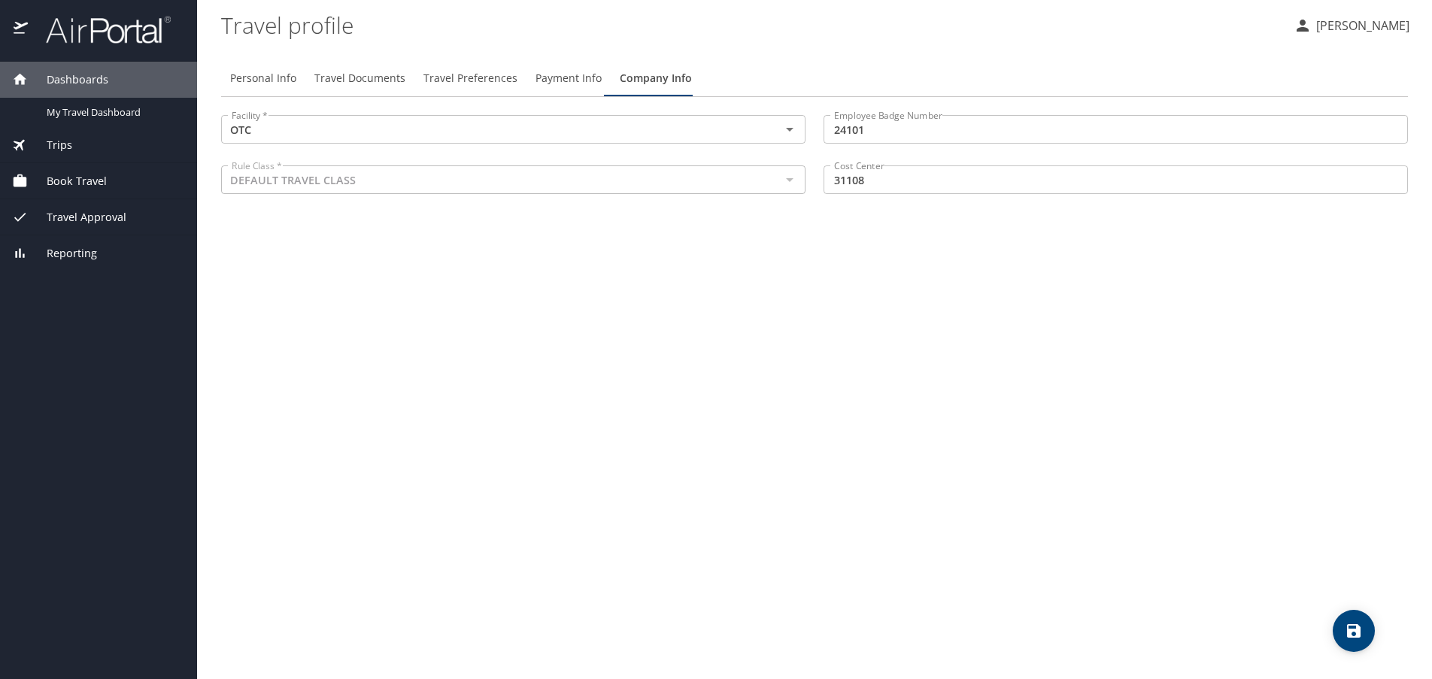
click at [790, 181] on div at bounding box center [789, 179] width 20 height 21
click at [478, 78] on span "Travel Preferences" at bounding box center [470, 78] width 94 height 19
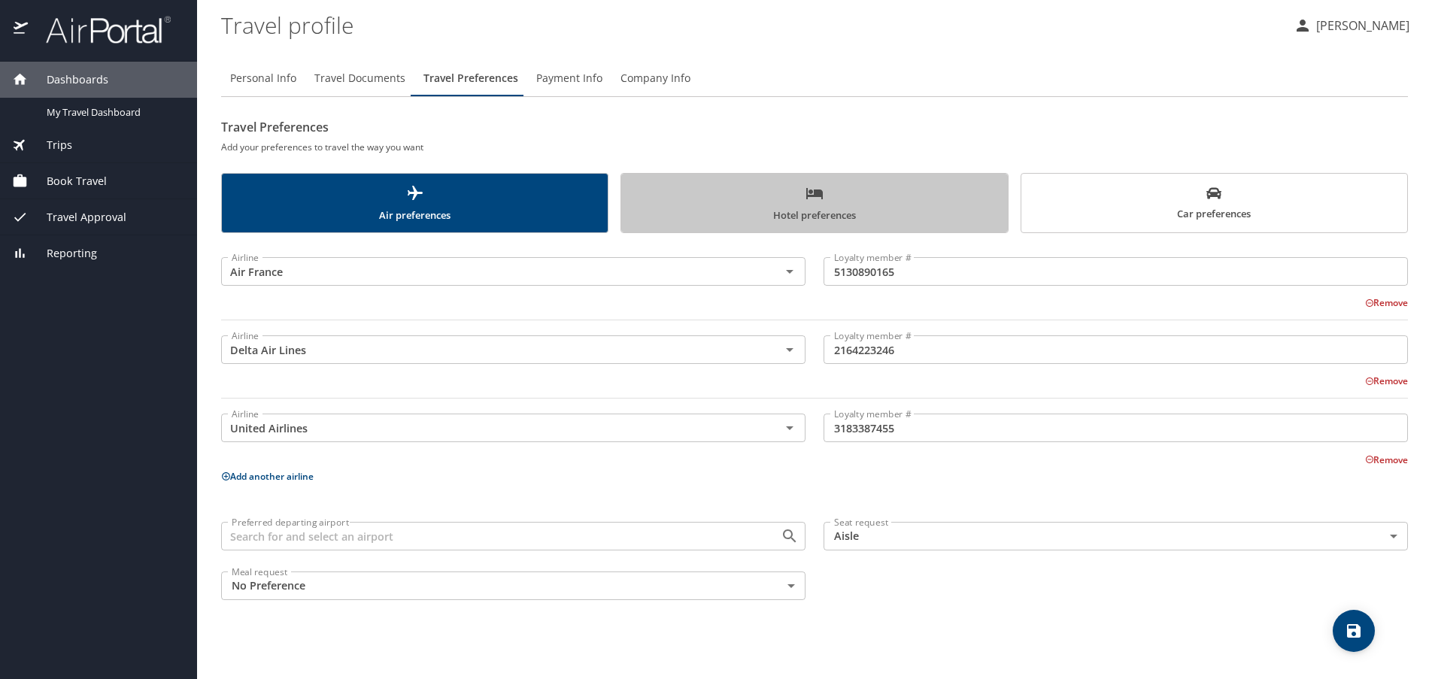
click at [838, 195] on span "Hotel preferences" at bounding box center [814, 204] width 368 height 40
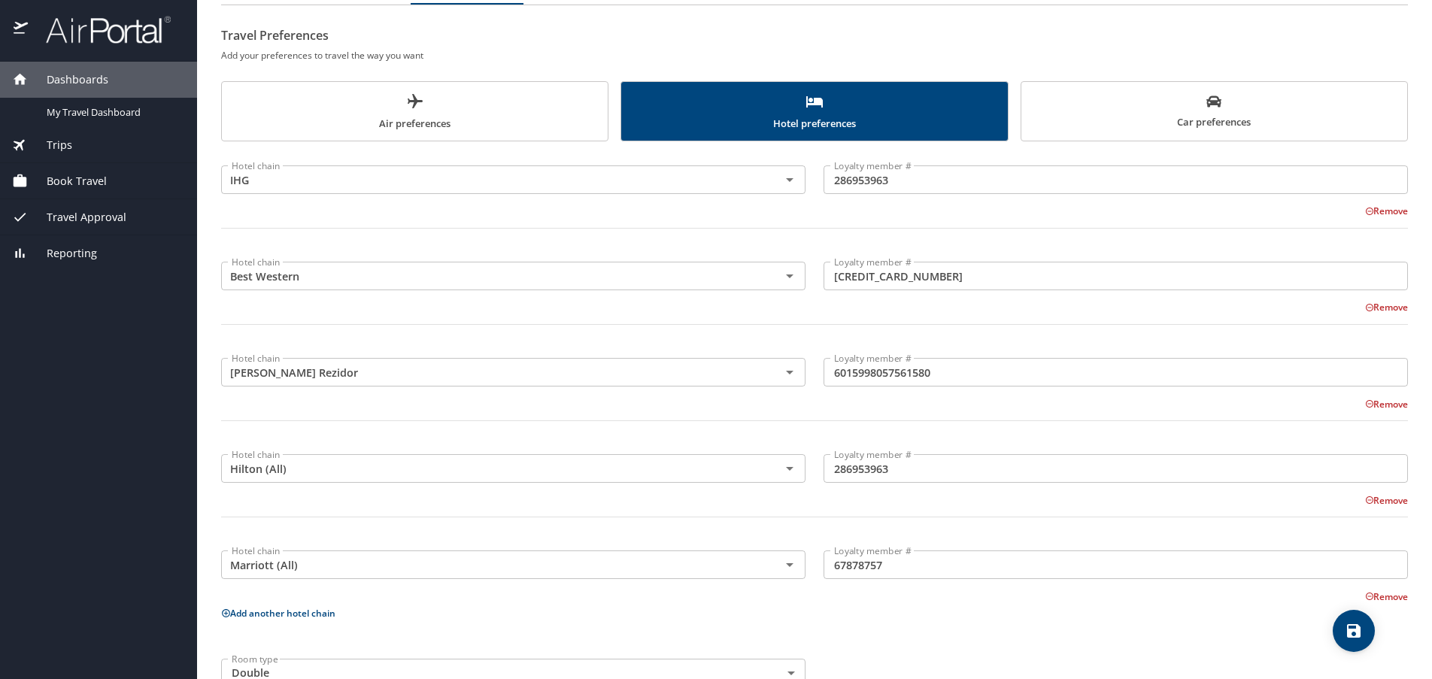
scroll to position [133, 0]
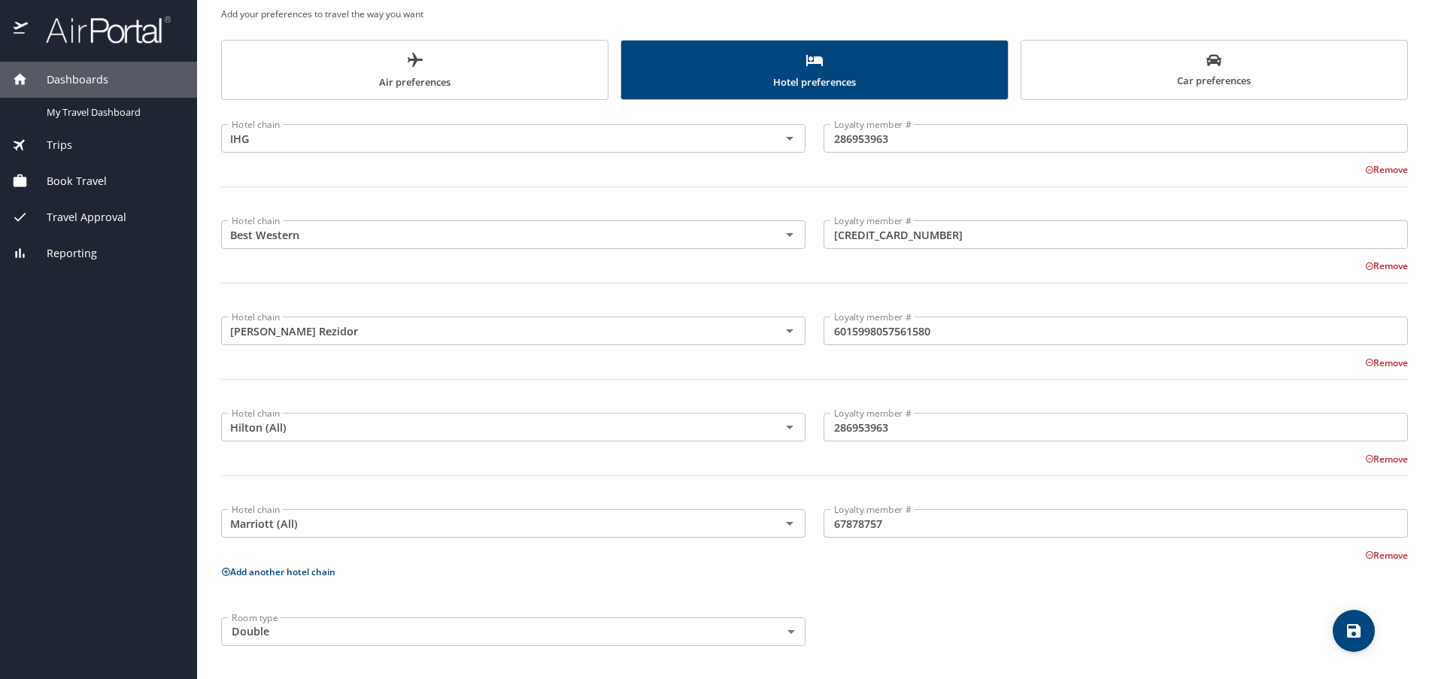
click at [1280, 70] on span "Car preferences" at bounding box center [1215, 71] width 368 height 37
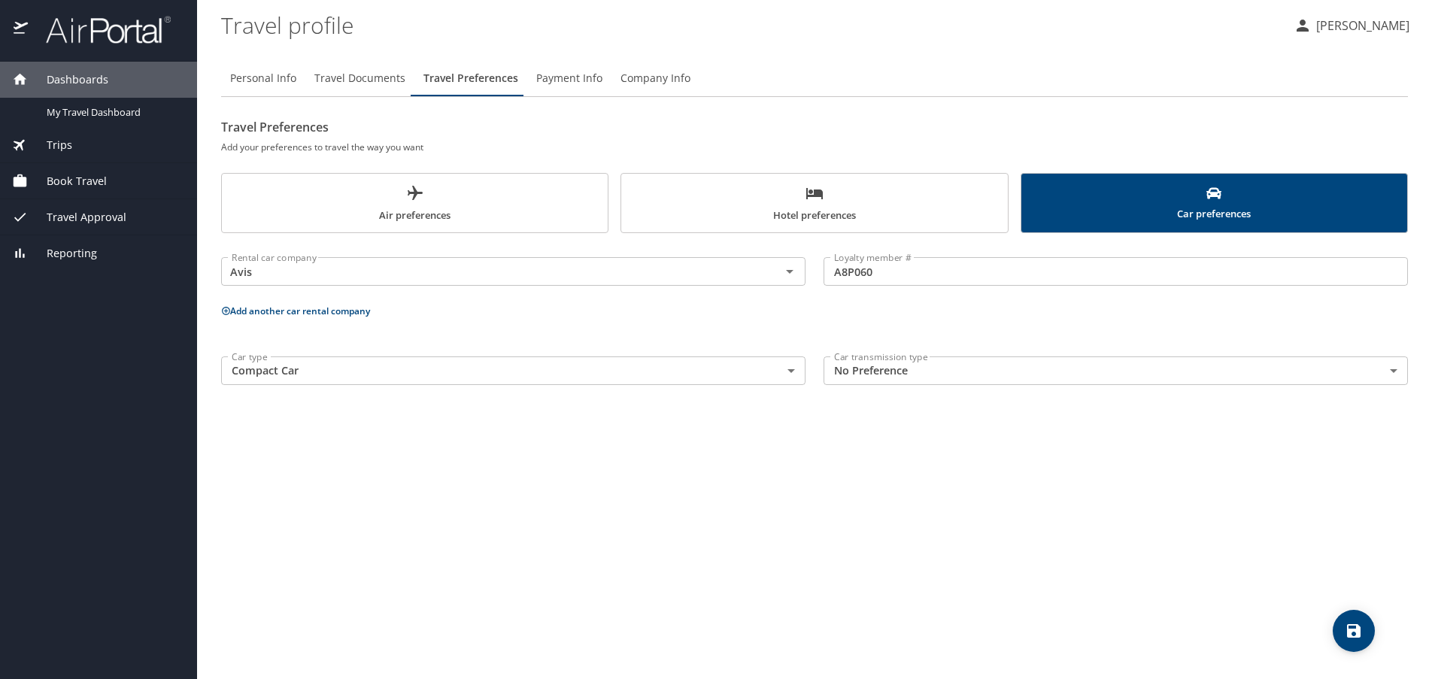
scroll to position [0, 0]
click at [353, 78] on span "Travel Documents" at bounding box center [359, 78] width 91 height 19
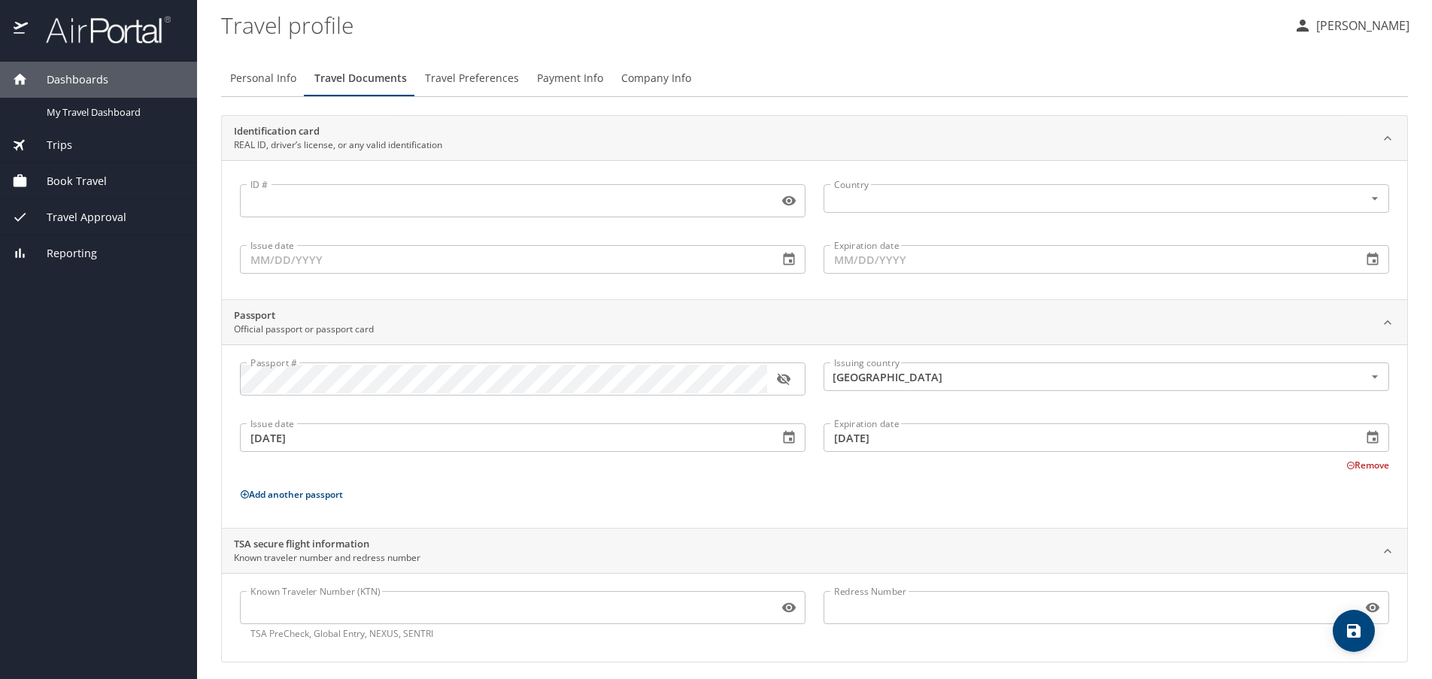
click at [390, 205] on input "ID #" at bounding box center [506, 201] width 533 height 29
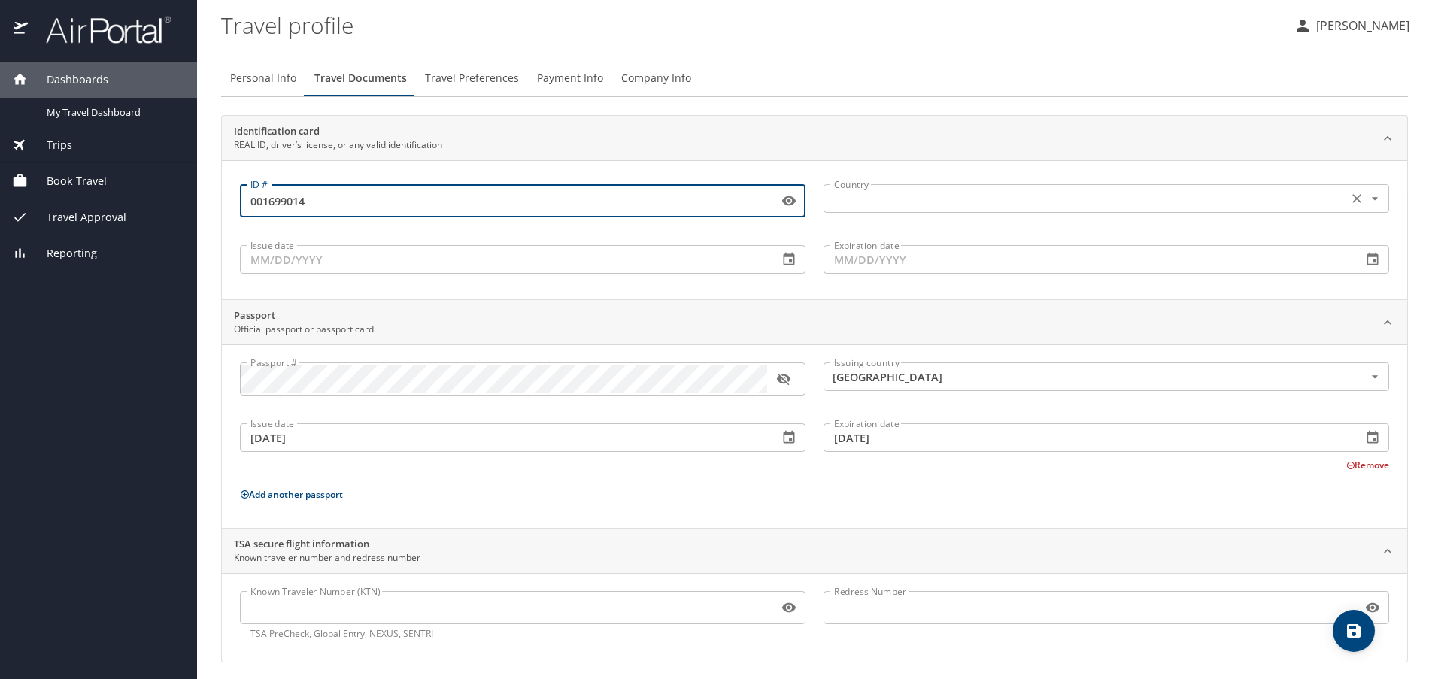
type input "001699014"
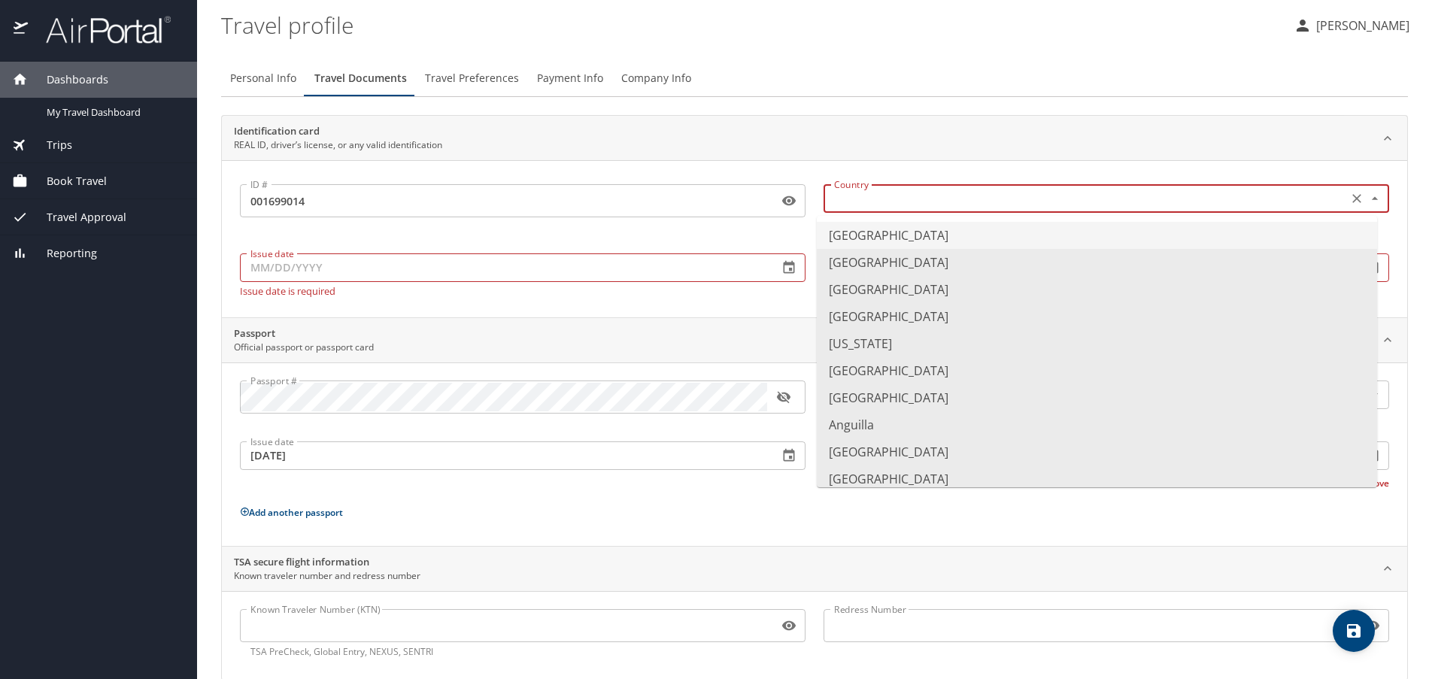
click at [904, 194] on input "text" at bounding box center [1084, 199] width 512 height 20
click at [899, 232] on li "United States of America" at bounding box center [1097, 235] width 560 height 27
type input "United States of America"
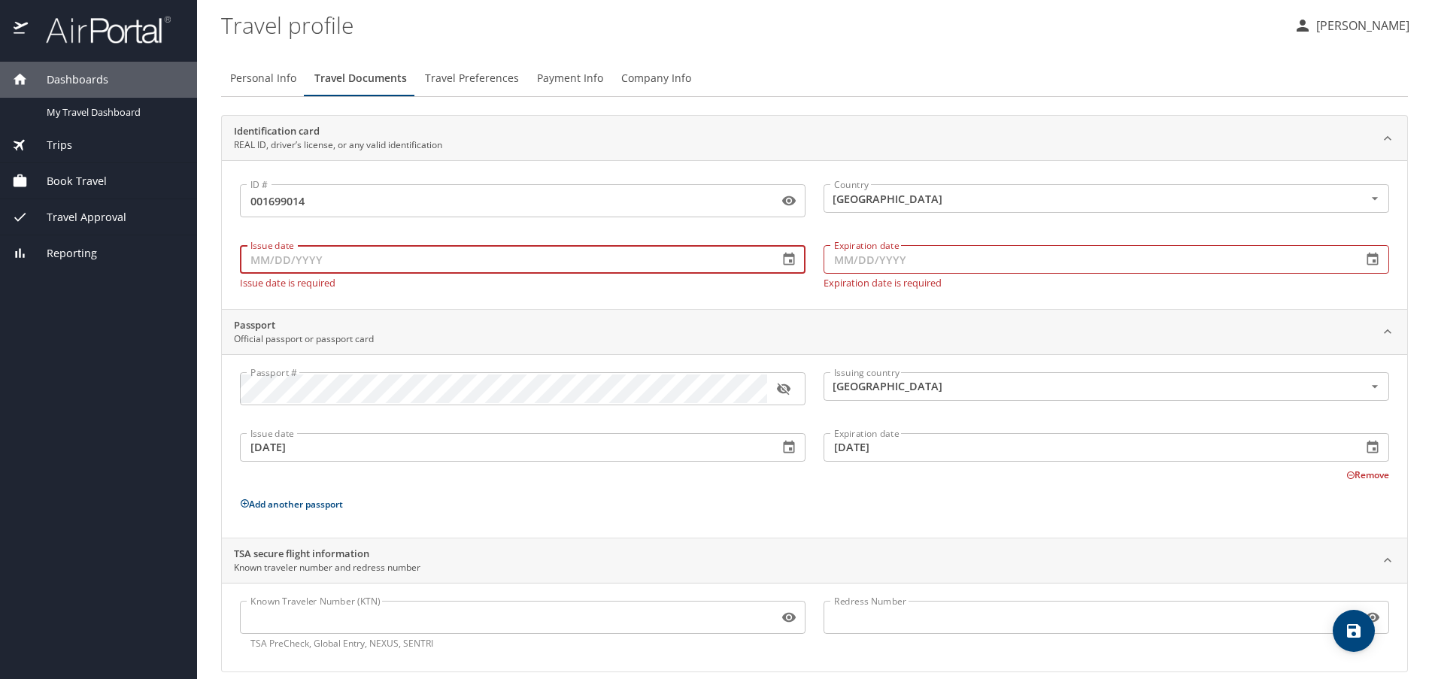
click at [383, 261] on input "Issue date" at bounding box center [503, 259] width 527 height 29
type input "07/01/2020"
click at [847, 269] on input "Expiration date" at bounding box center [1087, 259] width 527 height 29
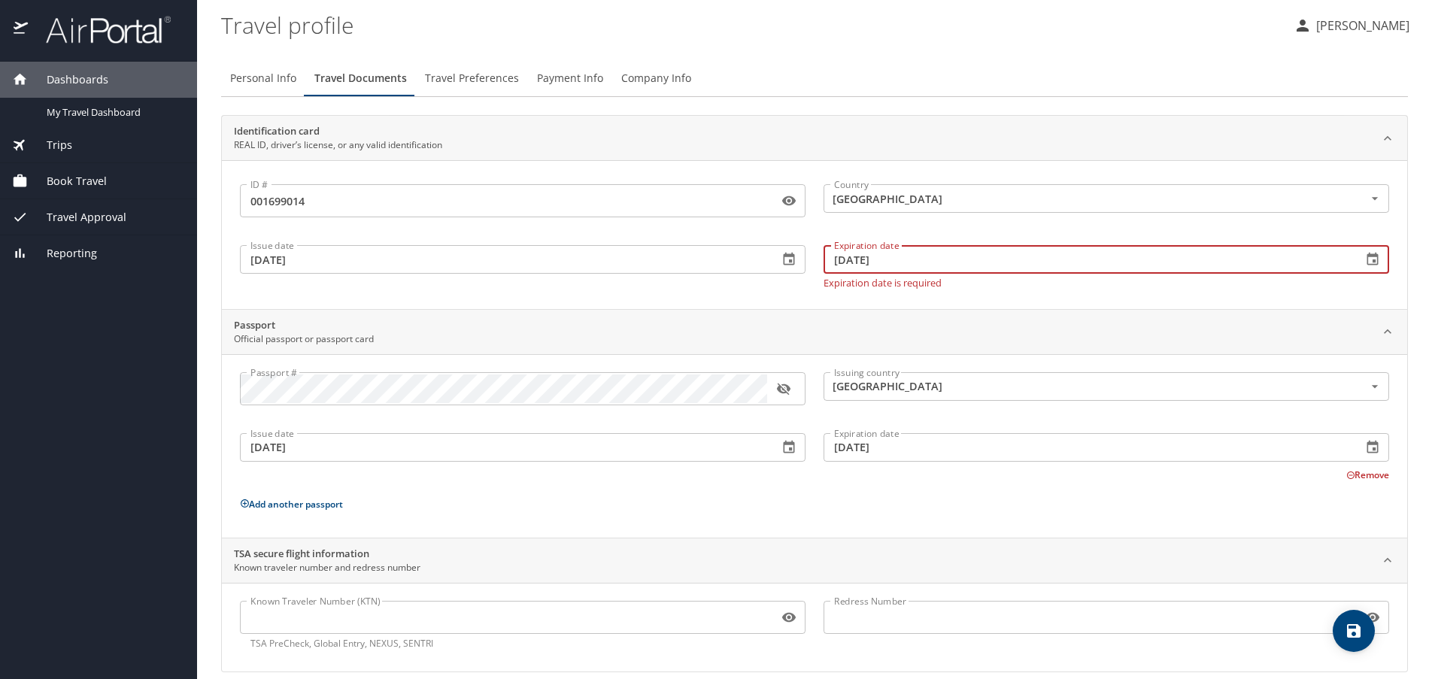
type input "07/03/2028"
click at [1151, 303] on div "Identification card REAL ID, driver’s license, or any valid identification ID #…" at bounding box center [814, 393] width 1187 height 557
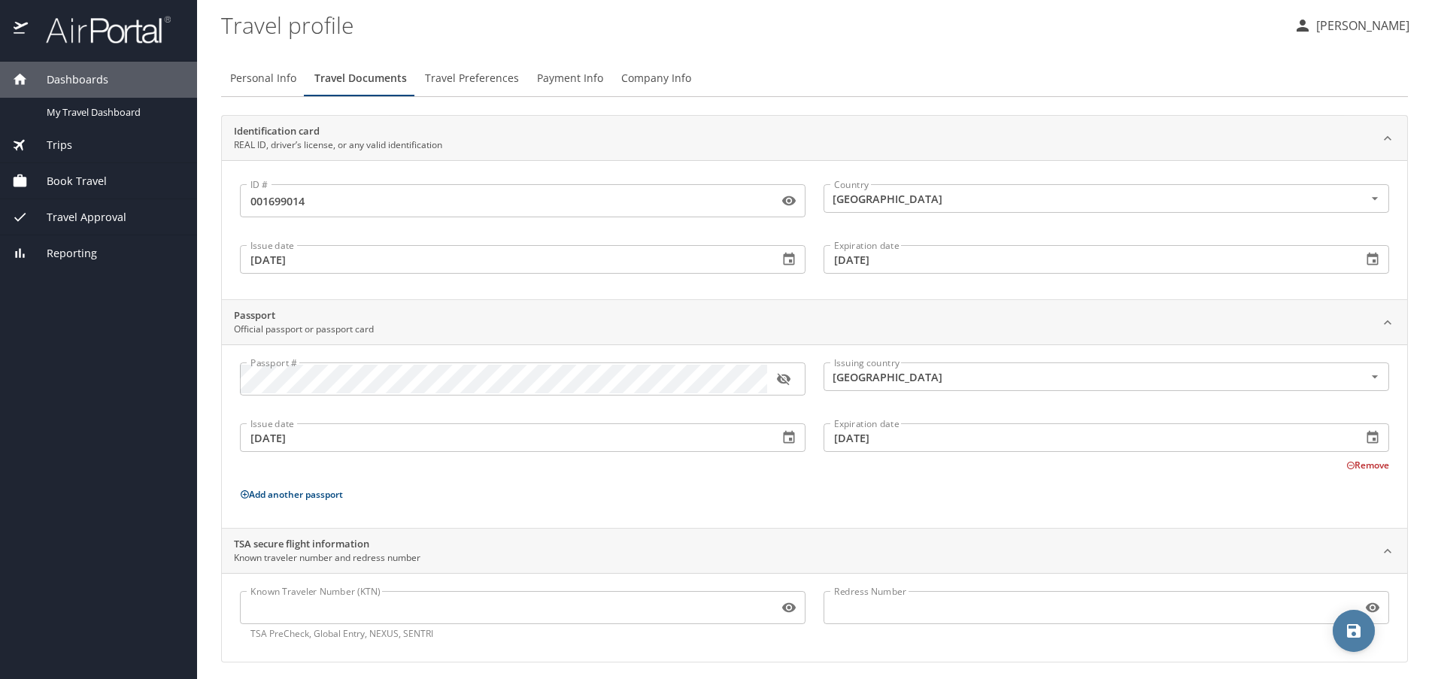
click at [1349, 639] on icon "save" at bounding box center [1354, 631] width 18 height 18
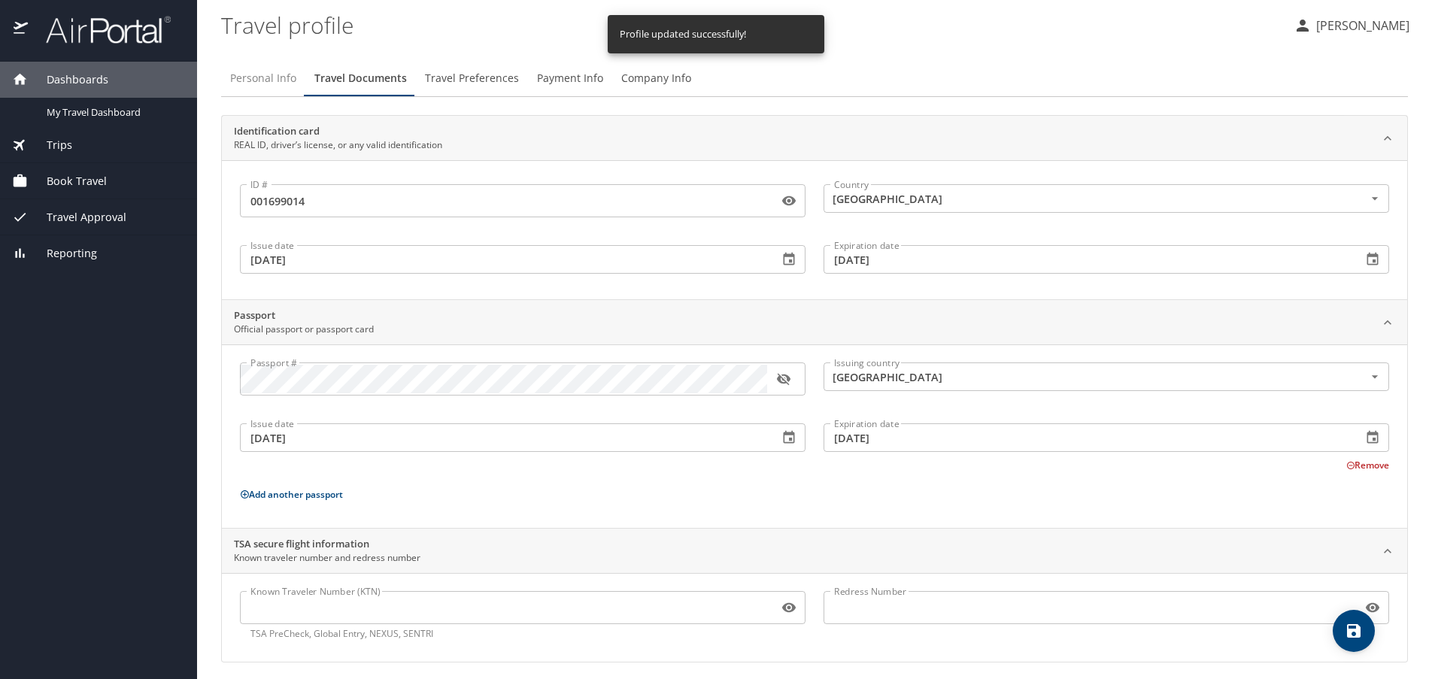
click at [272, 72] on span "Personal Info" at bounding box center [263, 78] width 66 height 19
select select "US"
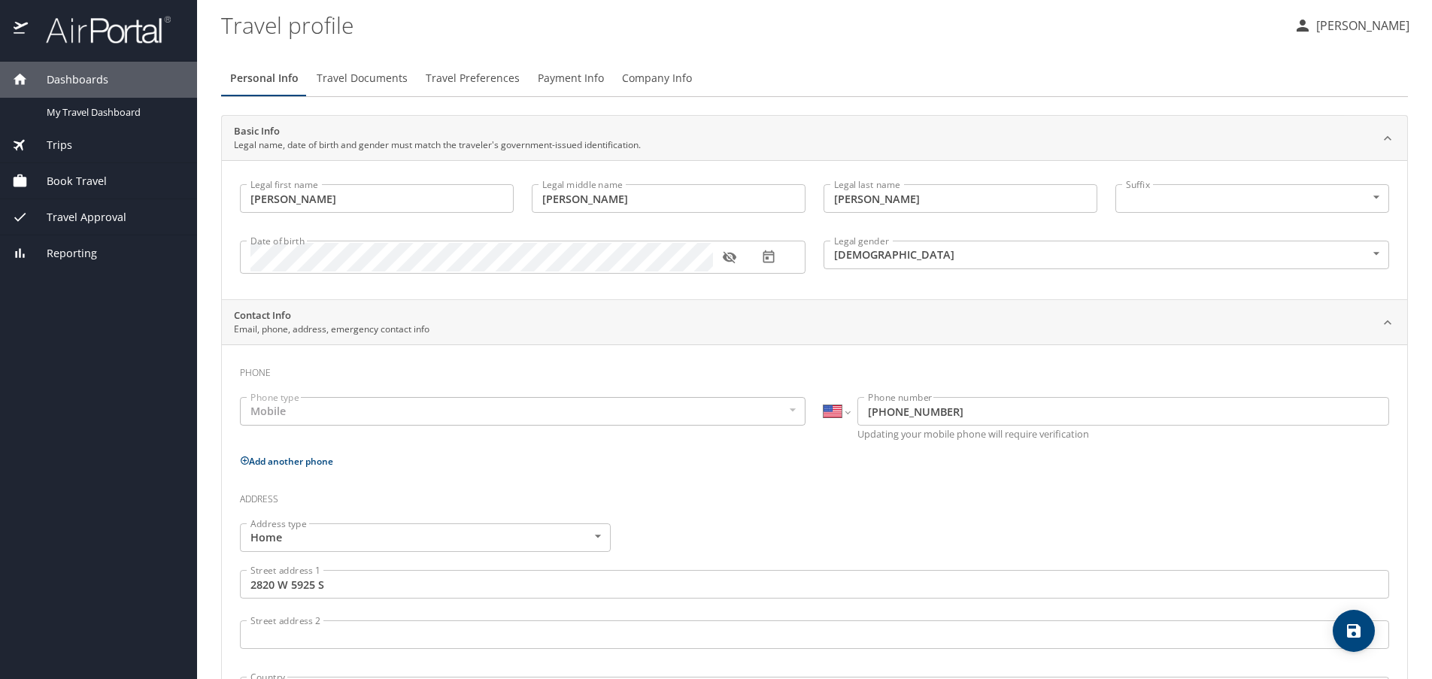
click at [730, 256] on icon "button" at bounding box center [729, 258] width 14 height 12
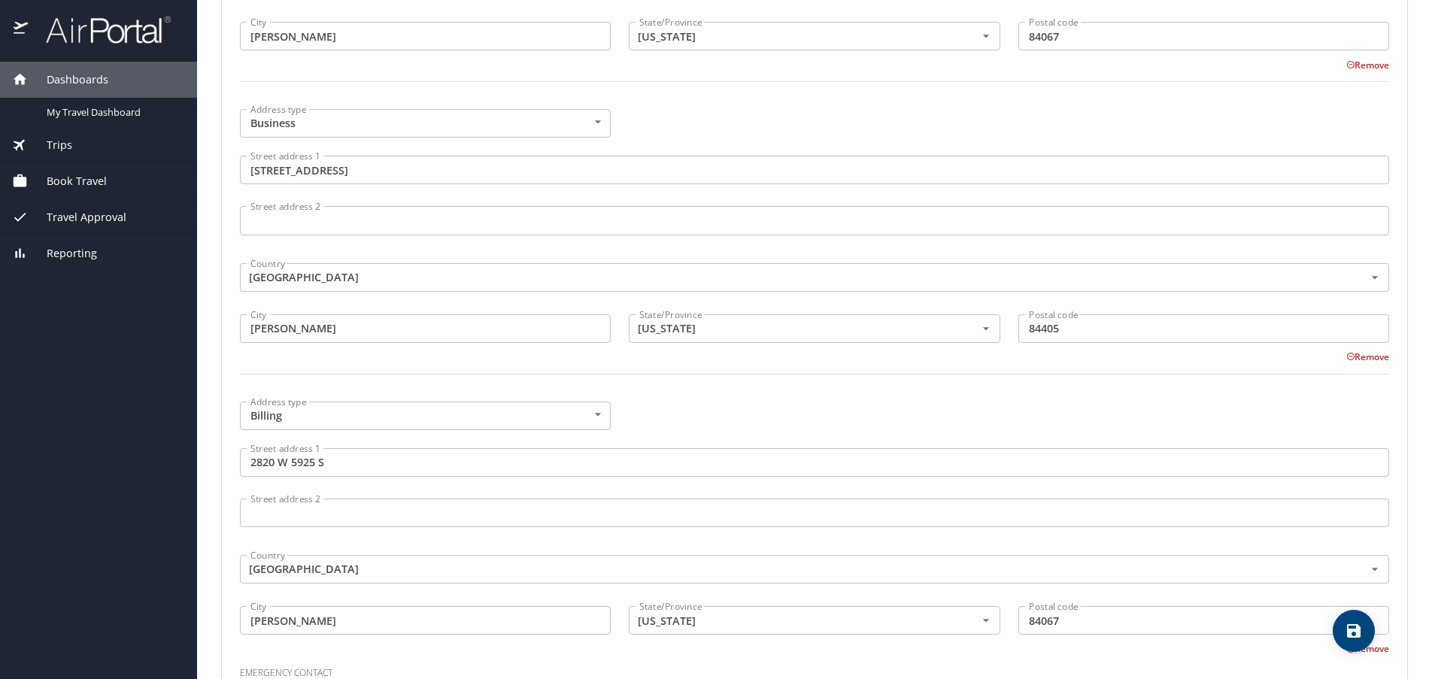
scroll to position [752, 0]
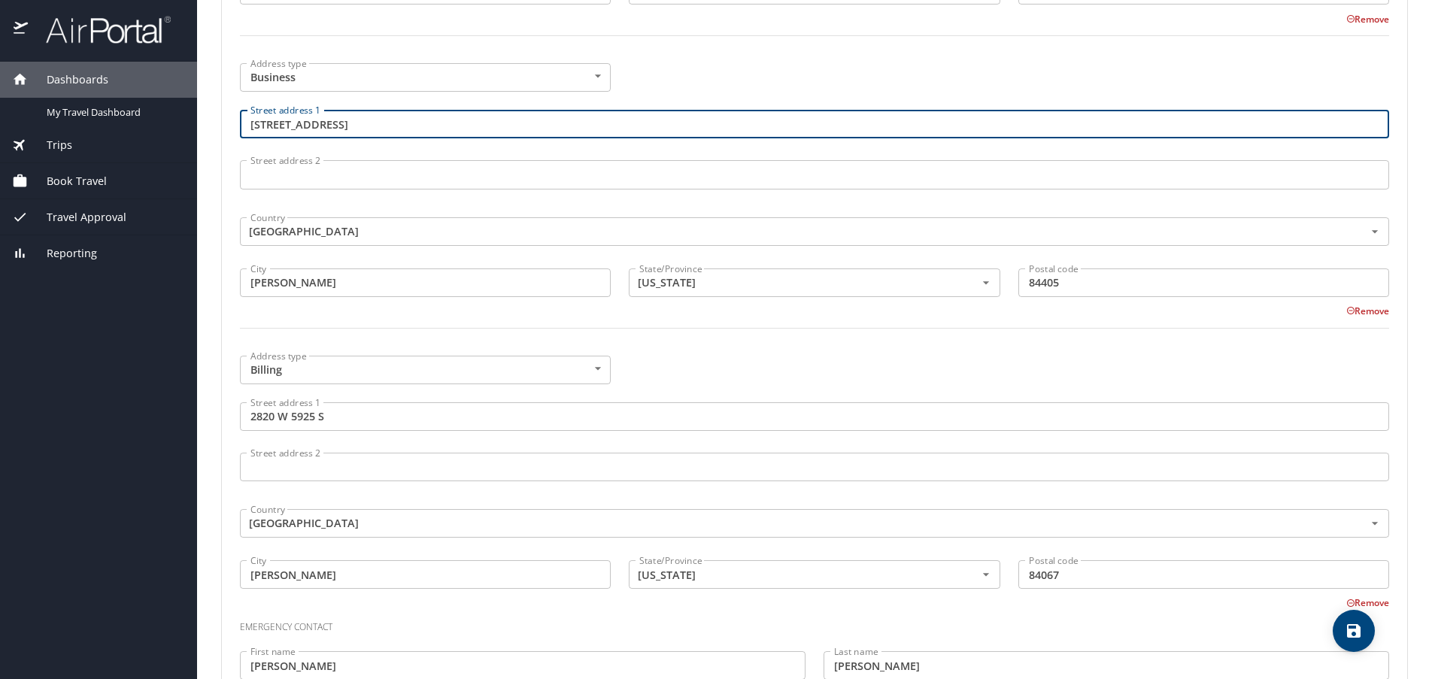
drag, startPoint x: 388, startPoint y: 127, endPoint x: 204, endPoint y: 134, distance: 184.4
click at [204, 134] on main "Travel profile Jeffrey Burton Personal Info Travel Documents Travel Preferences…" at bounding box center [814, 339] width 1235 height 679
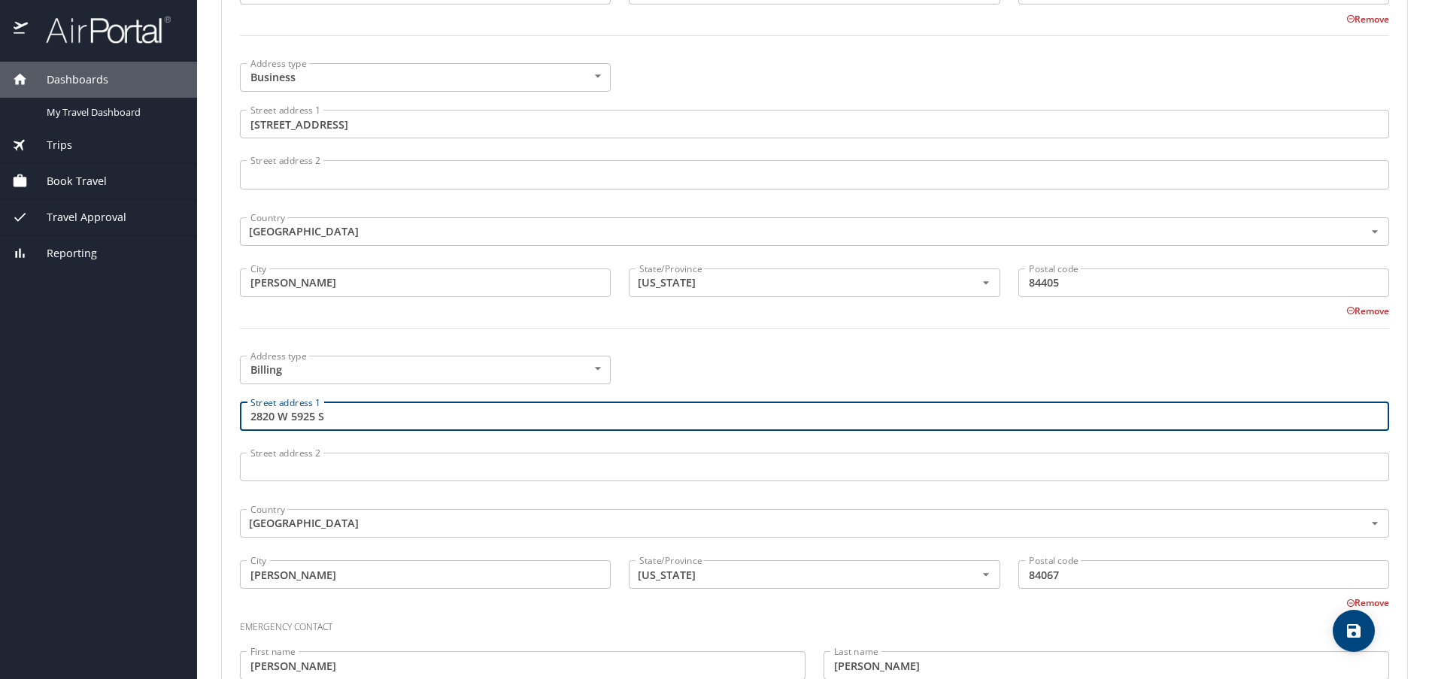
drag, startPoint x: 341, startPoint y: 415, endPoint x: 197, endPoint y: 417, distance: 143.7
click at [197, 417] on main "Travel profile Jeffrey Burton Personal Info Travel Documents Travel Preferences…" at bounding box center [814, 339] width 1235 height 679
paste input "3350 Airport Road"
type input "3350 Airport Road"
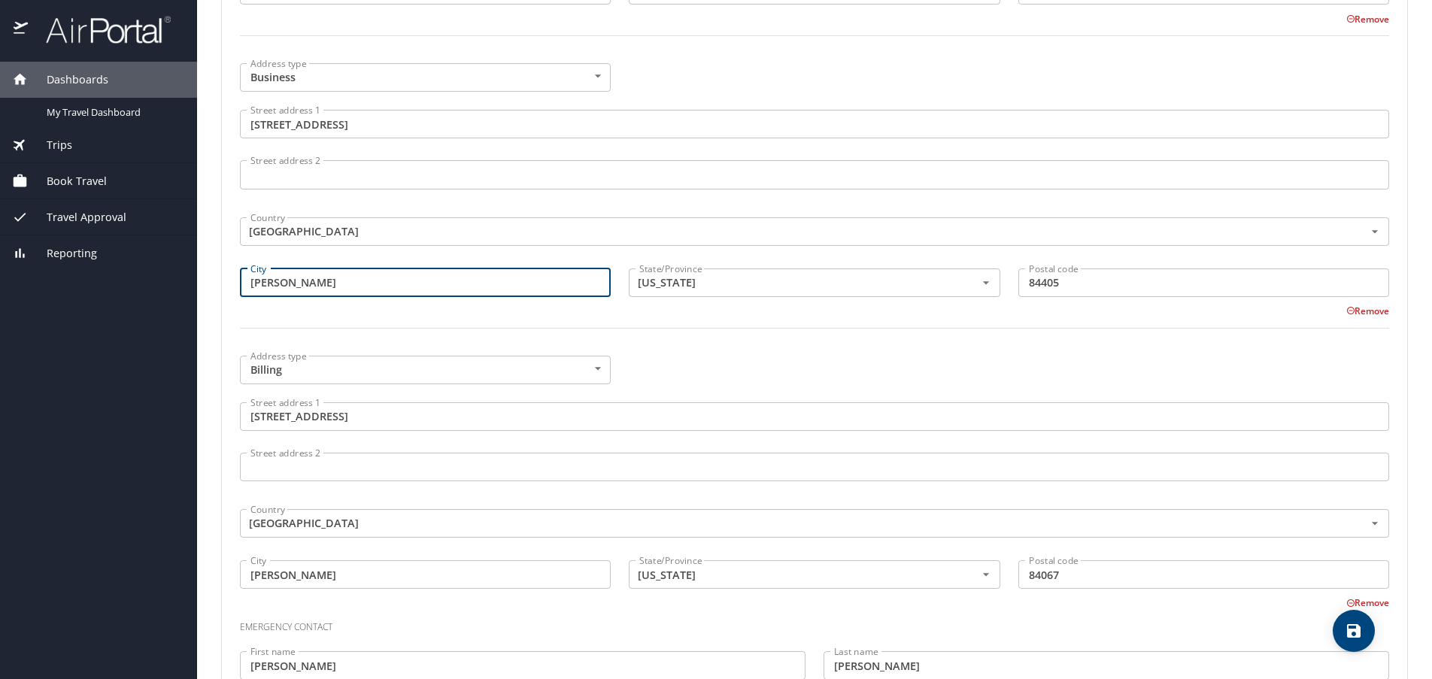
drag, startPoint x: 301, startPoint y: 283, endPoint x: 228, endPoint y: 283, distance: 73.0
click at [228, 283] on div "Phone Phone type Mobile Mobile Phone type International Afghanistan Åland Islan…" at bounding box center [814, 173] width 1185 height 1163
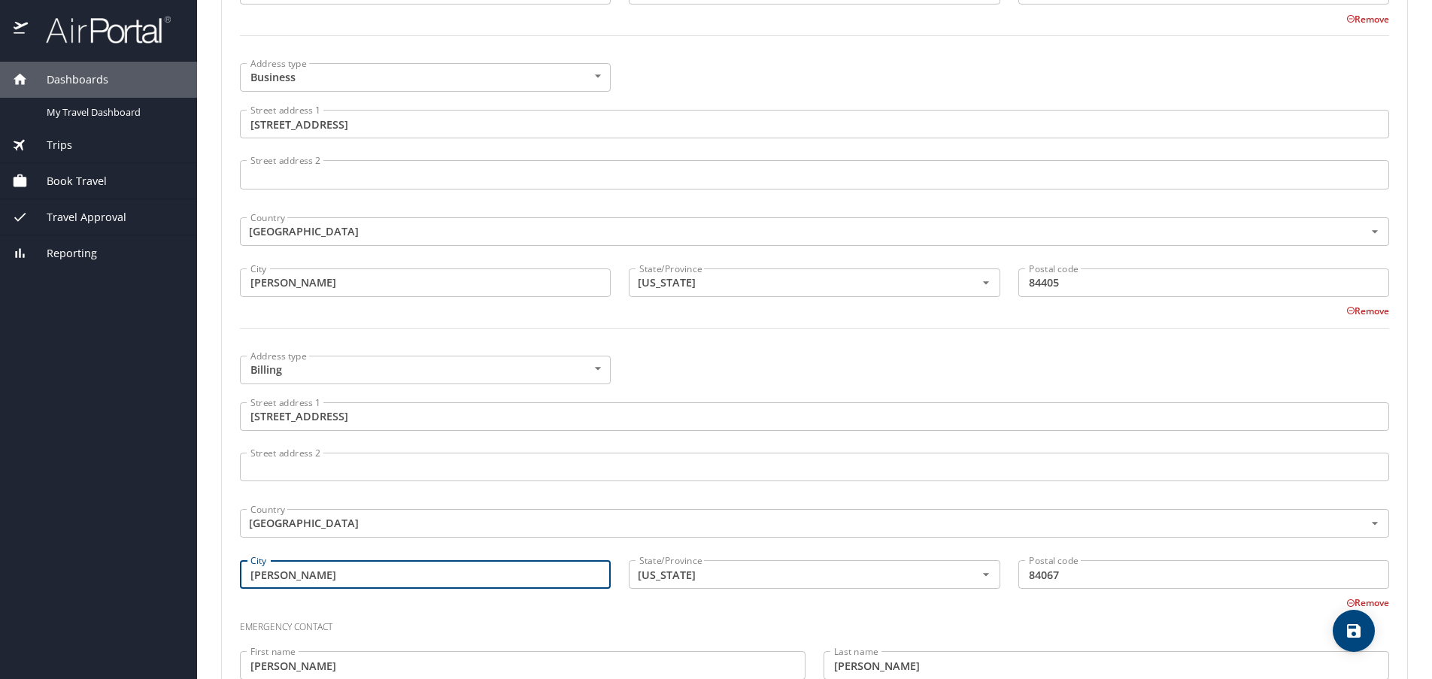
click at [312, 578] on input "Roy" at bounding box center [425, 574] width 371 height 29
drag, startPoint x: 312, startPoint y: 578, endPoint x: 213, endPoint y: 569, distance: 99.7
click at [213, 569] on main "Travel profile Jeffrey Burton Personal Info Travel Documents Travel Preferences…" at bounding box center [814, 339] width 1235 height 679
paste input "Ogden"
type input "Ogden"
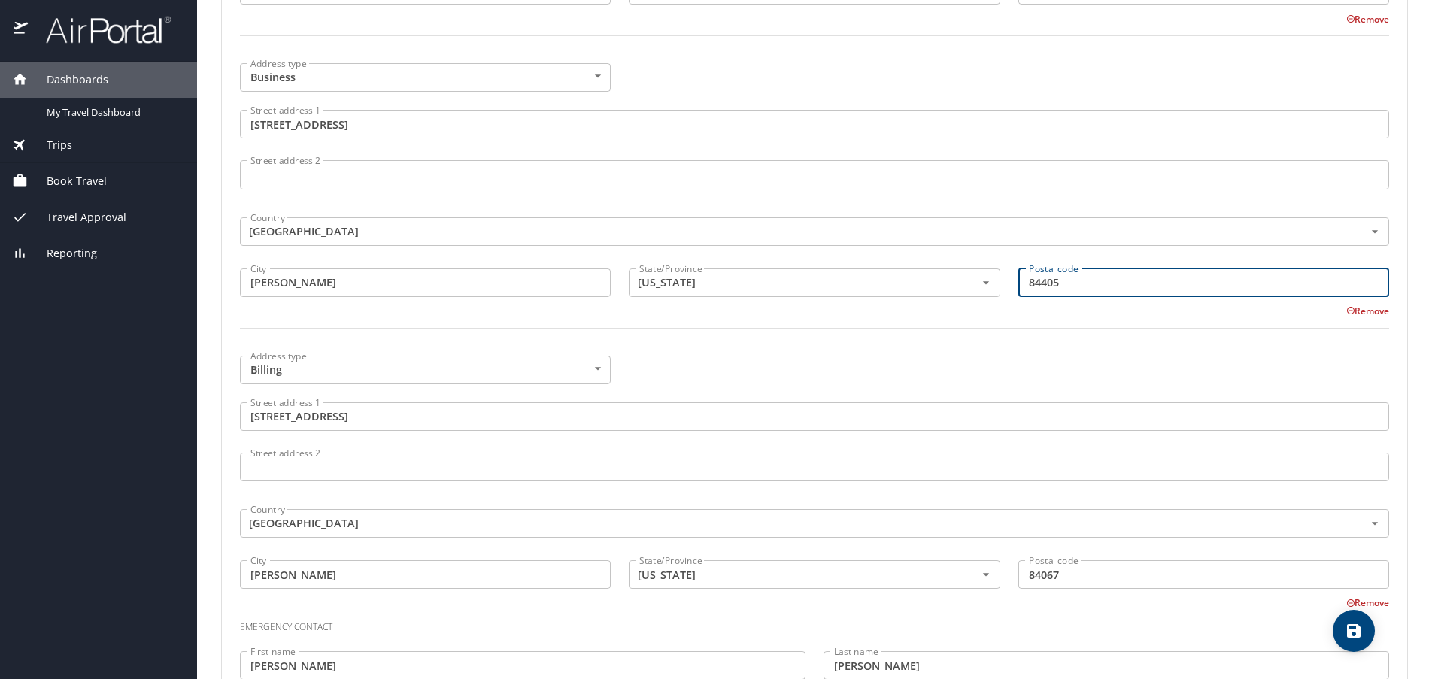
drag, startPoint x: 1057, startPoint y: 281, endPoint x: 996, endPoint y: 284, distance: 61.0
click at [996, 284] on div "Address type Business Business Address type Street address 1 3350 Airport Road …" at bounding box center [814, 204] width 1167 height 301
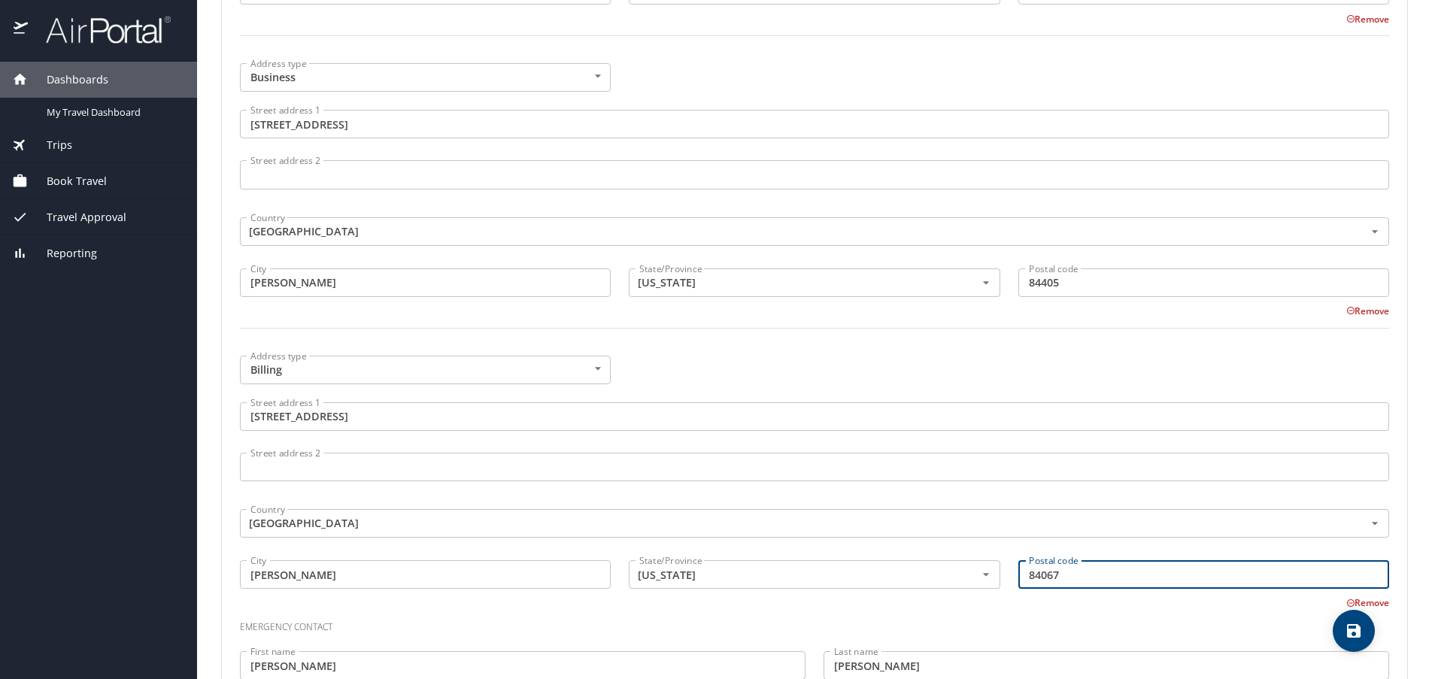
drag, startPoint x: 1082, startPoint y: 584, endPoint x: 1056, endPoint y: 583, distance: 25.6
click at [1058, 584] on input "84067" at bounding box center [1203, 574] width 371 height 29
drag, startPoint x: 1066, startPoint y: 572, endPoint x: 970, endPoint y: 572, distance: 96.3
click at [970, 572] on div "Address type Billing Billing Address type Street address 1 3350 Airport Road St…" at bounding box center [814, 479] width 1167 height 264
paste input "405"
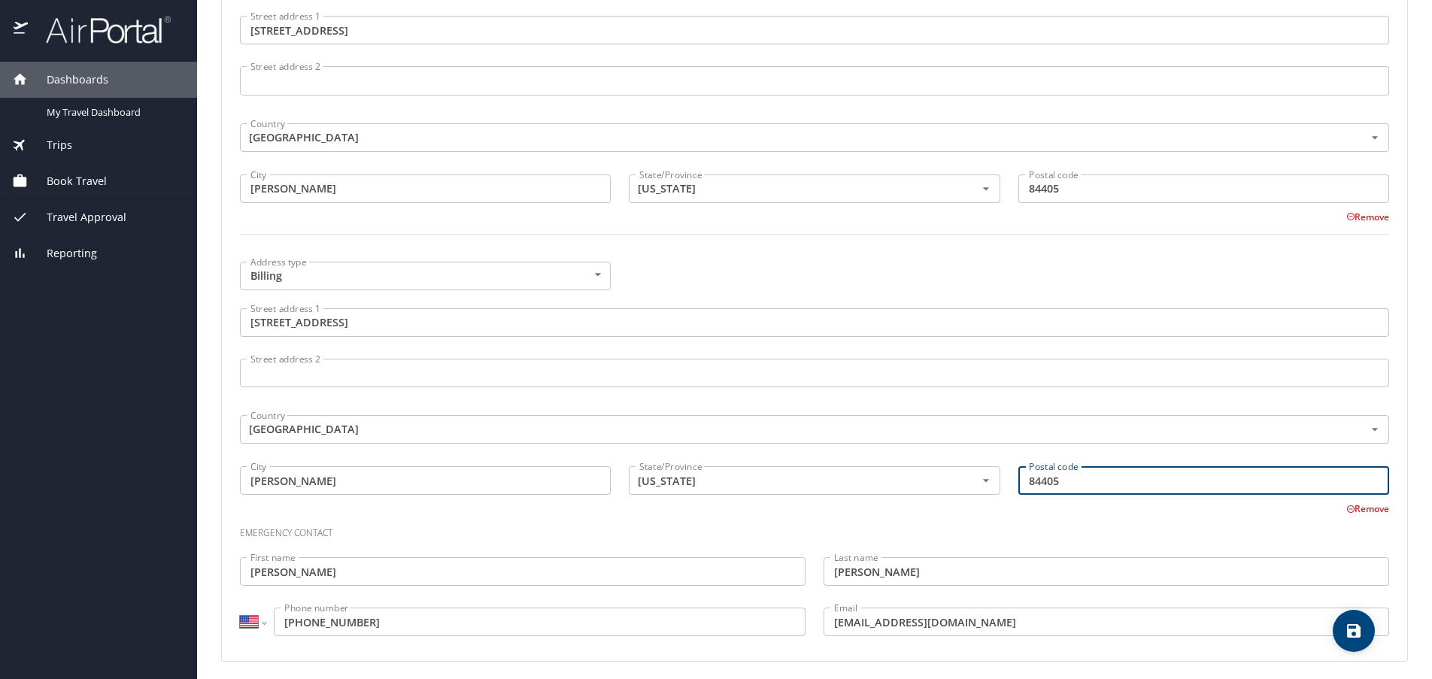
scroll to position [853, 0]
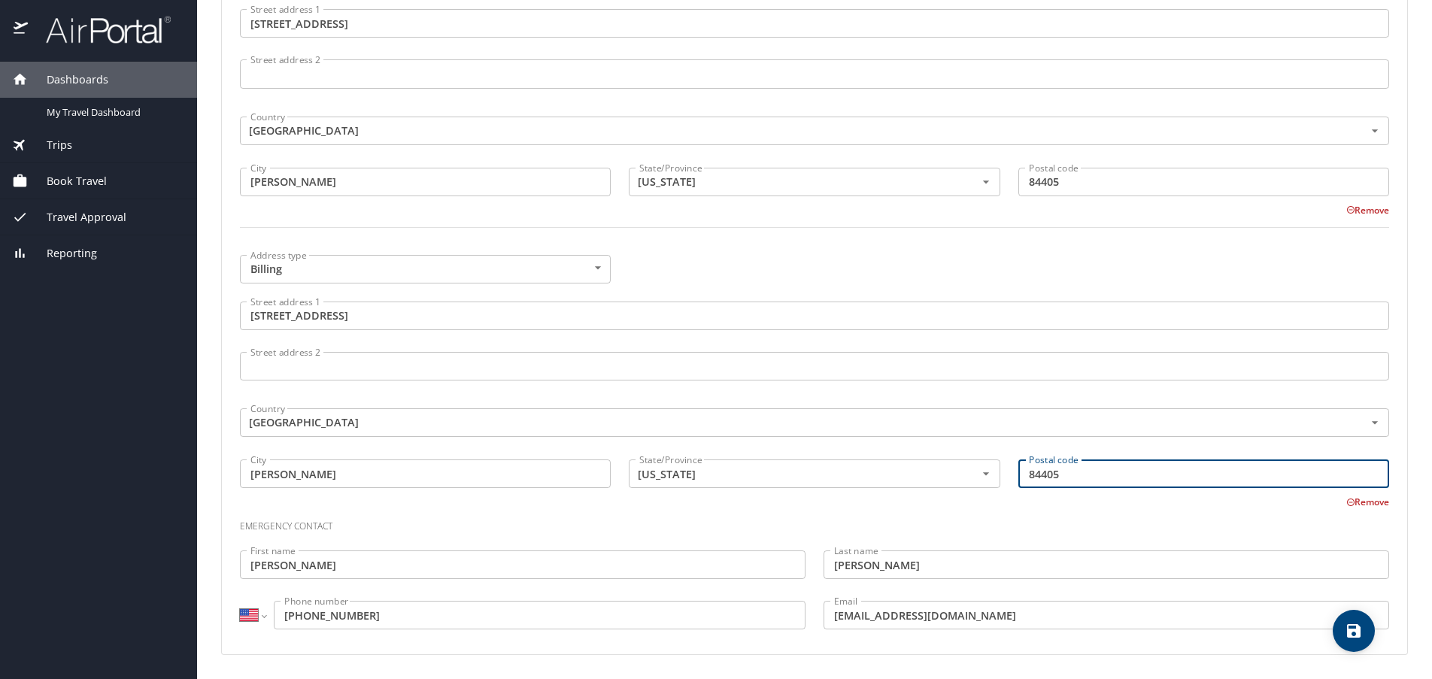
type input "84405"
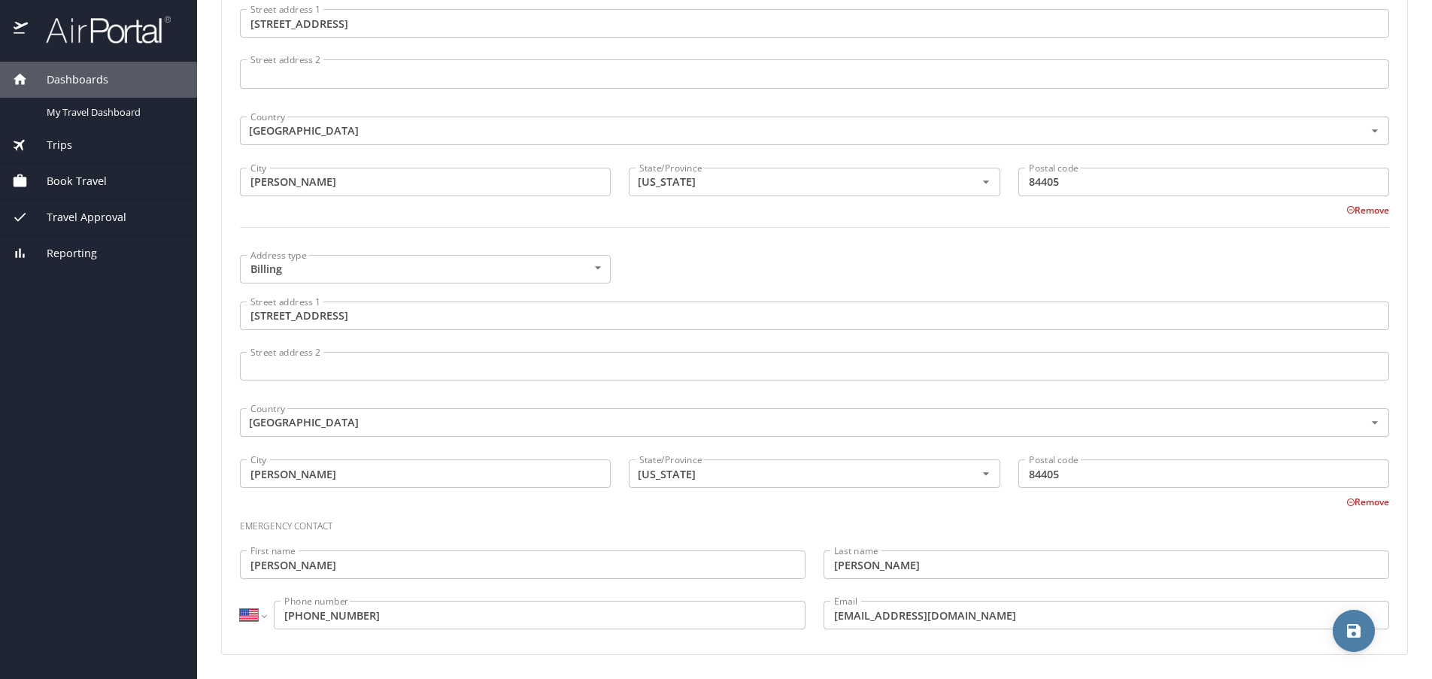
click at [1349, 627] on icon "save" at bounding box center [1354, 631] width 18 height 18
select select "US"
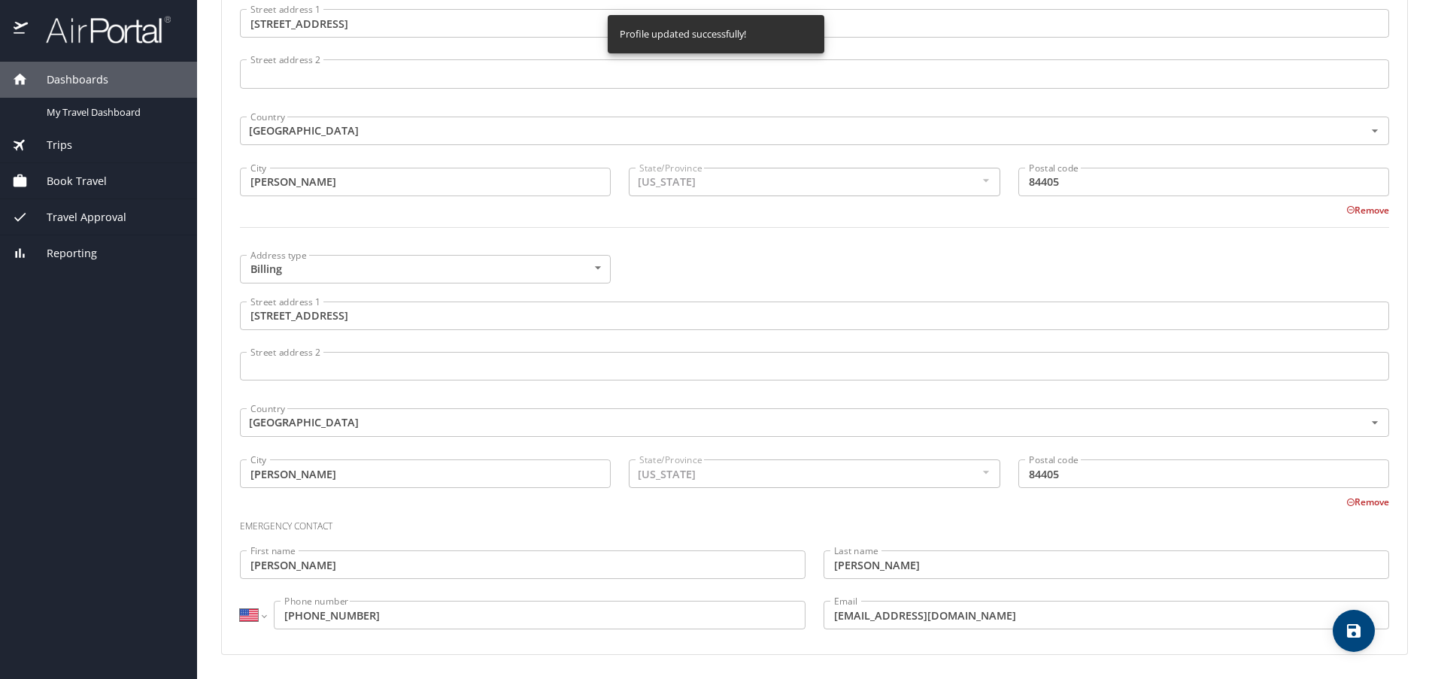
select select "US"
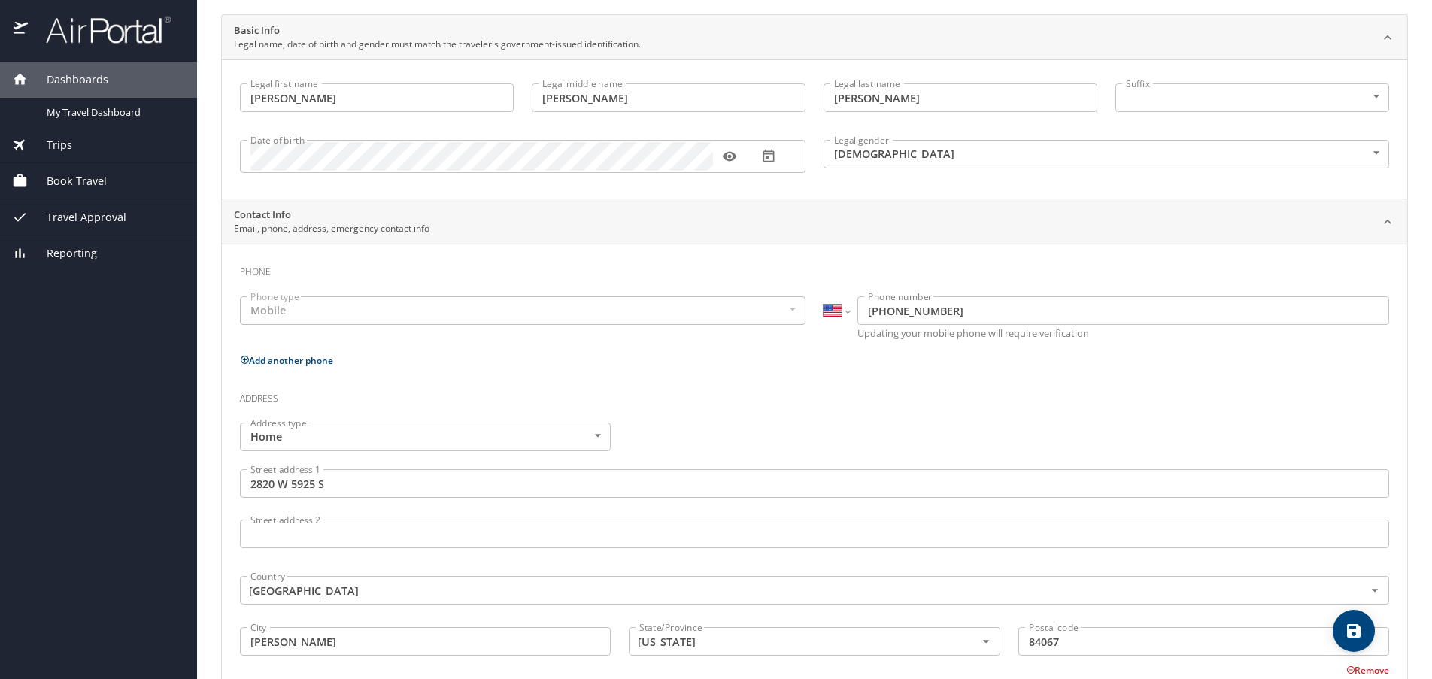
scroll to position [0, 0]
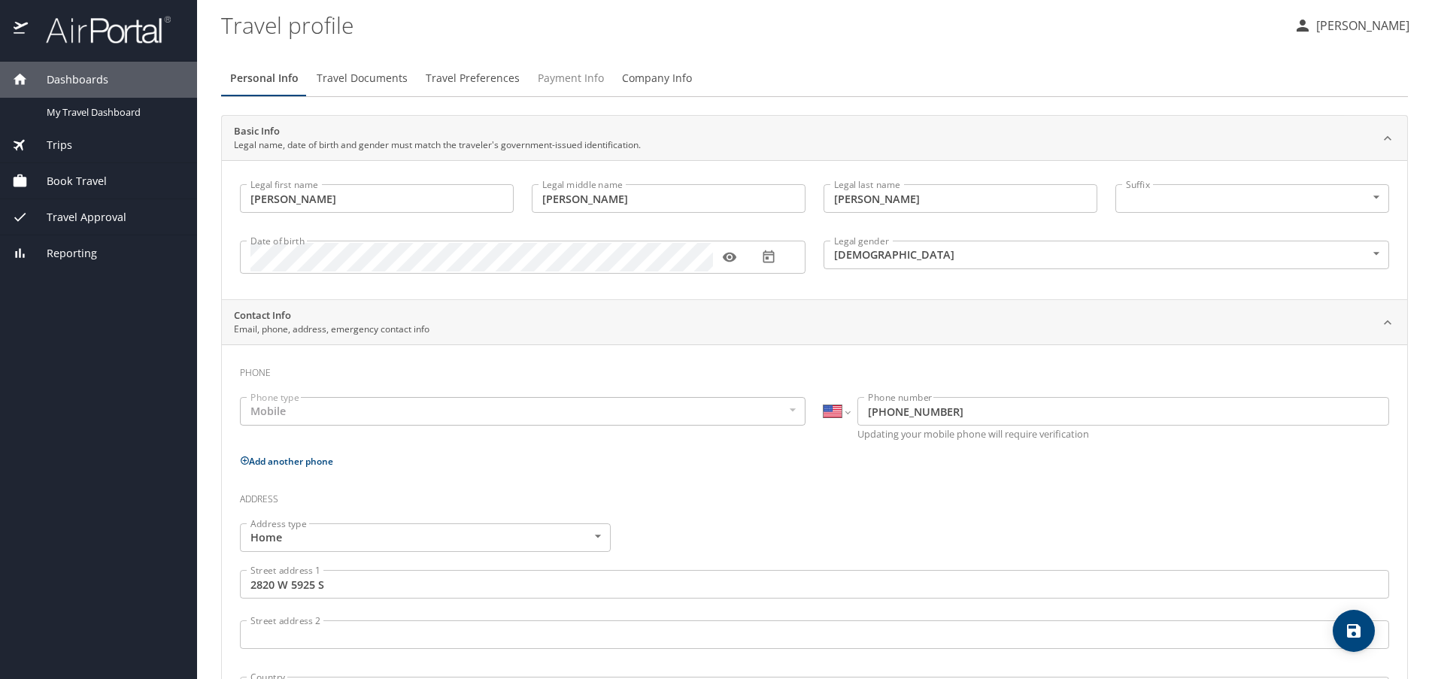
click at [567, 80] on span "Payment Info" at bounding box center [571, 78] width 66 height 19
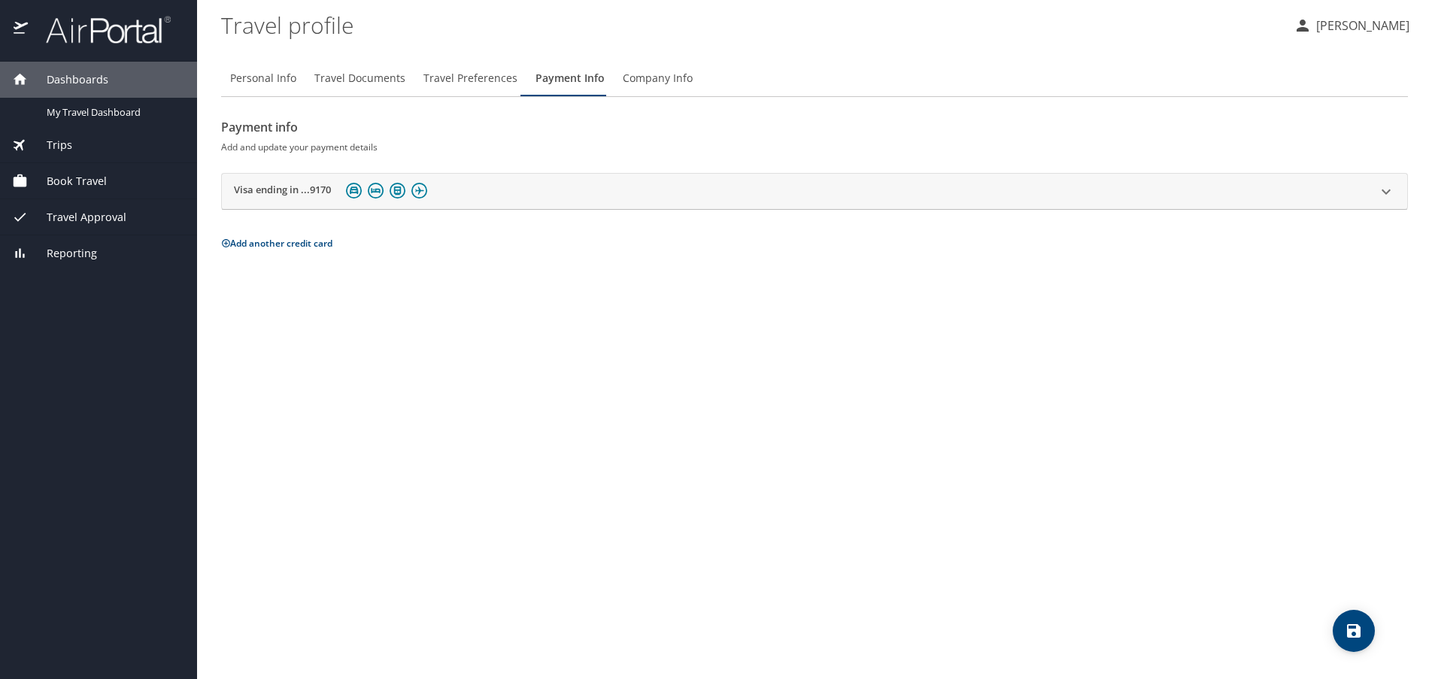
click at [256, 204] on div "Visa ending in ...9170" at bounding box center [814, 192] width 1185 height 36
